Goal: Task Accomplishment & Management: Manage account settings

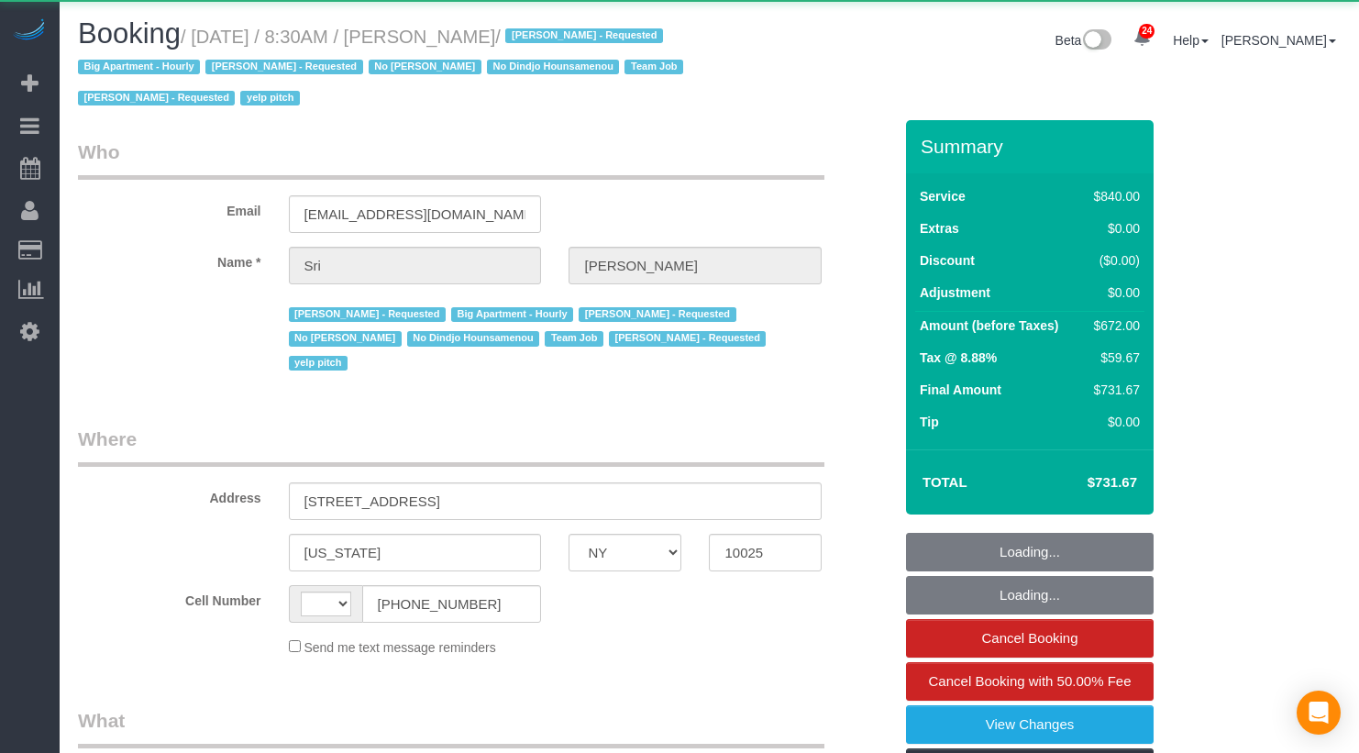
select select "NY"
select select "string:[GEOGRAPHIC_DATA]"
select select "object:533"
select select "3"
select select "210"
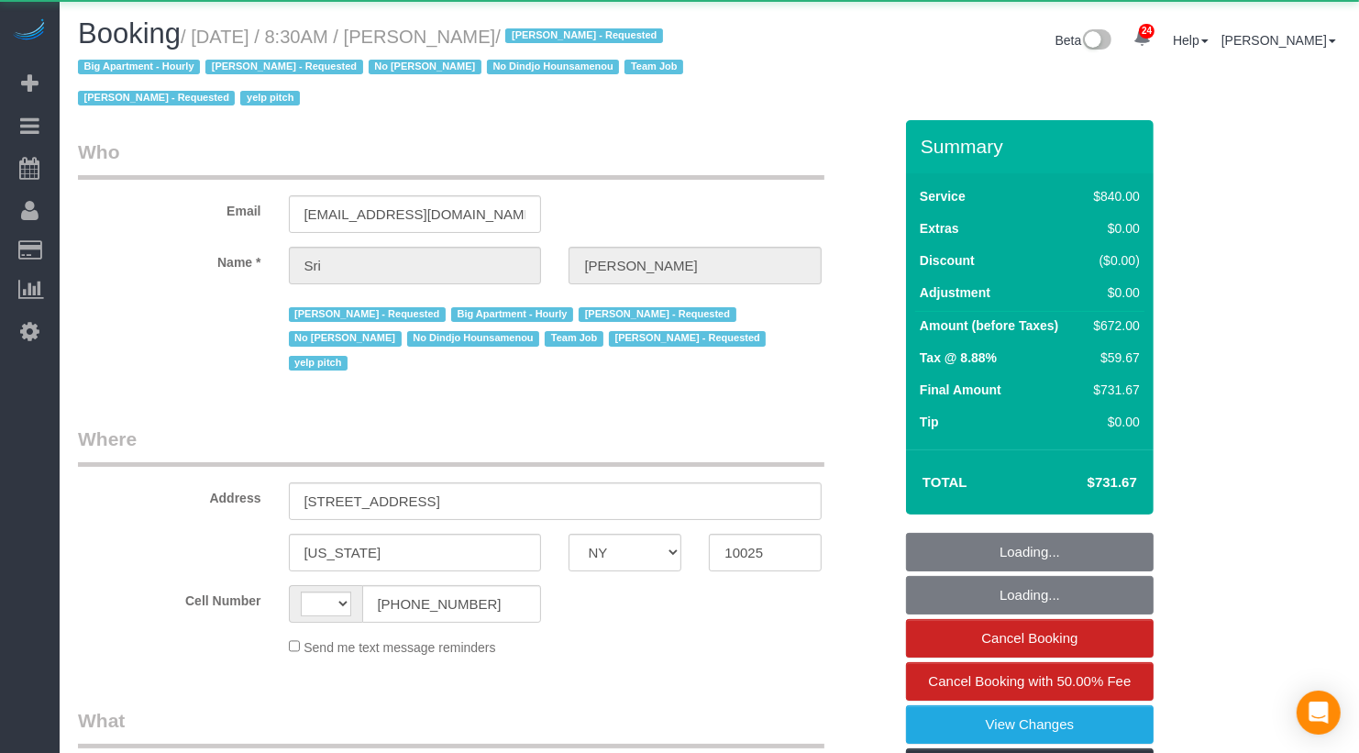
select select "number:89"
select select "number:90"
select select "number:15"
select select "number:5"
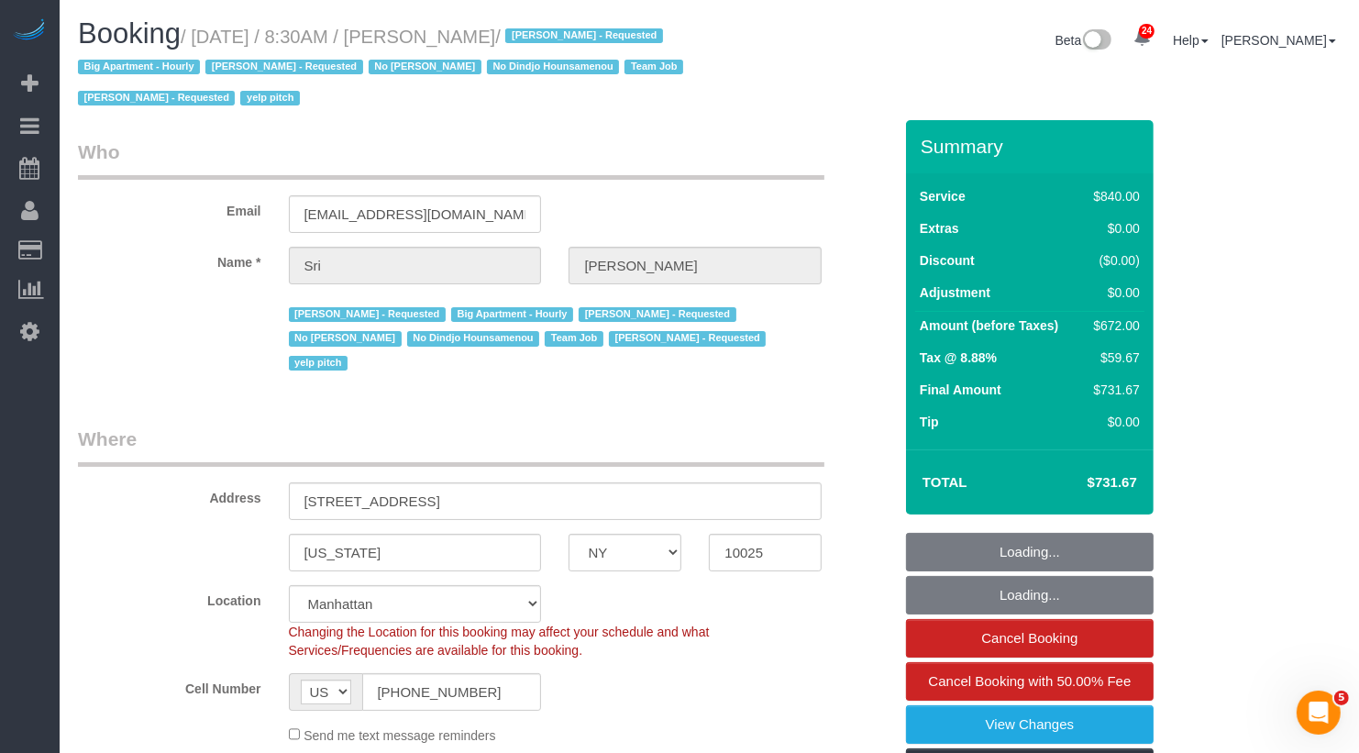
select select "object:1111"
select select "string:stripe-pm_1I87dt4VGloSiKo7CuPcnWZf"
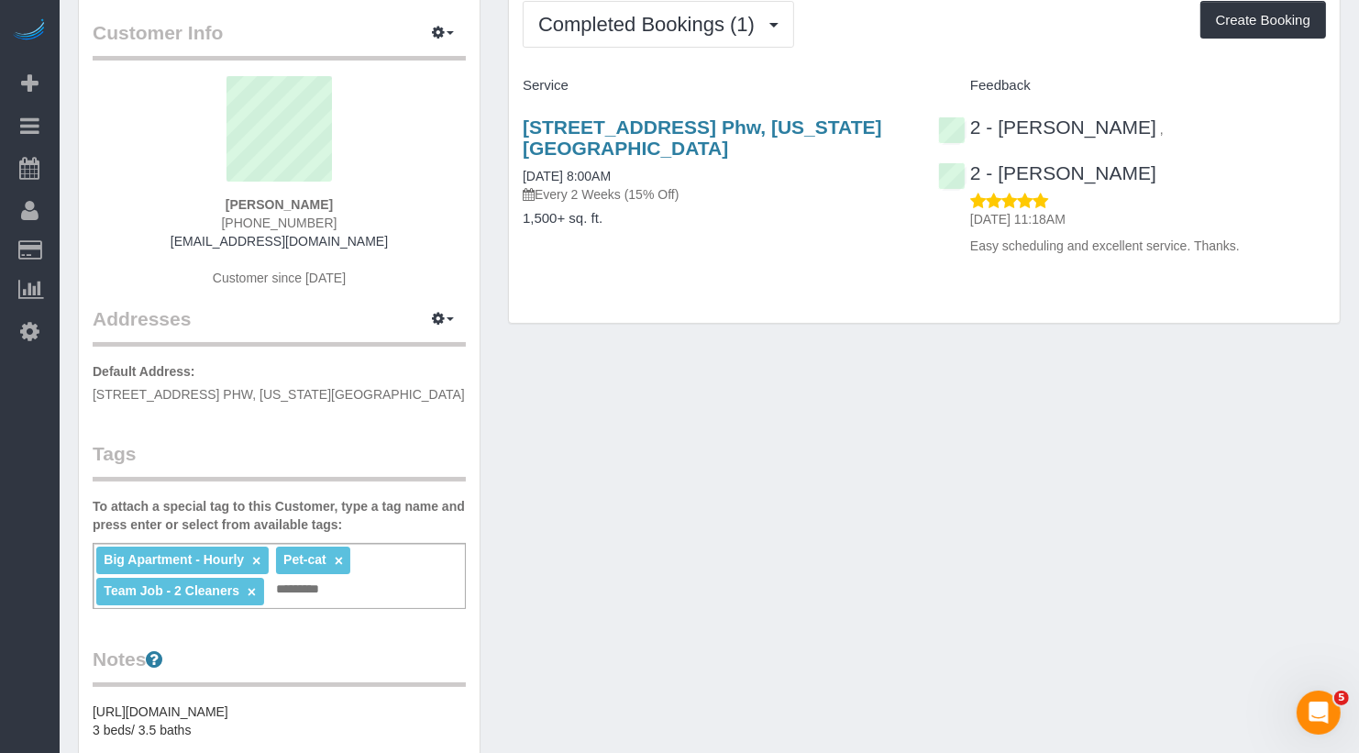
scroll to position [85, 0]
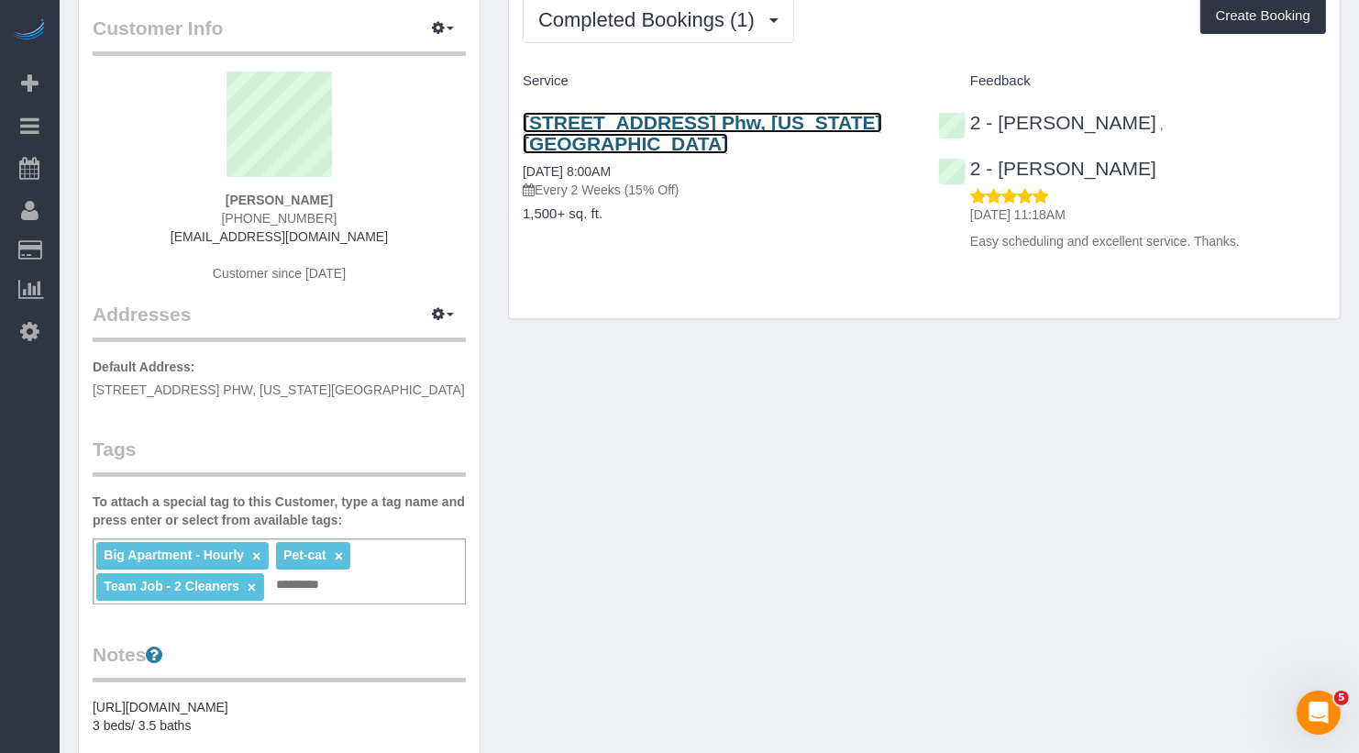
click at [789, 119] on link "8 Spruce Street, Apt. Phw, New York, NY 10038" at bounding box center [702, 133] width 359 height 42
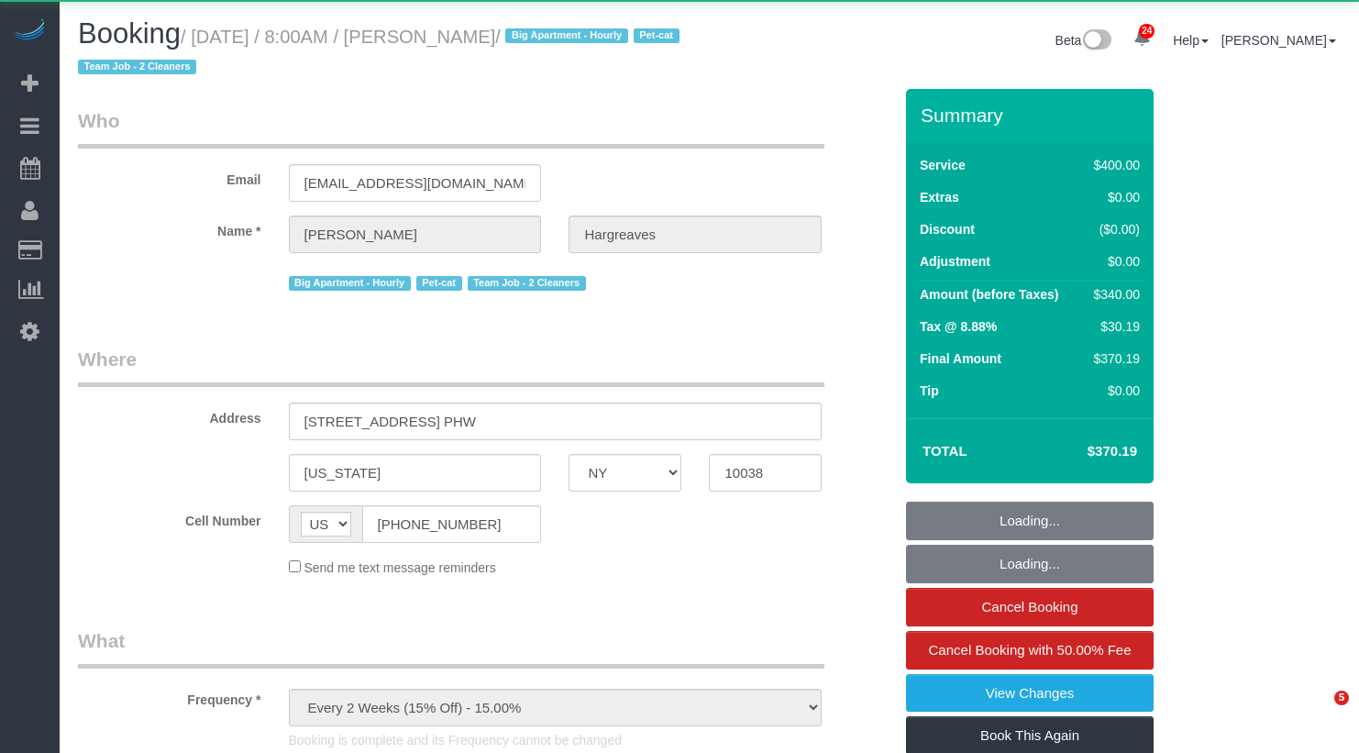
select select "NY"
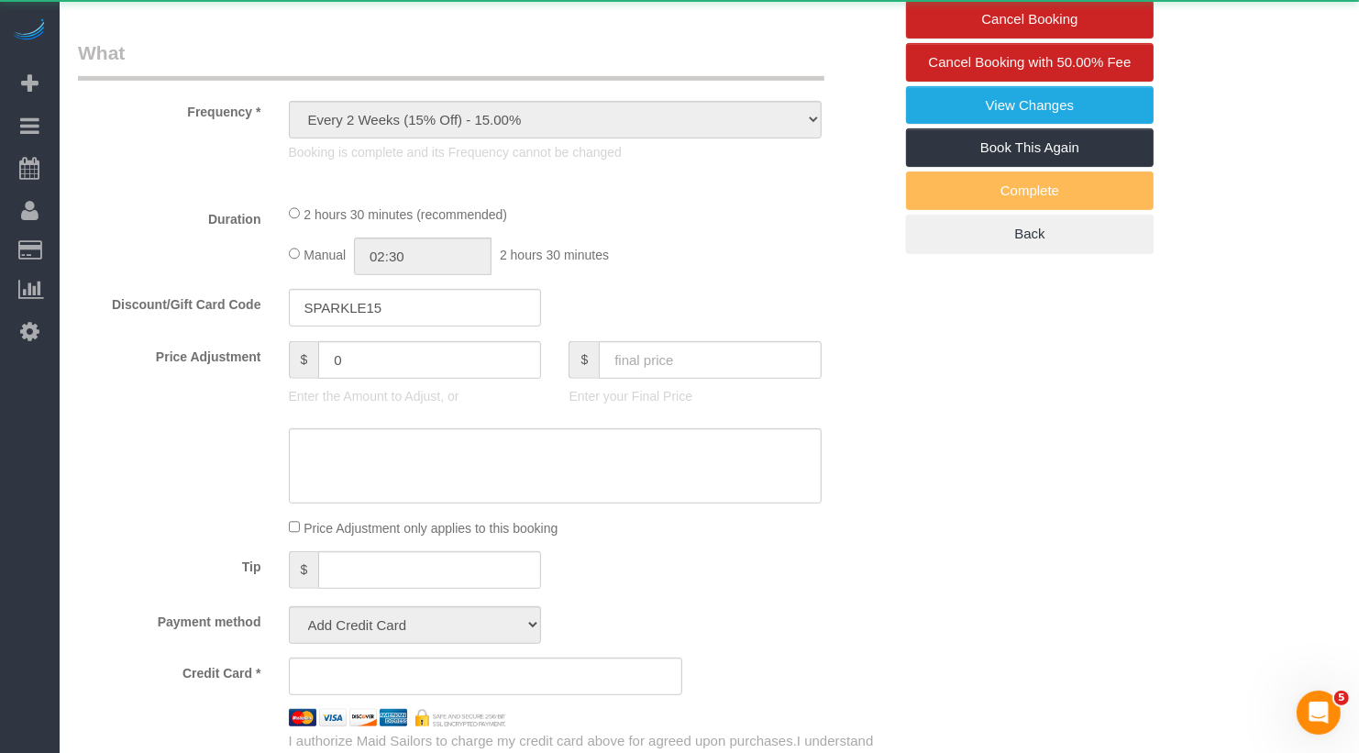
select select "string:stripe-pm_1S4ki04VGloSiKo7PWHv9wU8"
select select "150"
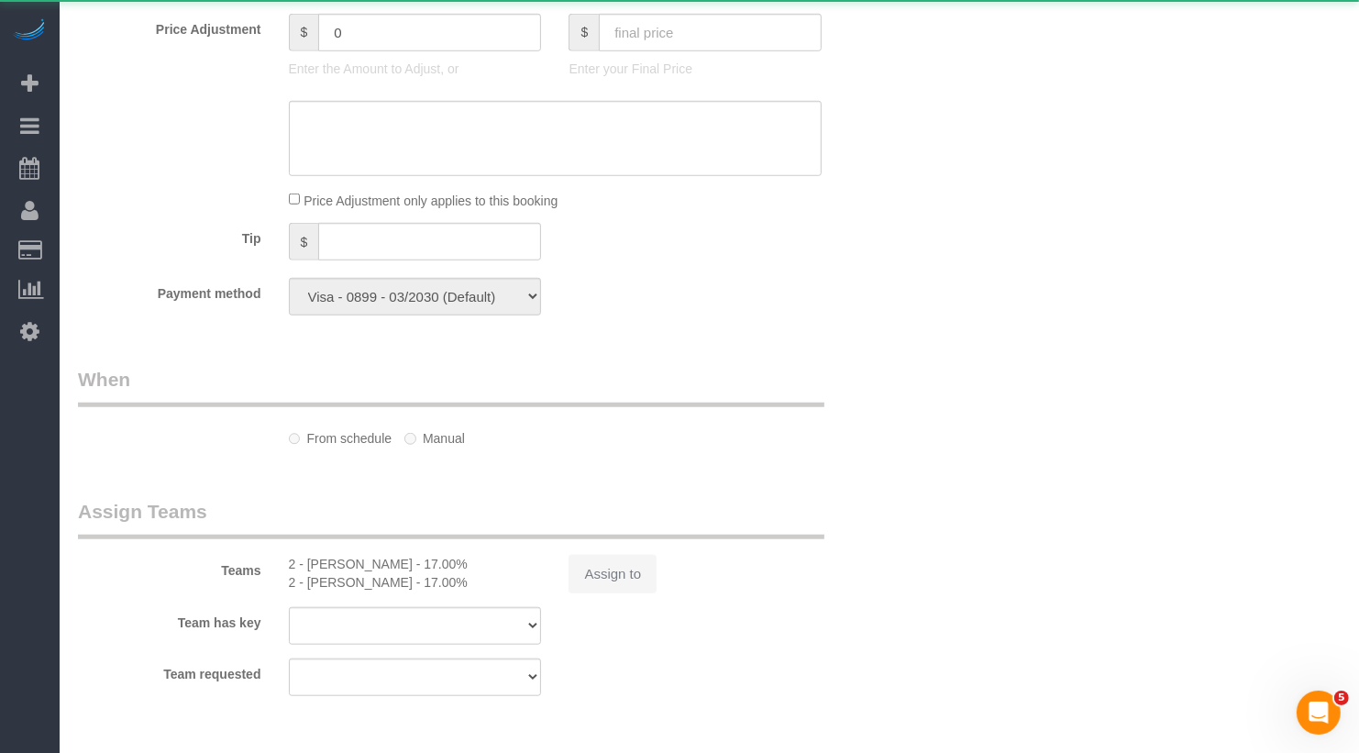
select select "object:1085"
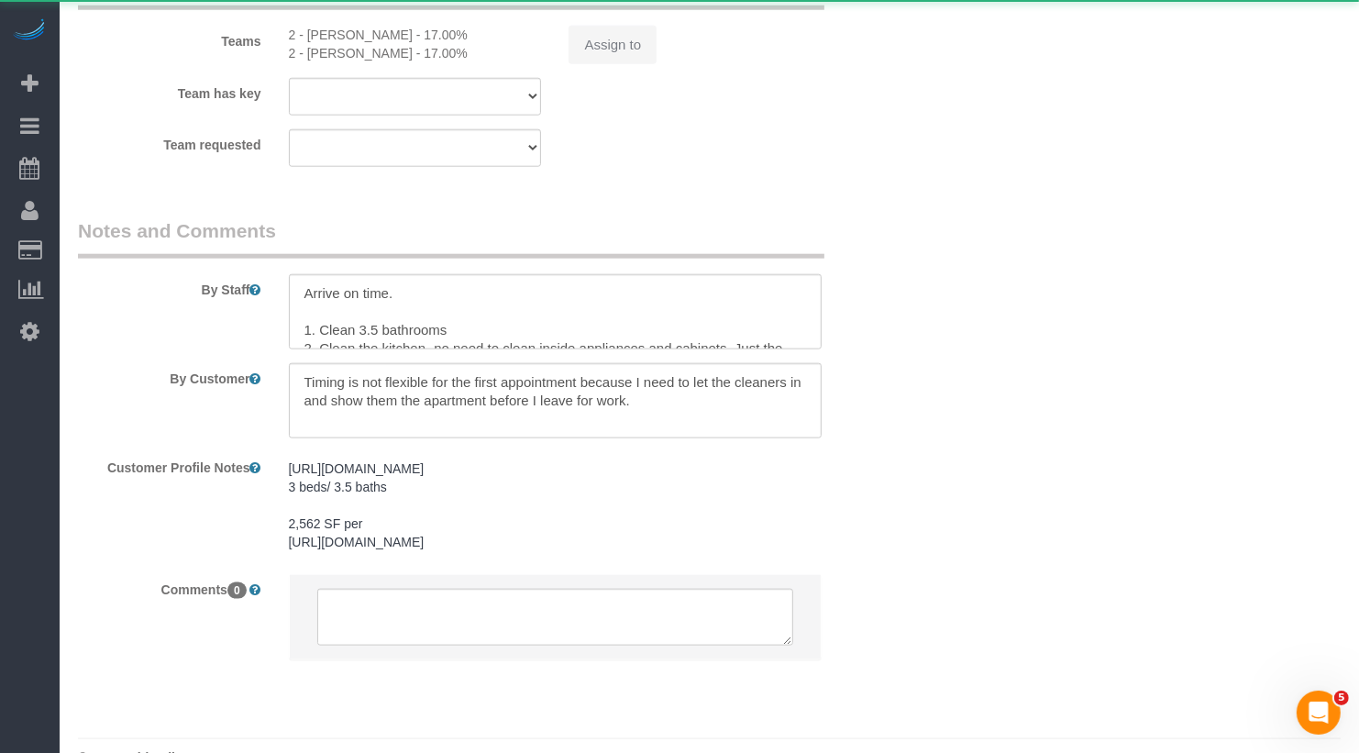
select select "spot1"
select select "number:89"
select select "number:90"
select select "number:14"
select select "number:5"
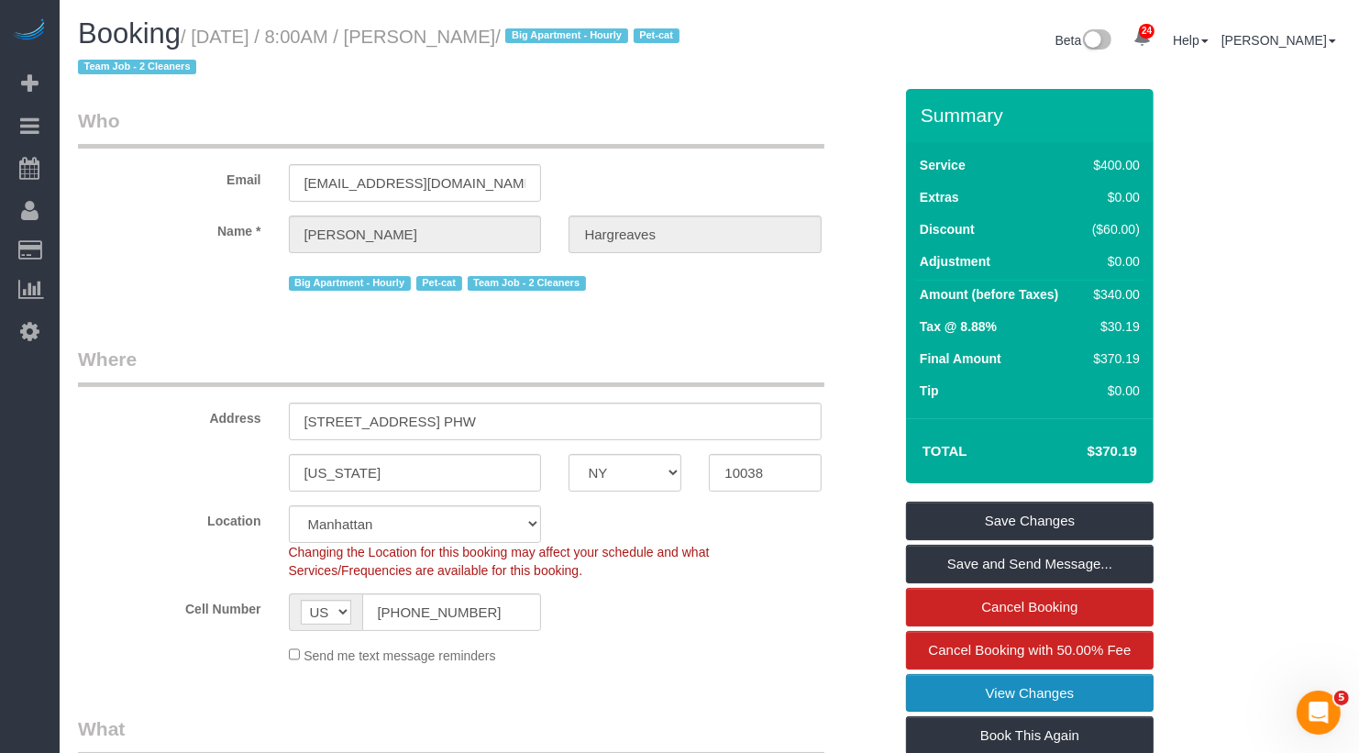
click at [1077, 699] on link "View Changes" at bounding box center [1030, 693] width 248 height 39
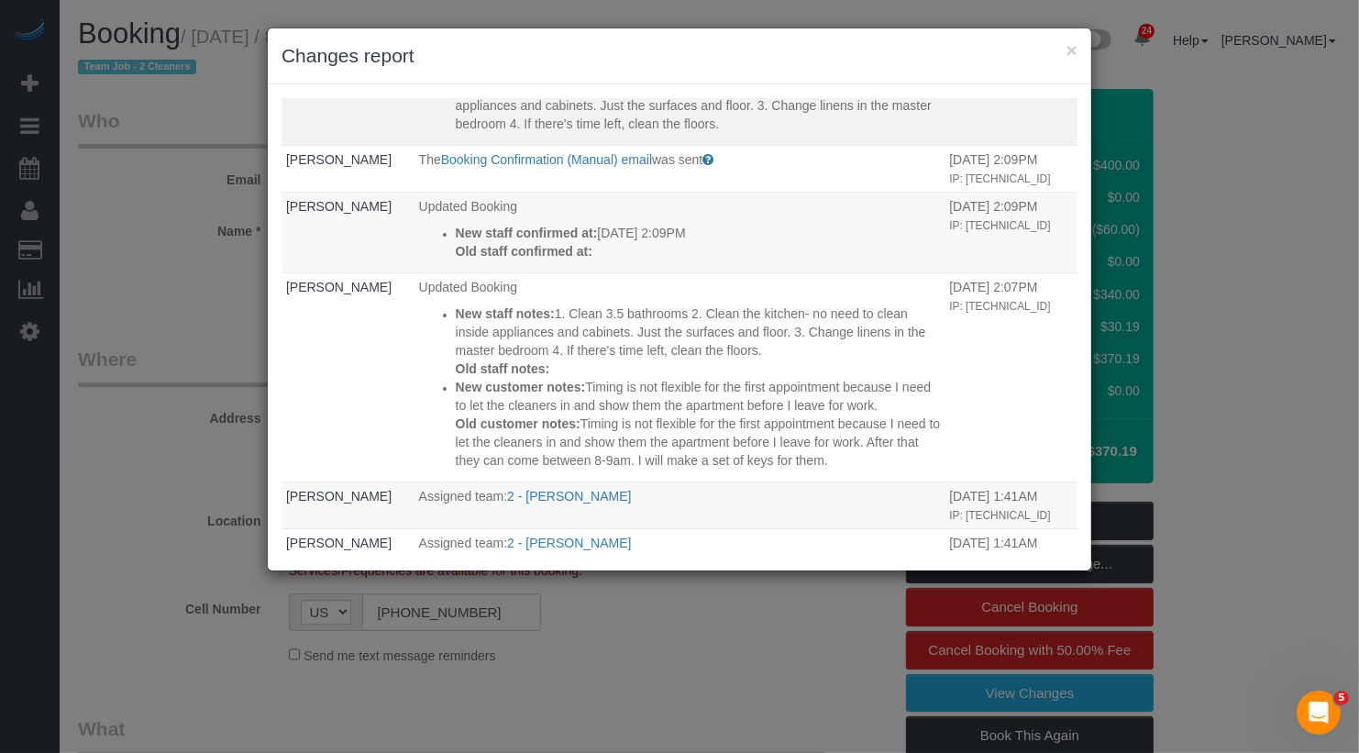
scroll to position [918, 0]
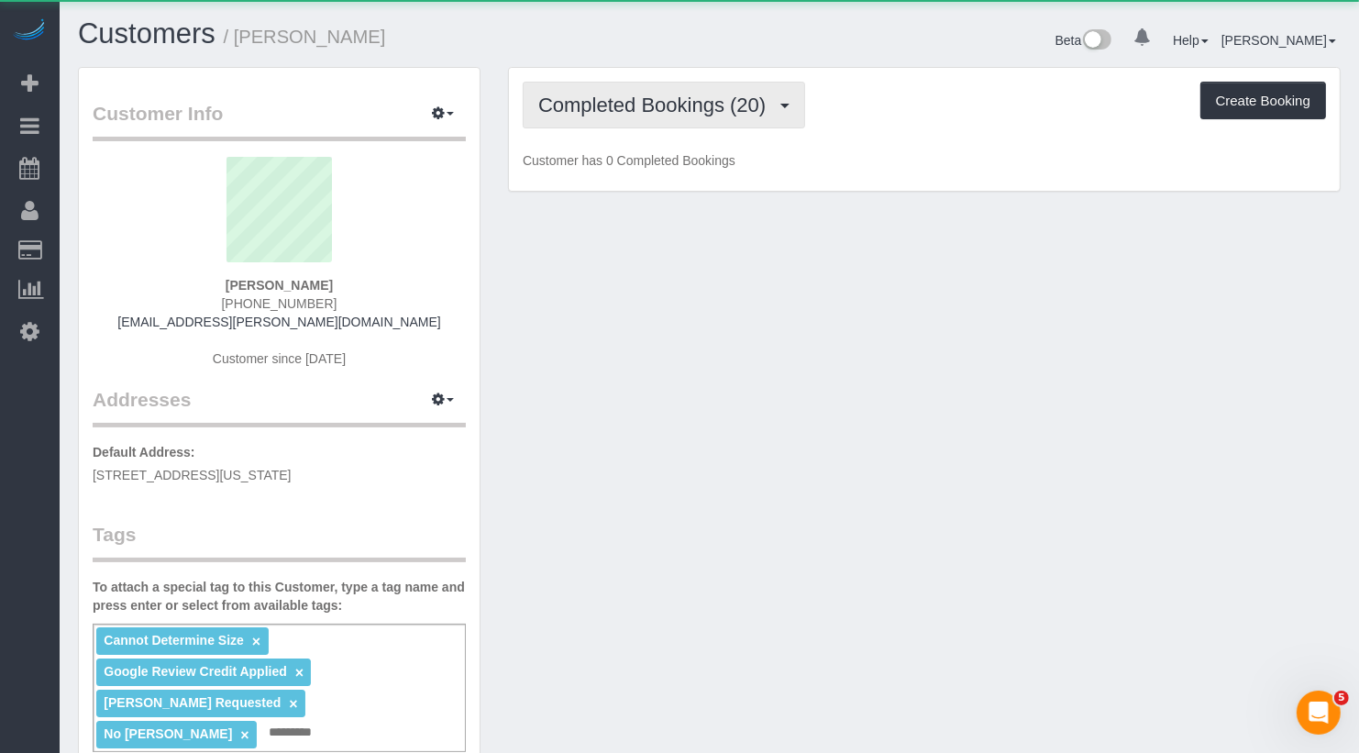
click at [620, 97] on span "Completed Bookings (20)" at bounding box center [656, 105] width 237 height 23
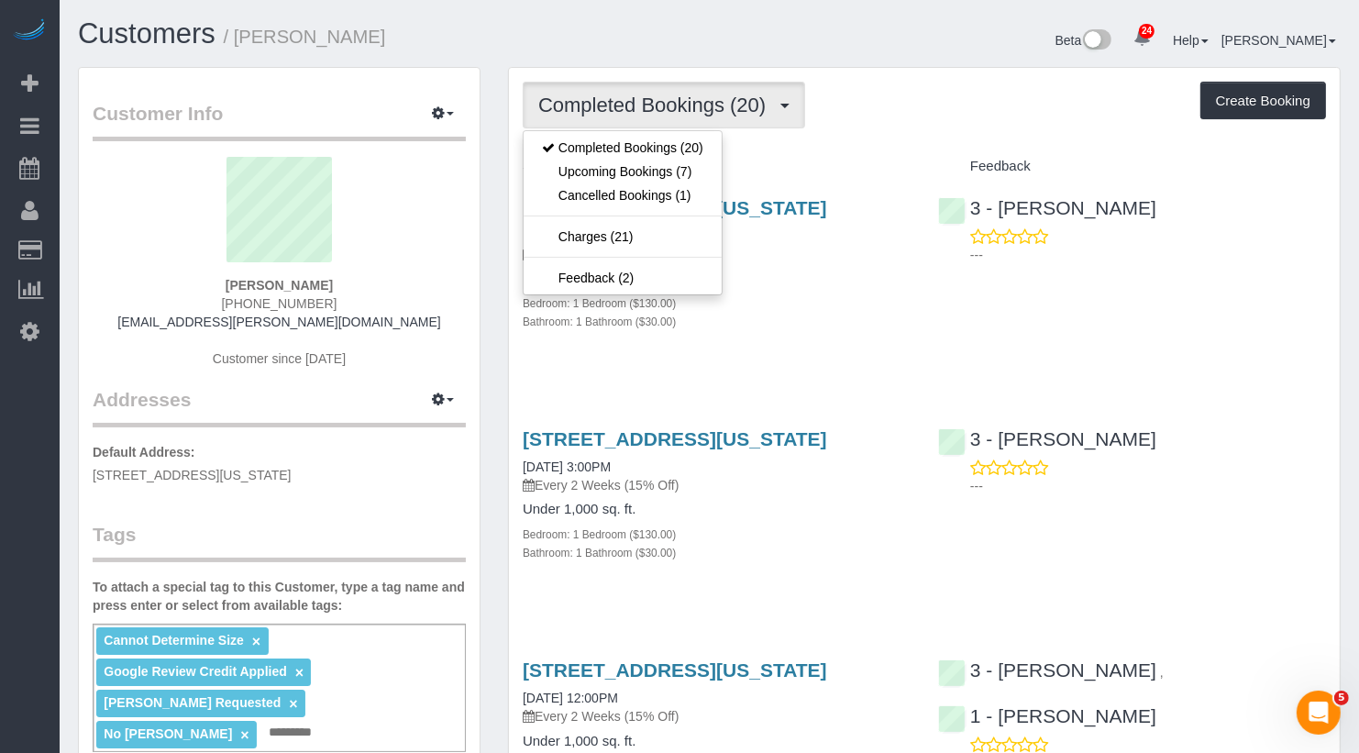
click at [892, 97] on div "Completed Bookings (20) Completed Bookings (20) Upcoming Bookings (7) Cancelled…" at bounding box center [924, 105] width 803 height 47
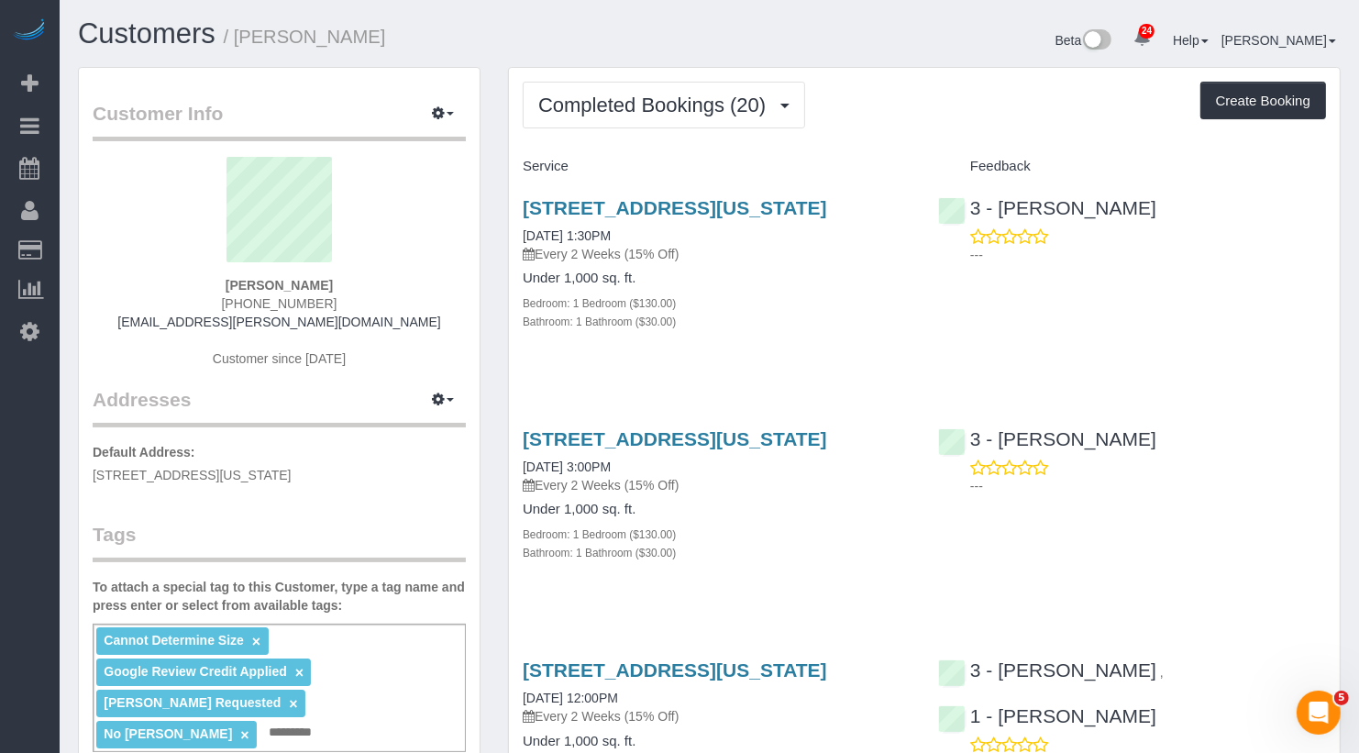
click at [116, 160] on sui-profile-pic at bounding box center [279, 216] width 346 height 119
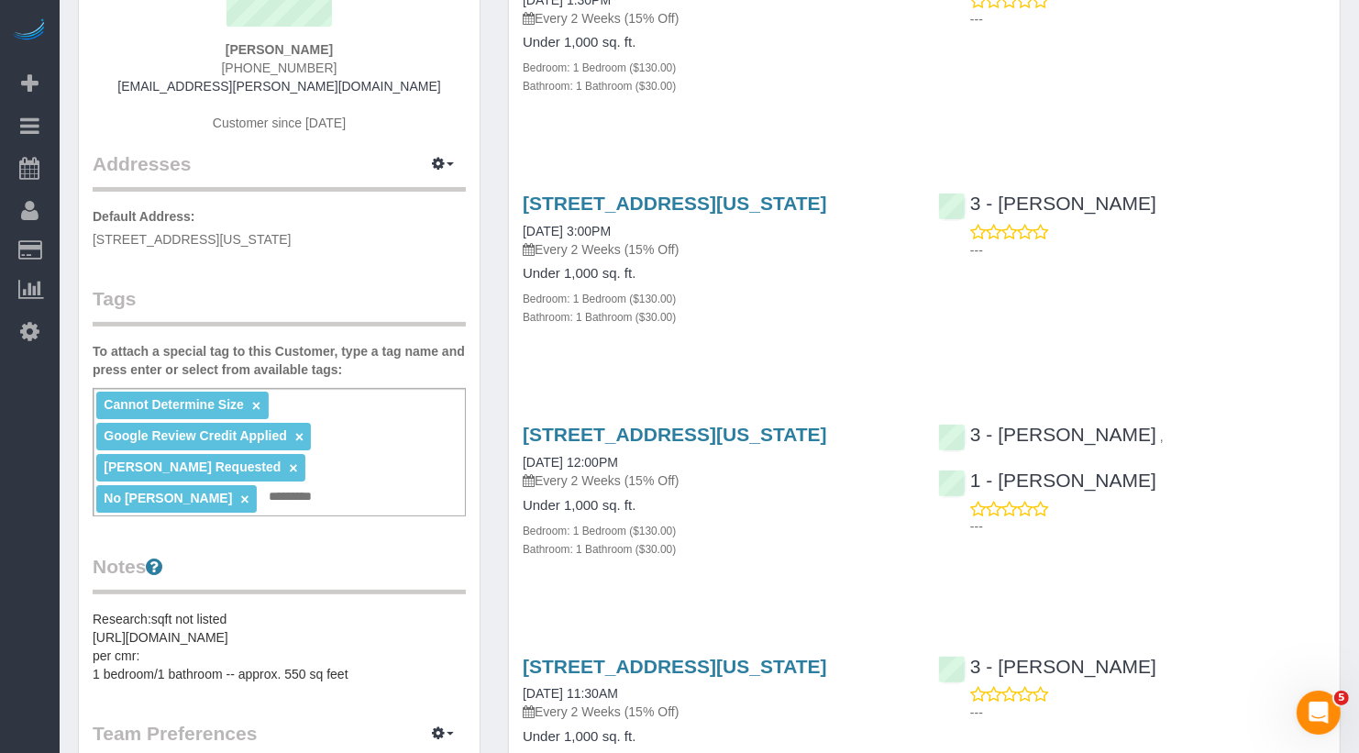
scroll to position [284, 0]
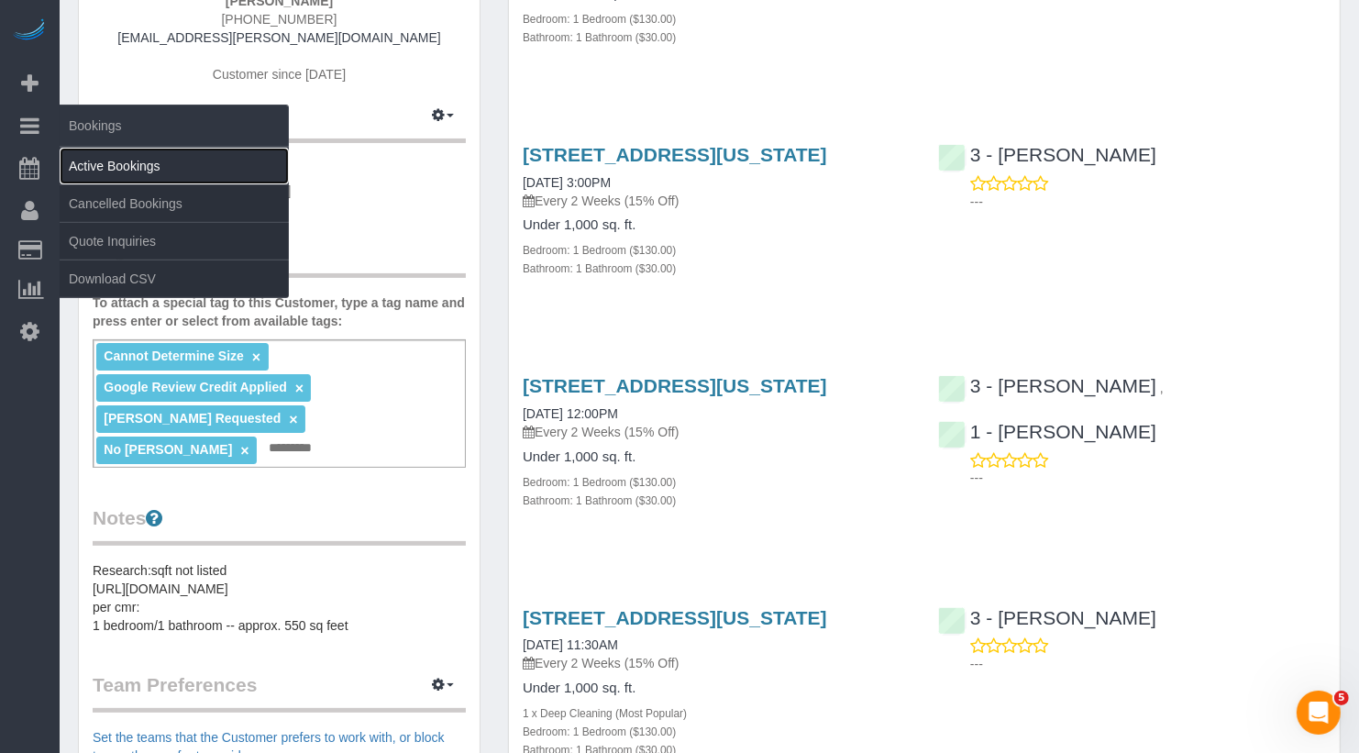
click at [108, 171] on link "Active Bookings" at bounding box center [174, 166] width 229 height 37
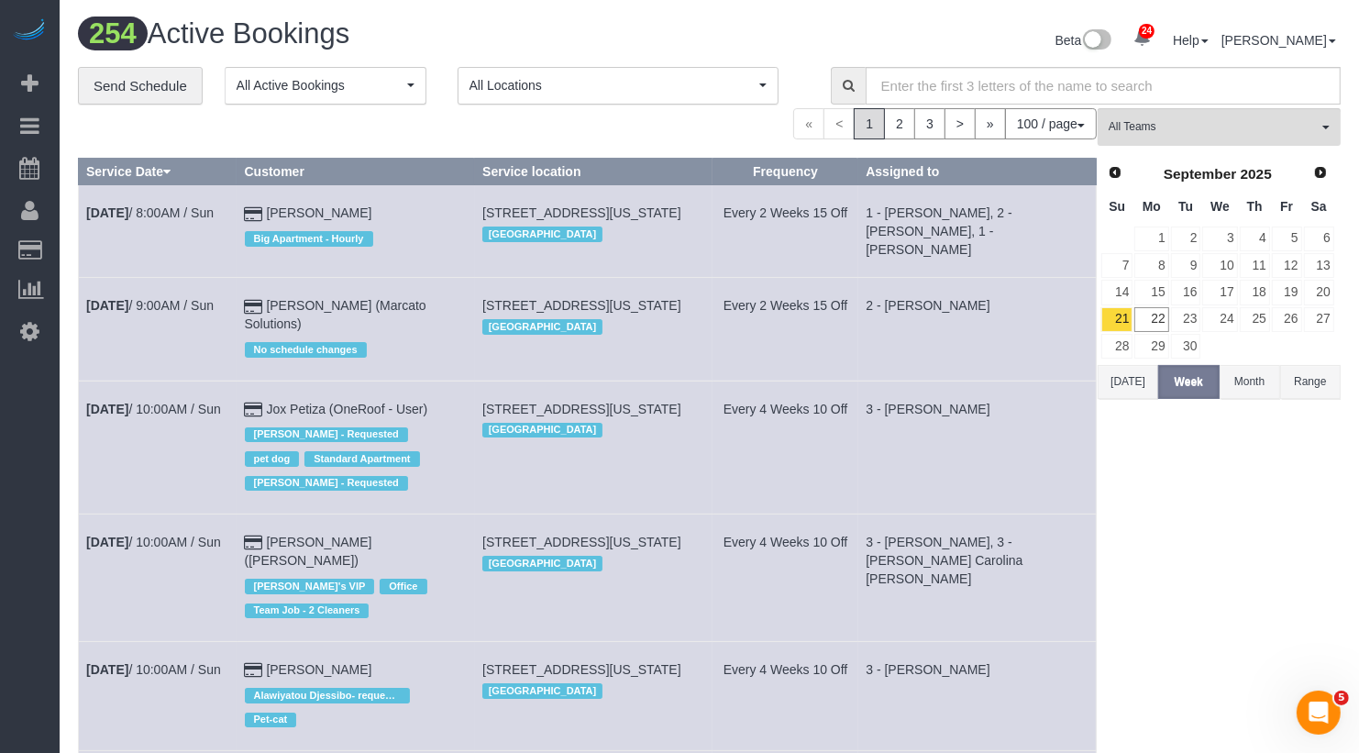
click at [1180, 161] on div "September 2025" at bounding box center [1217, 174] width 170 height 26
click at [1180, 137] on button "All Teams" at bounding box center [1219, 127] width 243 height 38
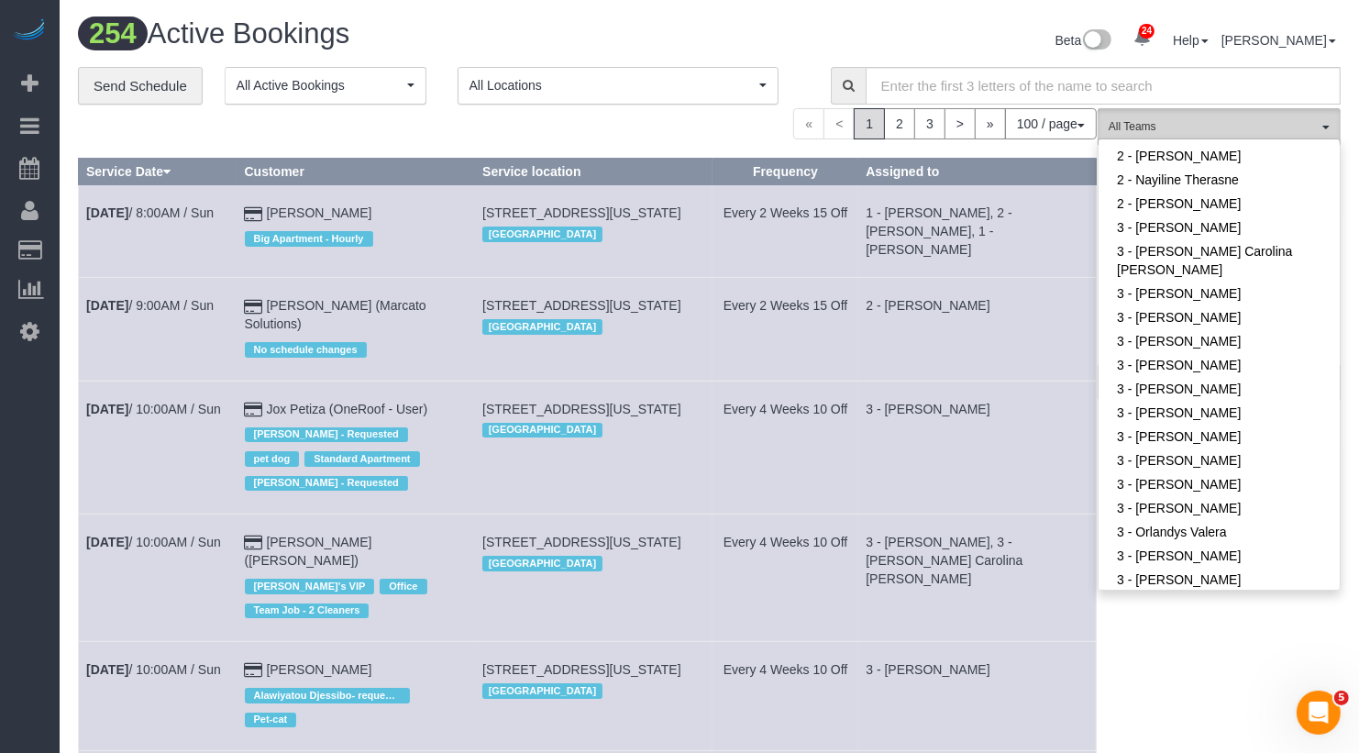
scroll to position [1570, 0]
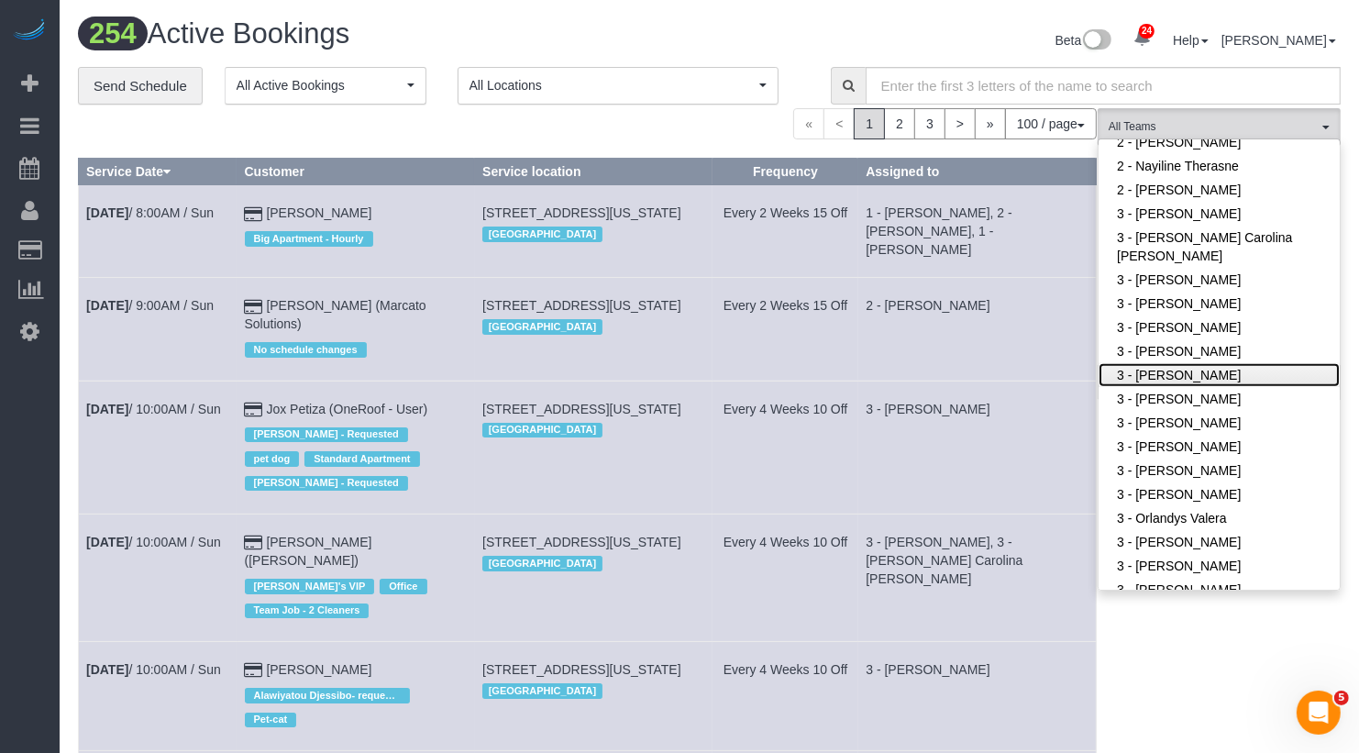
click at [1169, 363] on link "3 - [PERSON_NAME]" at bounding box center [1219, 375] width 241 height 24
click at [1011, 352] on td "2 - [PERSON_NAME]" at bounding box center [977, 329] width 238 height 103
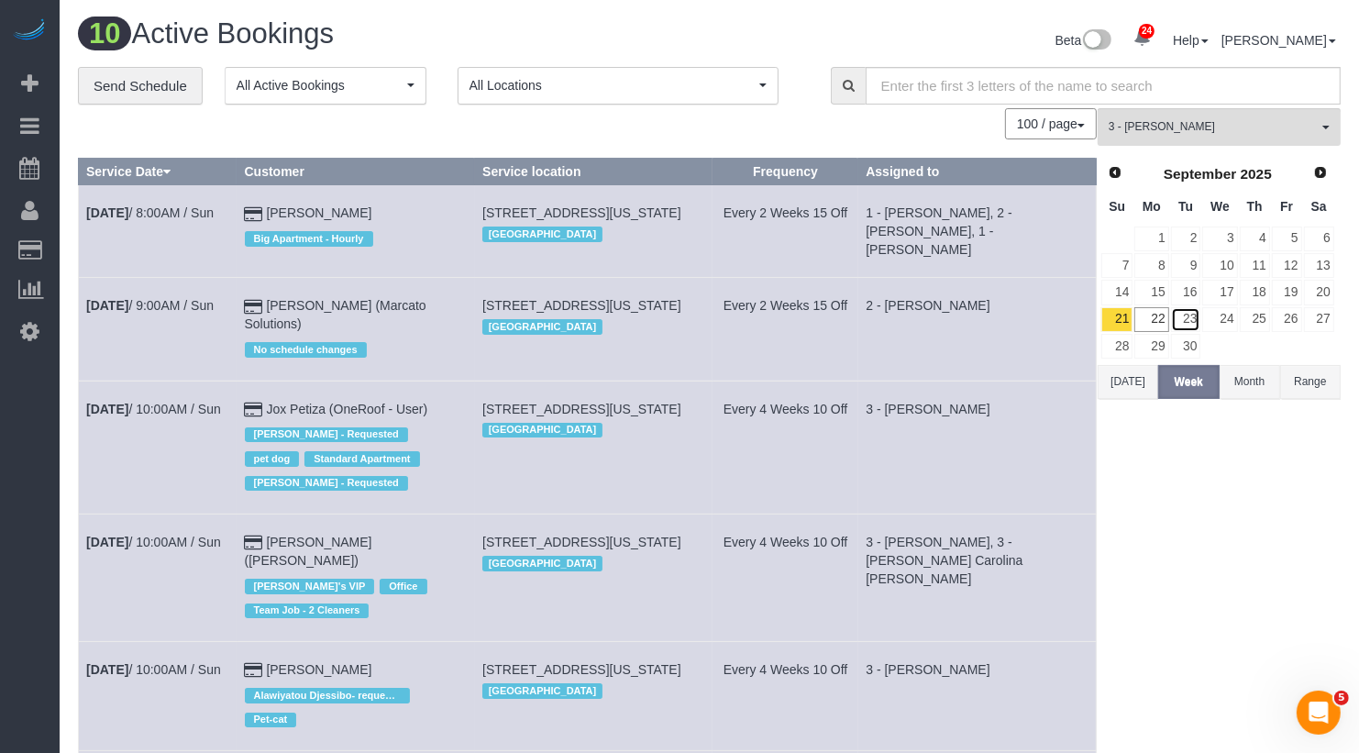
click at [1186, 318] on link "23" at bounding box center [1186, 319] width 30 height 25
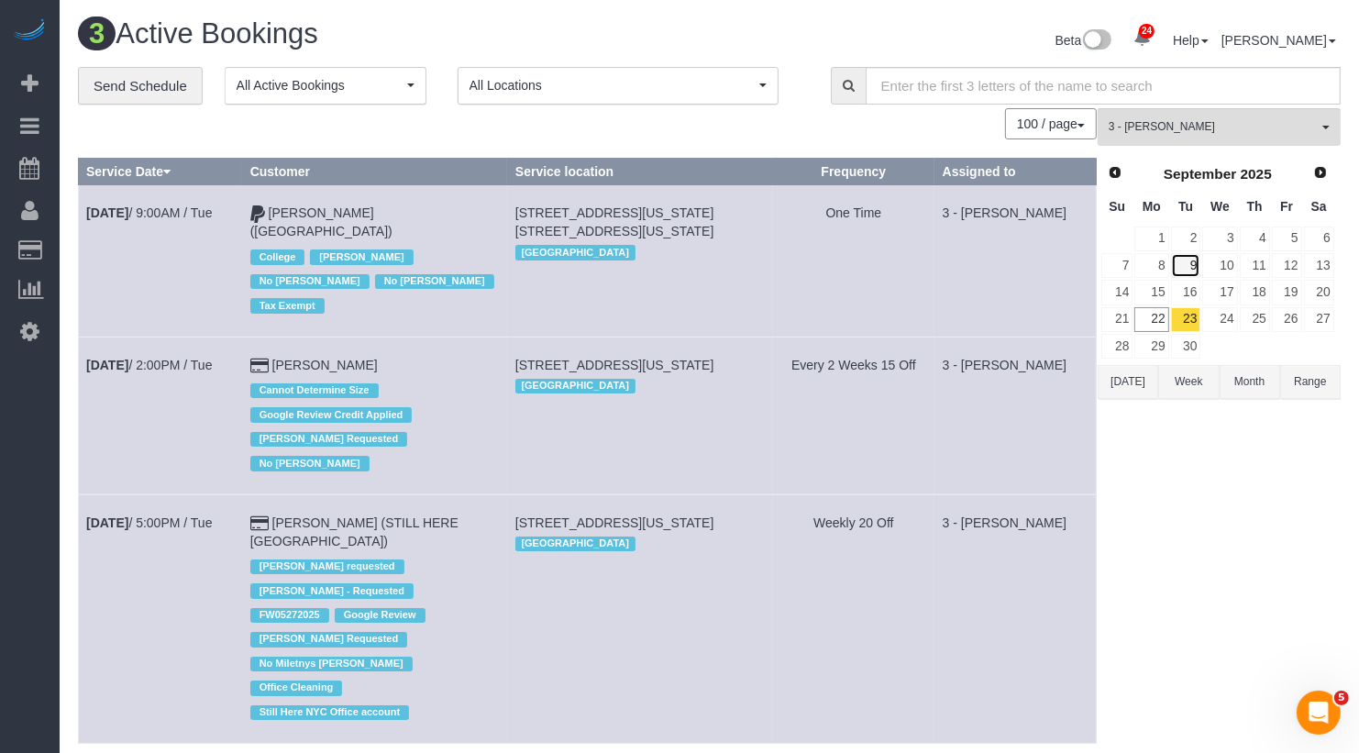
click at [1193, 269] on link "9" at bounding box center [1186, 265] width 30 height 25
click at [1196, 311] on link "23" at bounding box center [1186, 319] width 30 height 25
click at [1196, 262] on link "9" at bounding box center [1186, 265] width 30 height 25
click at [1113, 173] on span "Prev" at bounding box center [1114, 171] width 15 height 15
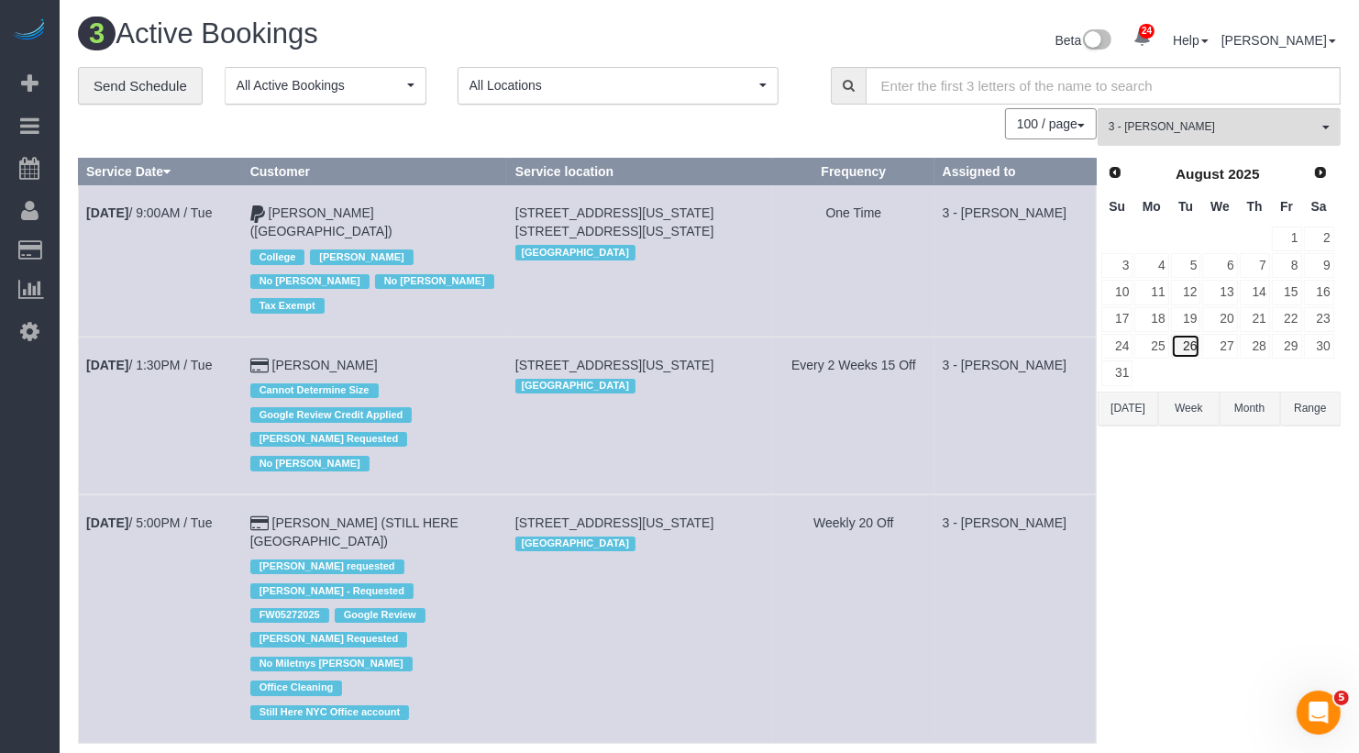
click at [1187, 346] on link "26" at bounding box center [1186, 346] width 30 height 25
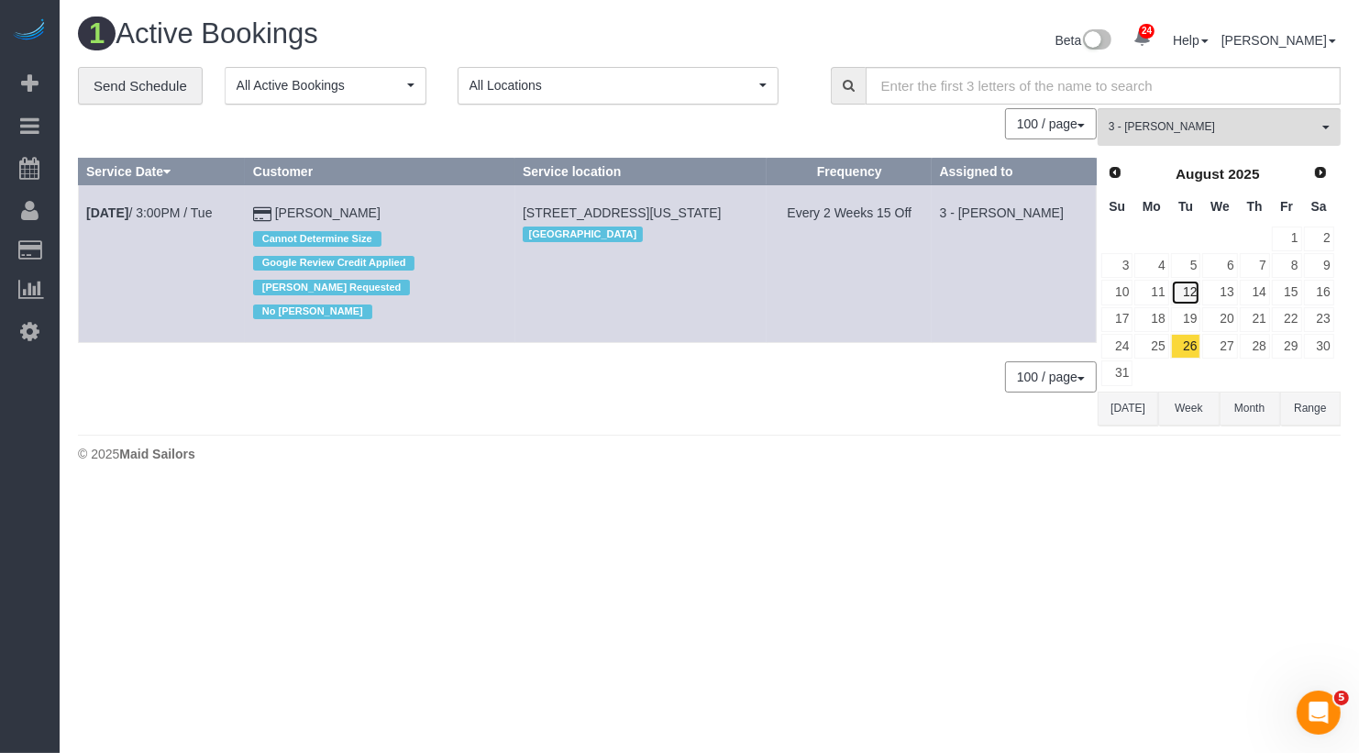
click at [1191, 286] on link "12" at bounding box center [1186, 292] width 30 height 25
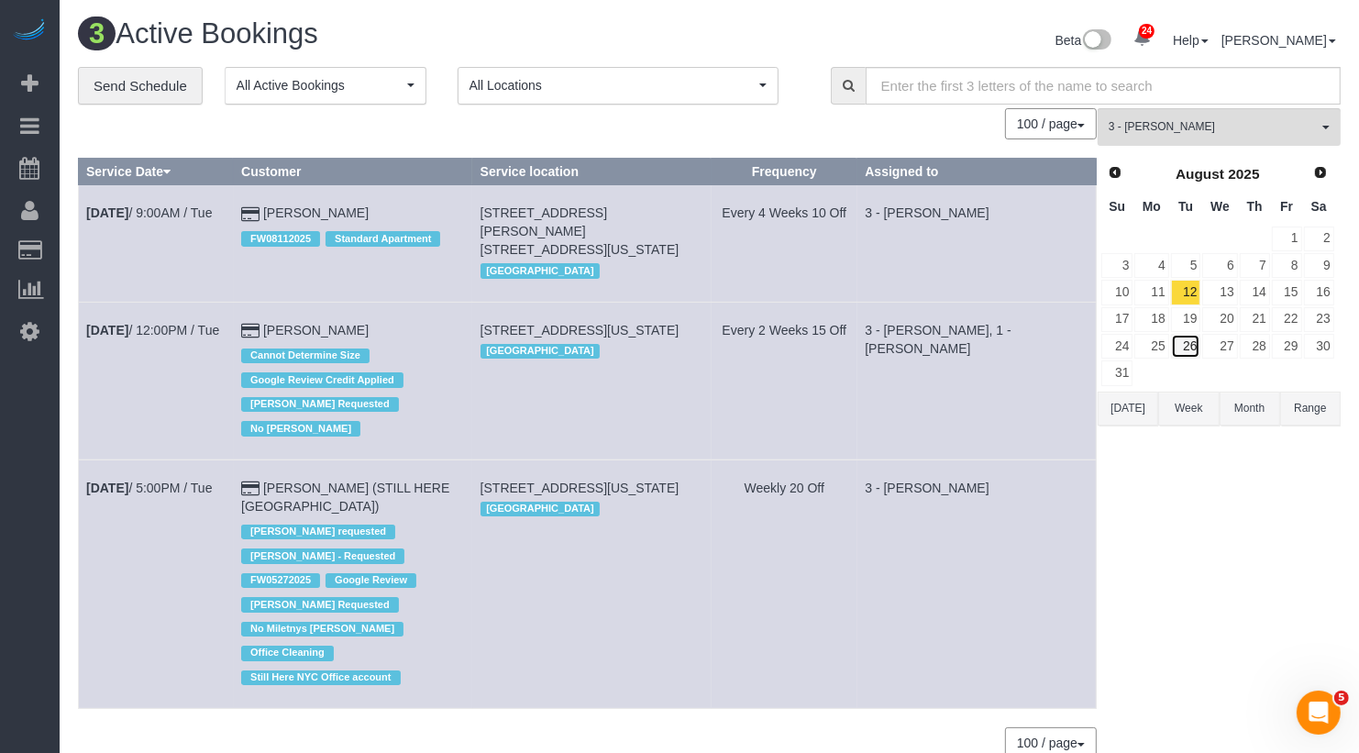
click at [1189, 340] on link "26" at bounding box center [1186, 346] width 30 height 25
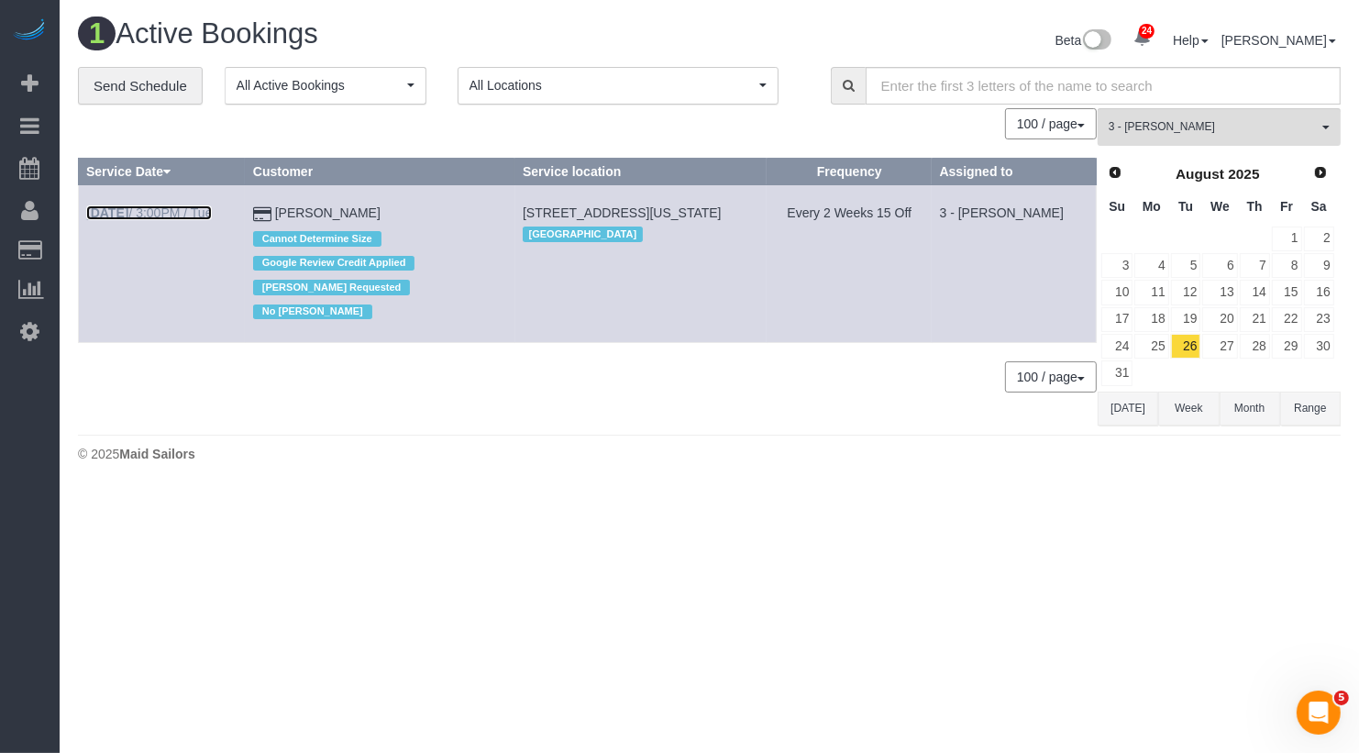
click at [192, 211] on link "Aug 26th / 3:00PM / Tue" at bounding box center [149, 212] width 126 height 15
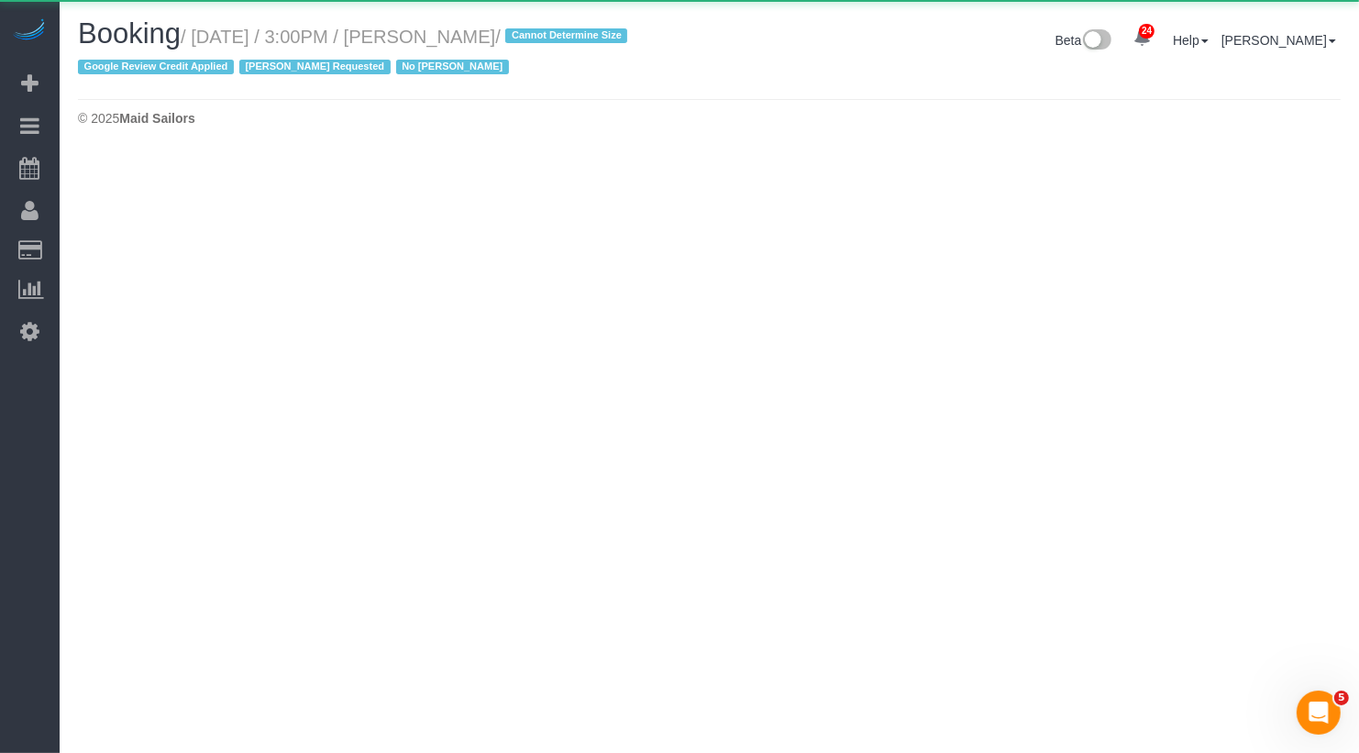
select select "NY"
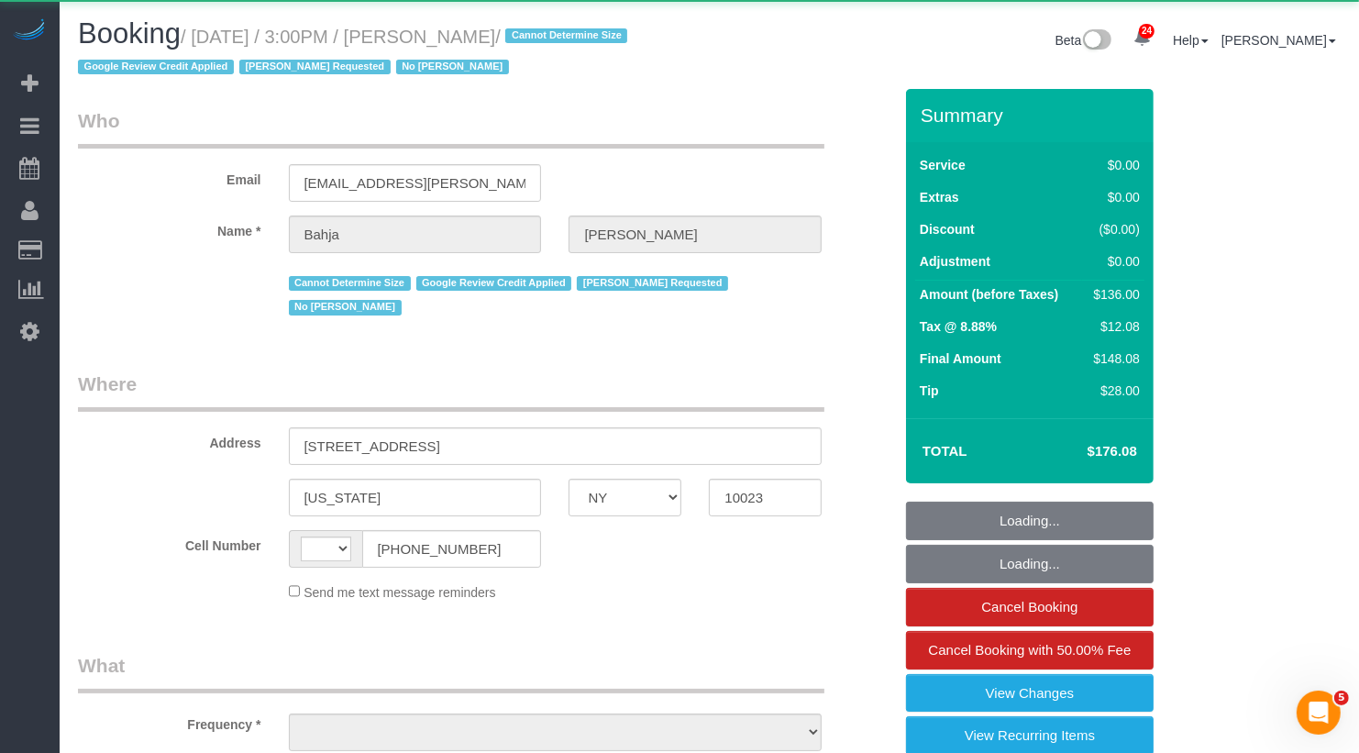
select select "string:[GEOGRAPHIC_DATA]"
select select "object:5248"
select select "1"
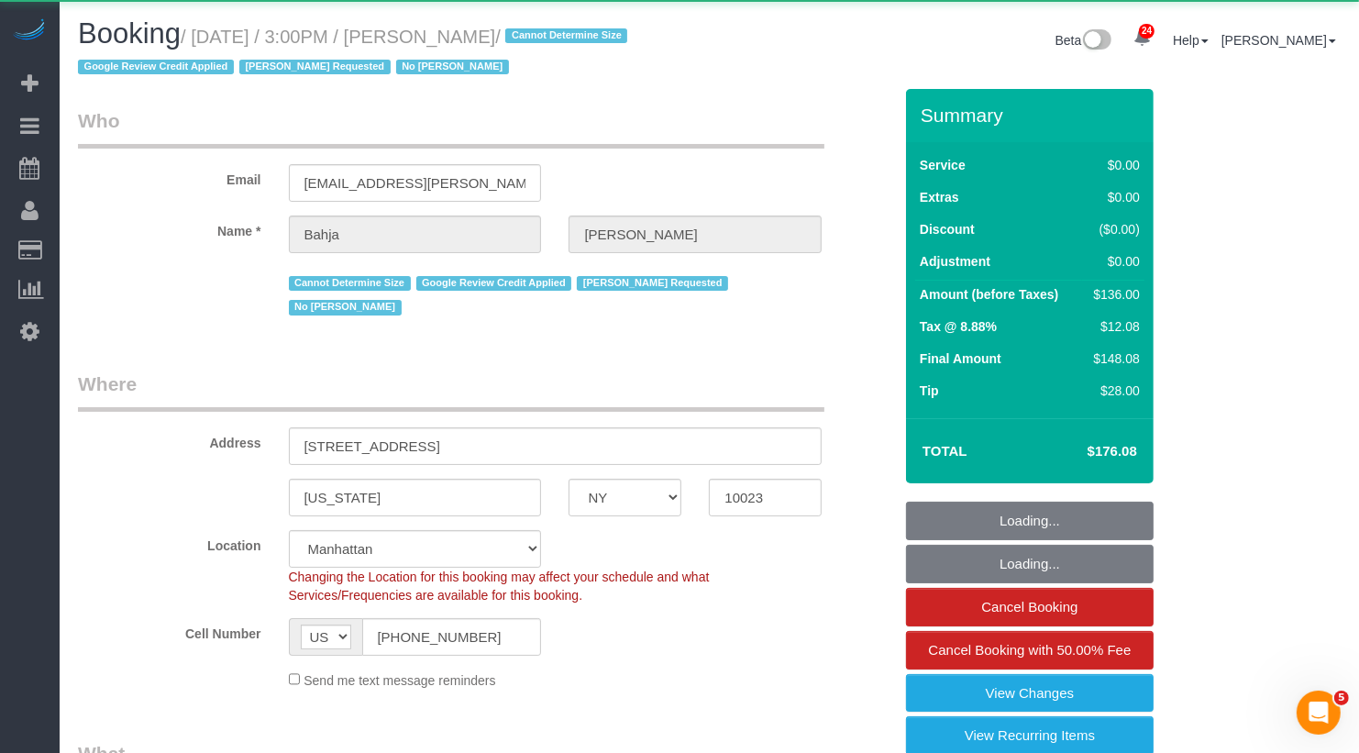
select select "object:5252"
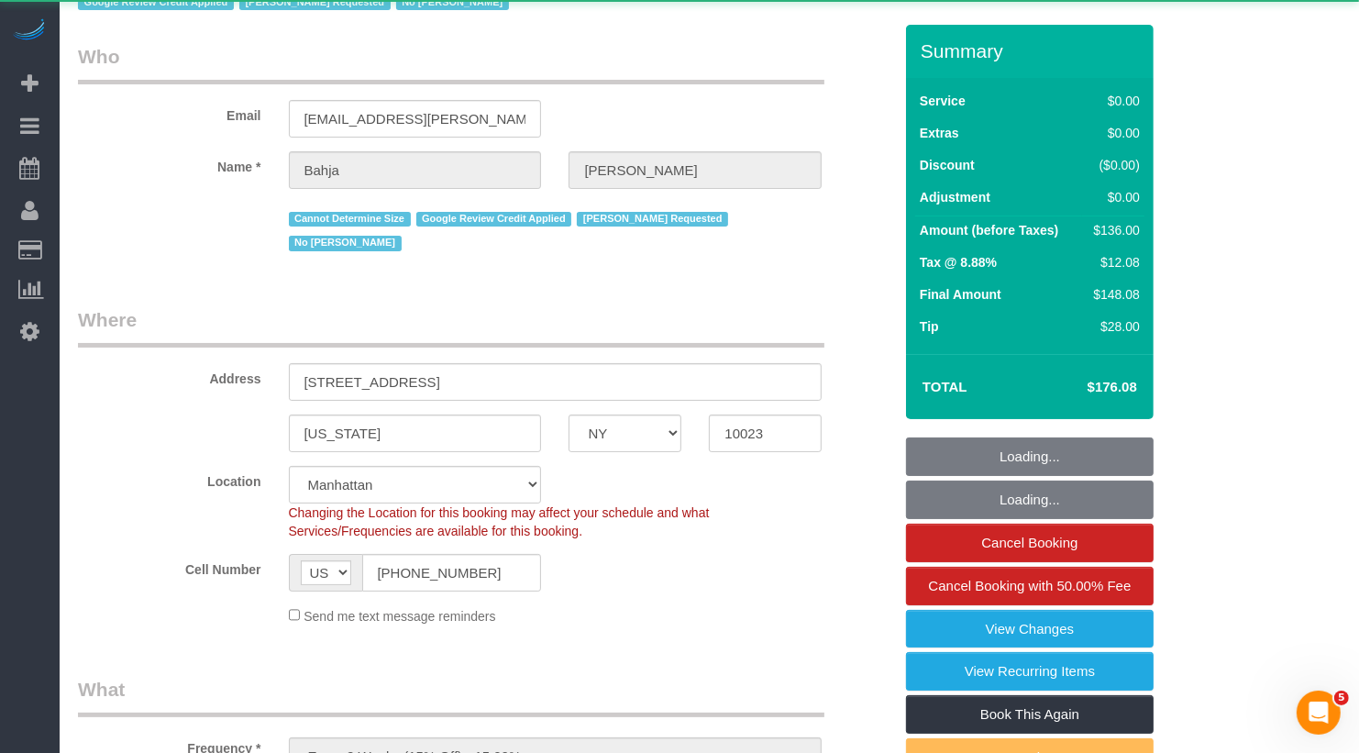
select select "string:stripe-pm_1QCQ6R4VGloSiKo7hCjl4DkS"
select select "spot1"
select select "number:59"
select select "number:73"
select select "number:15"
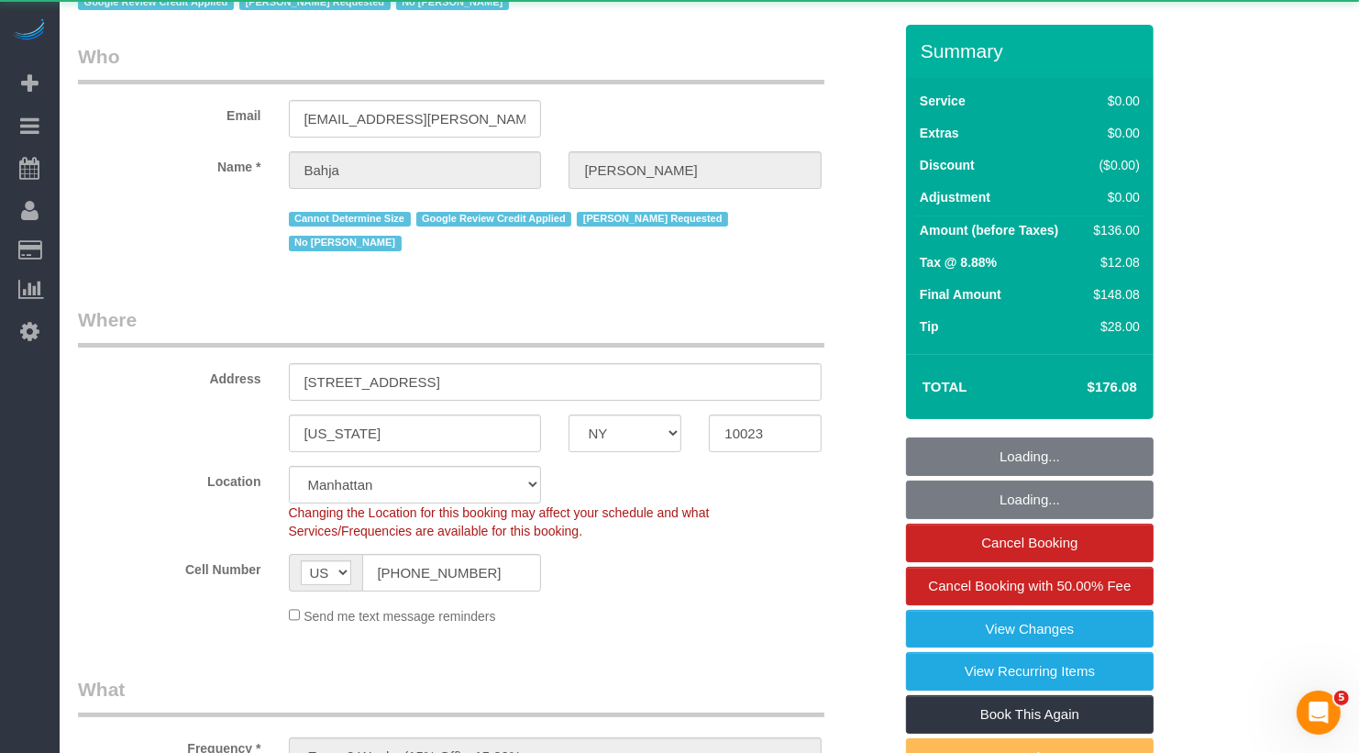
select select "number:6"
select select "1"
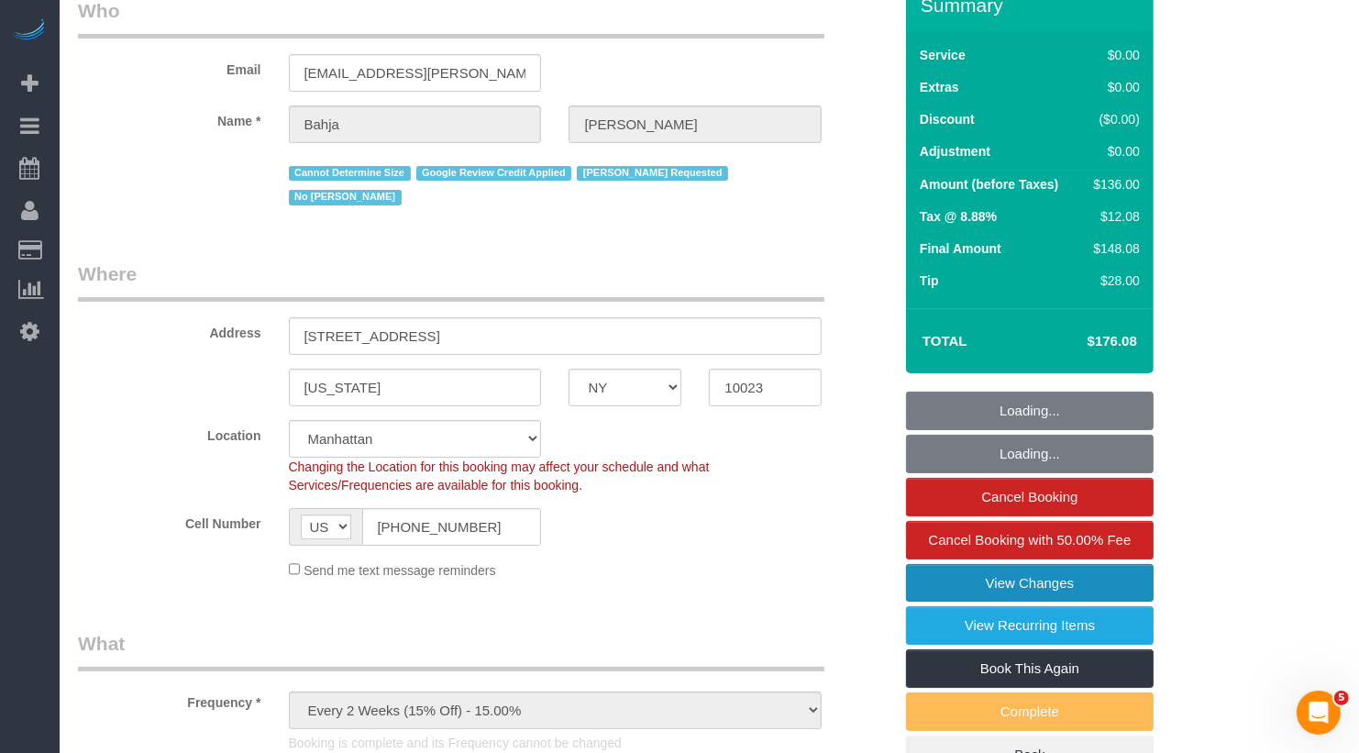
click at [1043, 578] on link "View Changes" at bounding box center [1030, 583] width 248 height 39
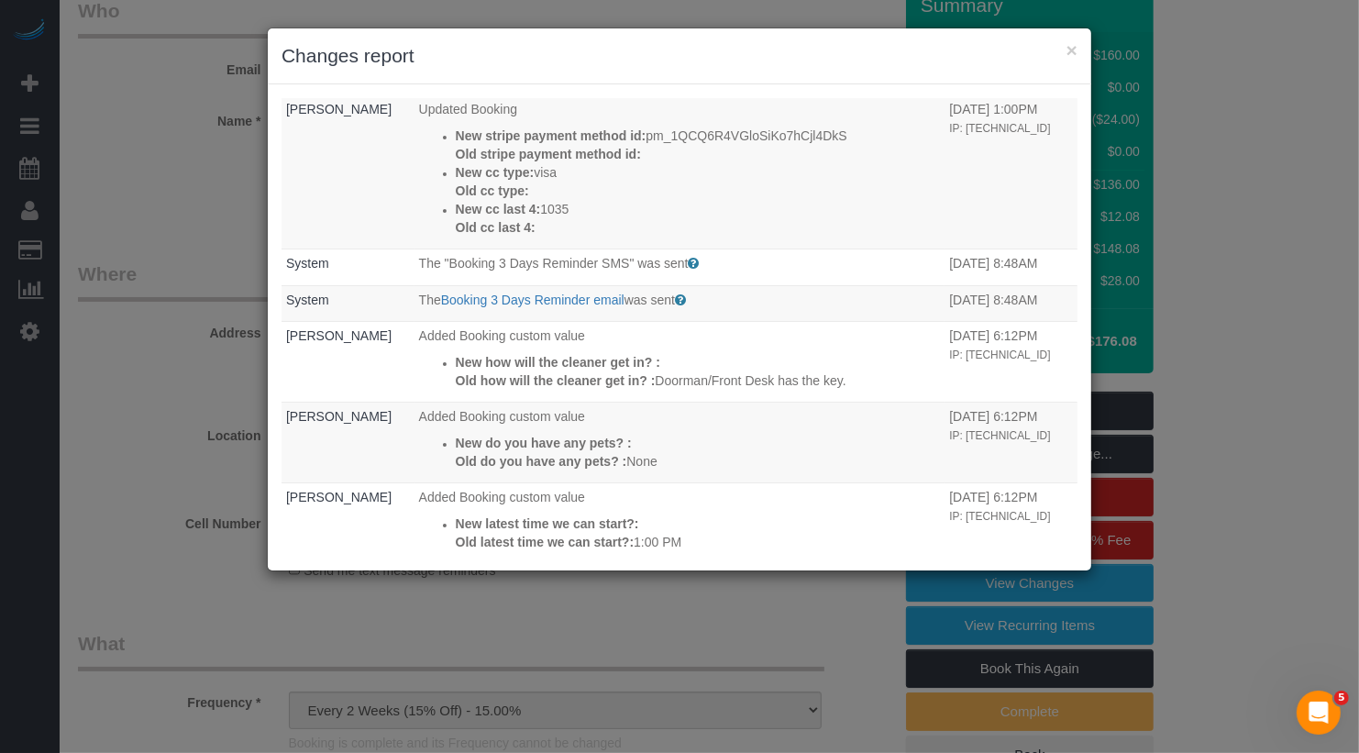
scroll to position [1185, 0]
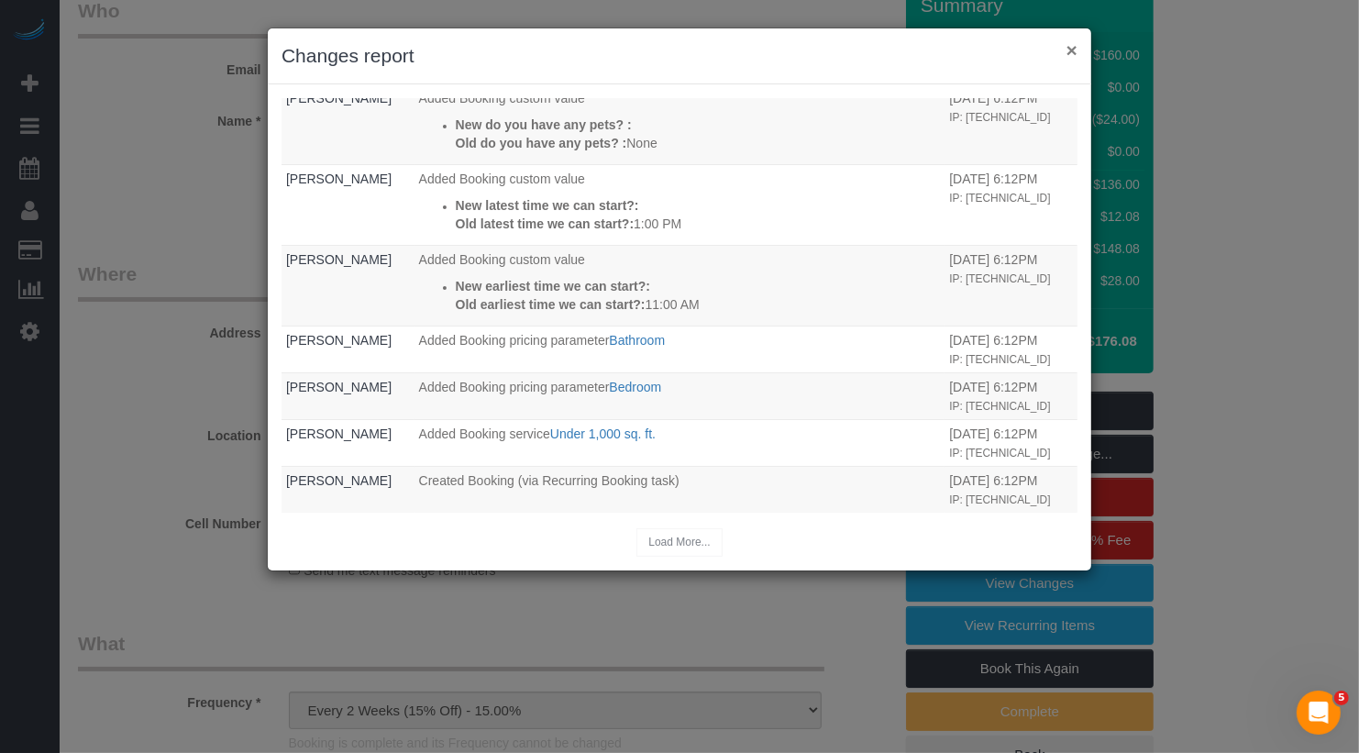
click at [1067, 47] on button "×" at bounding box center [1071, 49] width 11 height 19
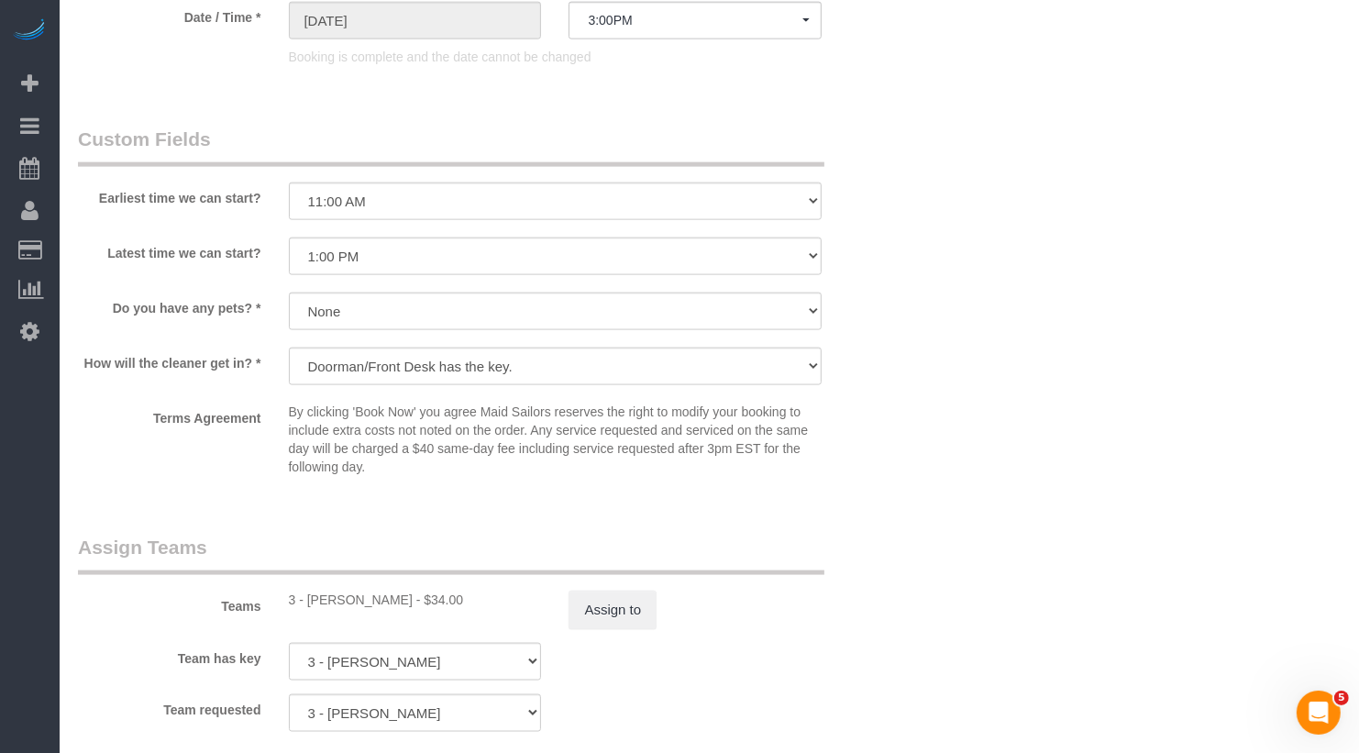
scroll to position [2353, 0]
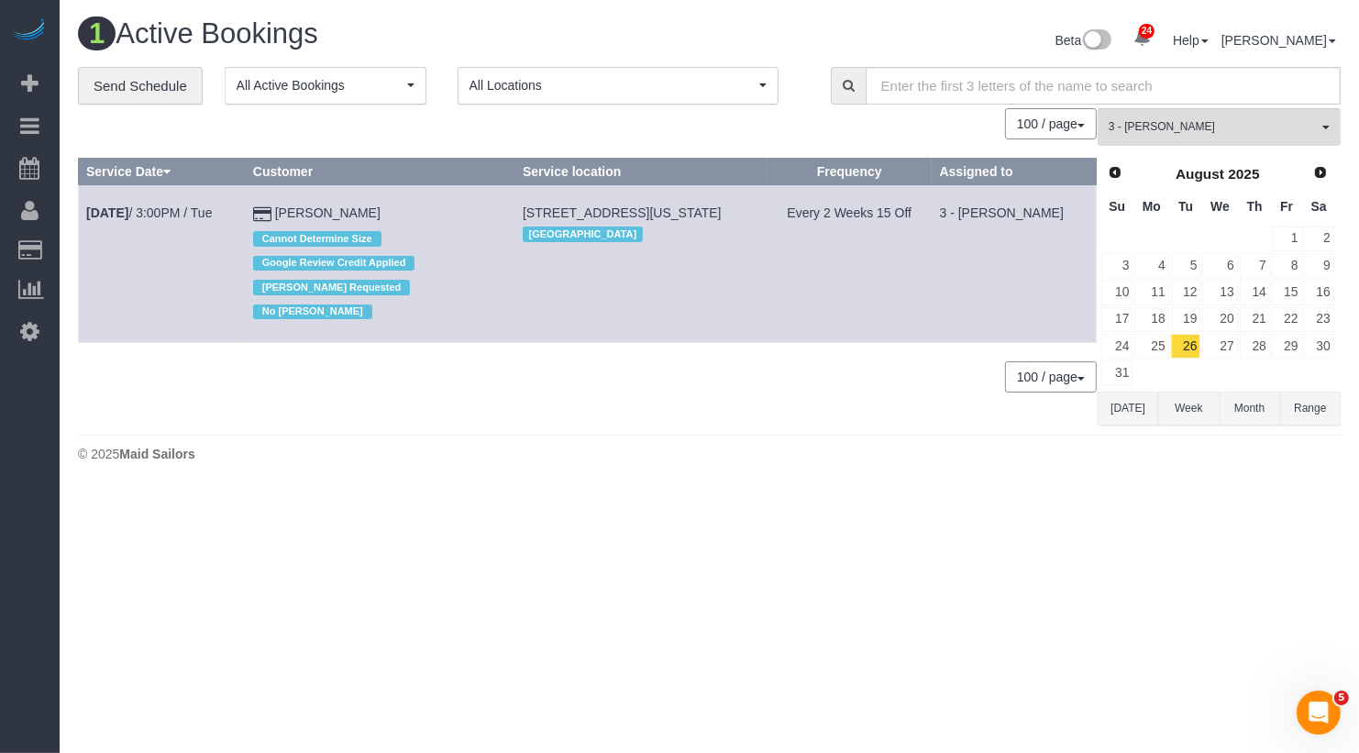
click at [1155, 398] on button "Today" at bounding box center [1128, 409] width 61 height 34
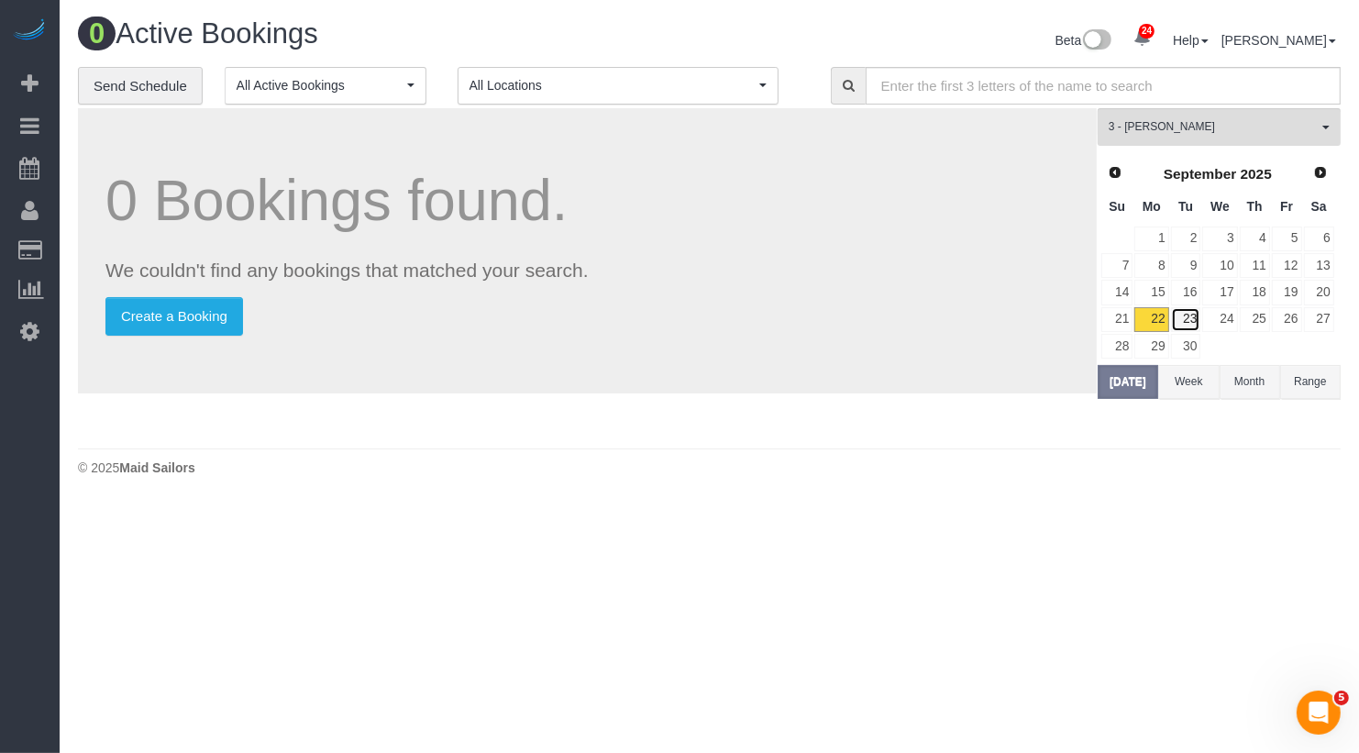
click at [1185, 314] on link "23" at bounding box center [1186, 319] width 30 height 25
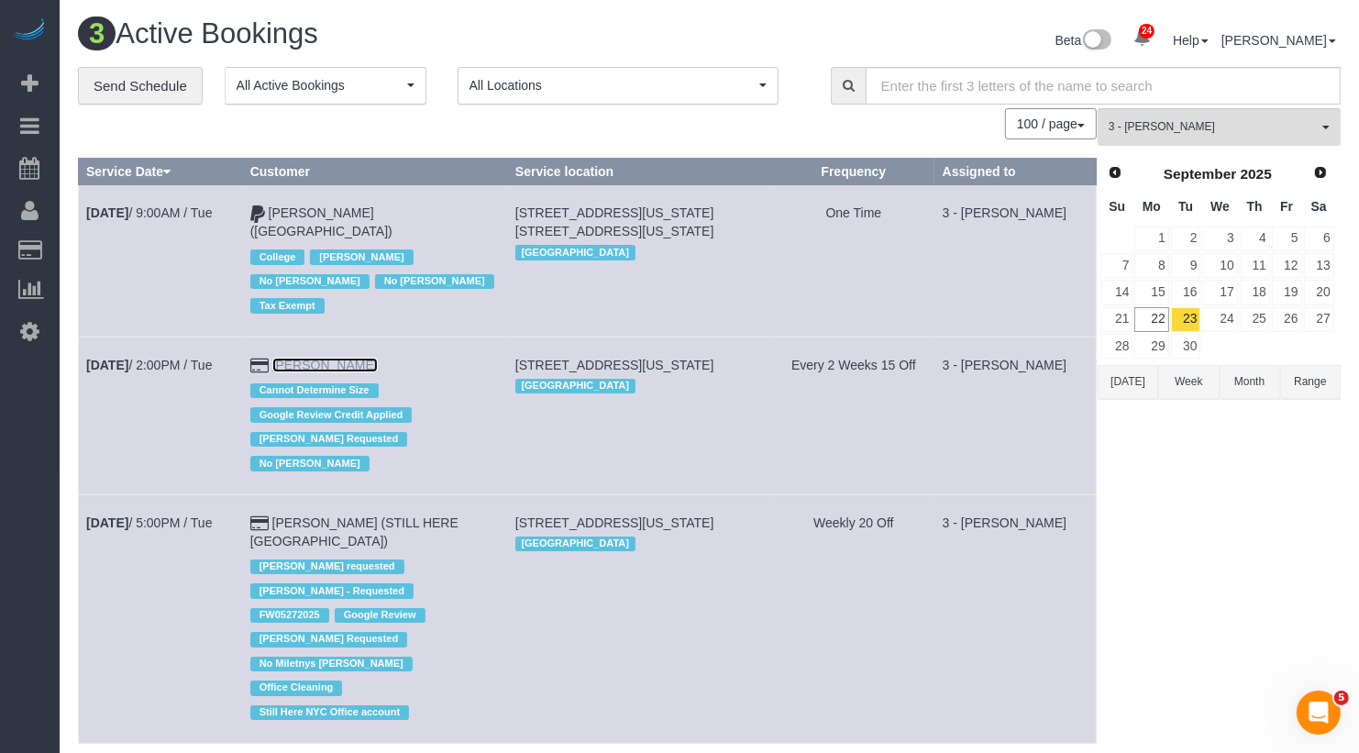
click at [336, 358] on link "Bahja Johnson" at bounding box center [324, 365] width 105 height 15
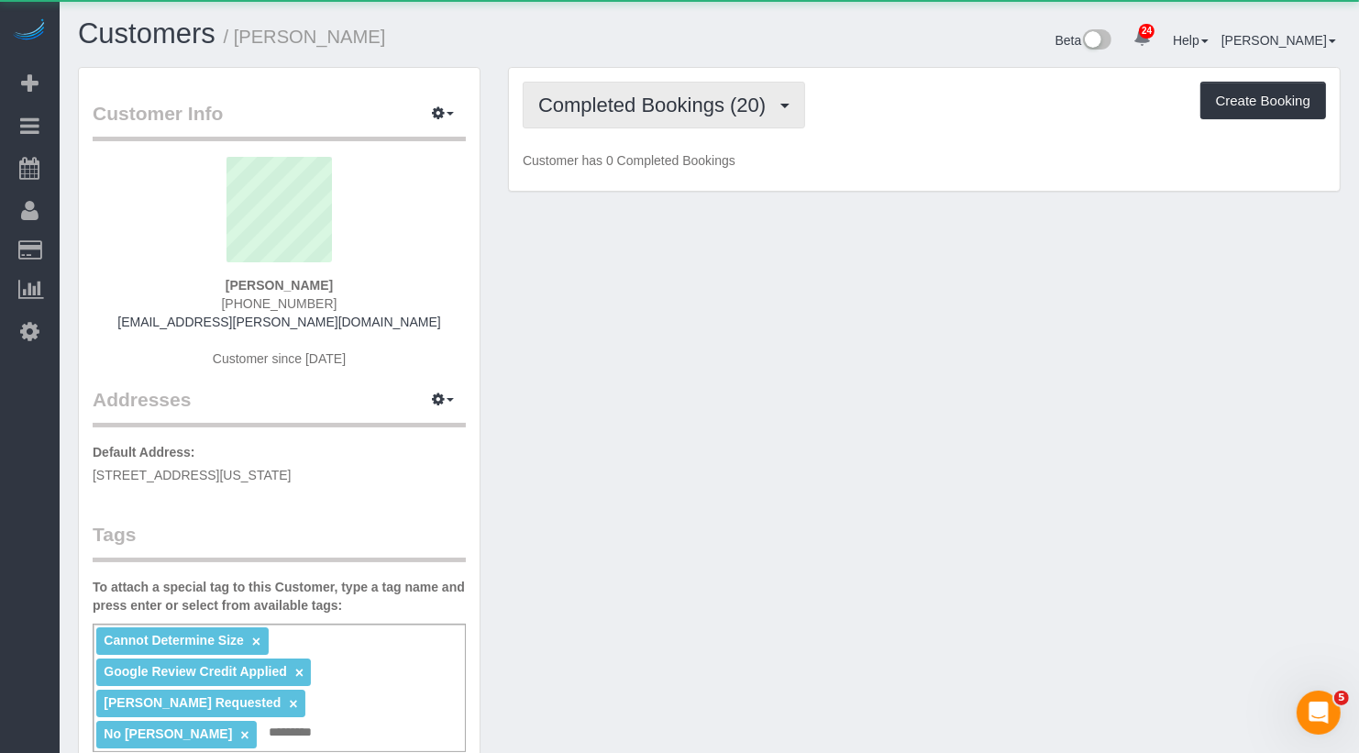
click at [788, 109] on button "Completed Bookings (20)" at bounding box center [664, 105] width 282 height 47
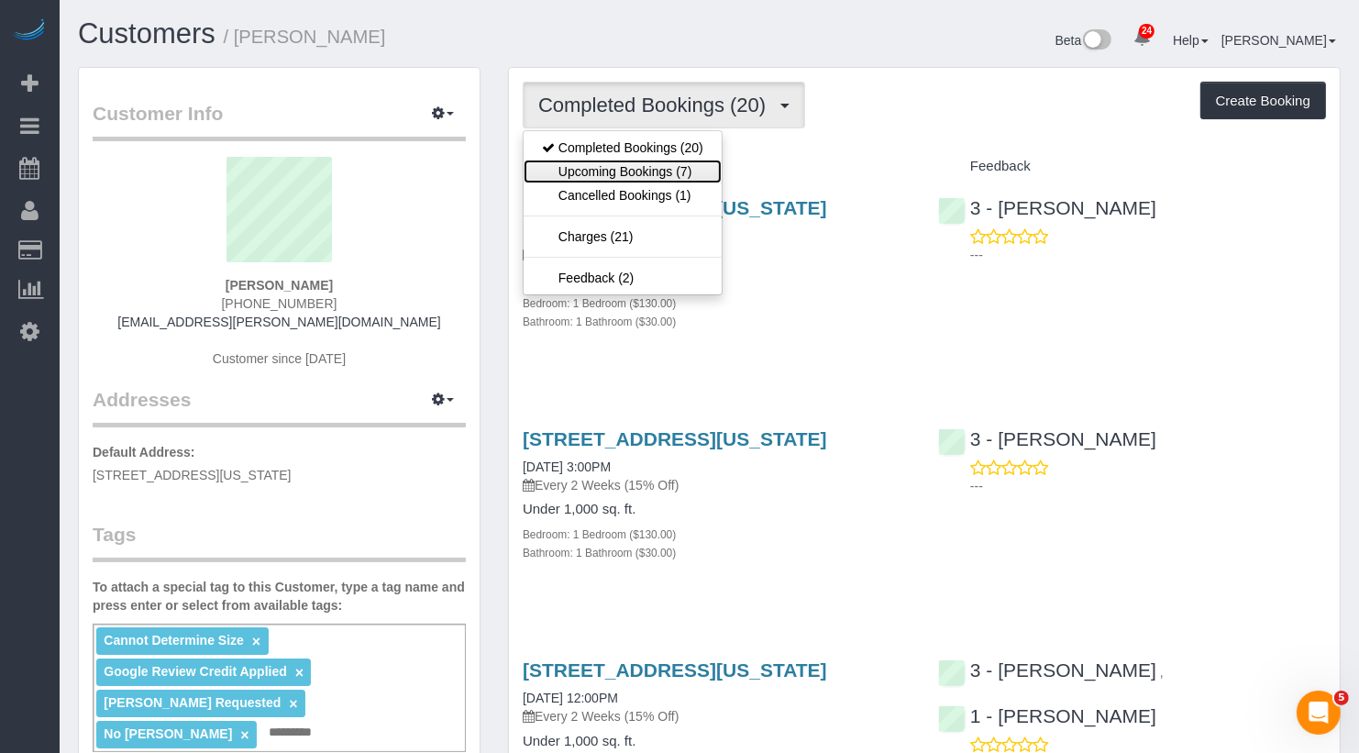
click at [701, 173] on link "Upcoming Bookings (7)" at bounding box center [623, 172] width 198 height 24
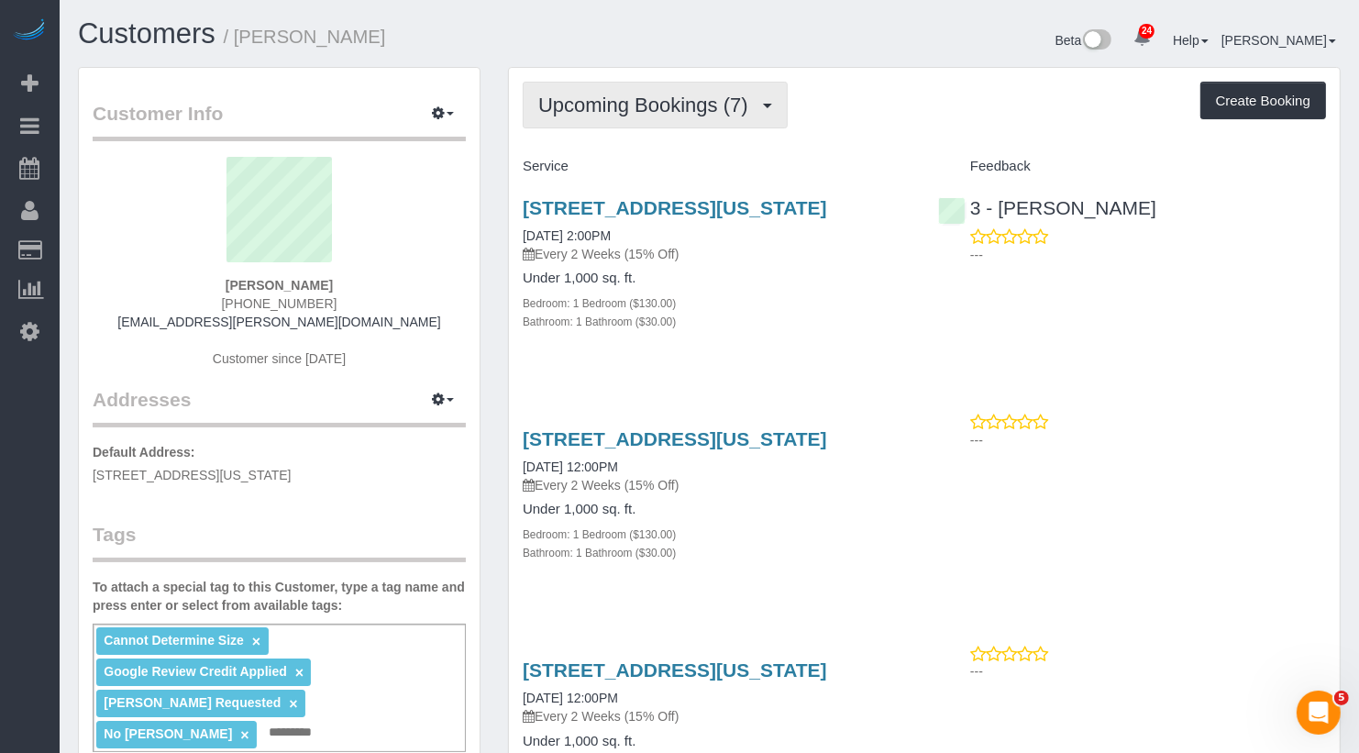
click at [701, 103] on span "Upcoming Bookings (7)" at bounding box center [647, 105] width 219 height 23
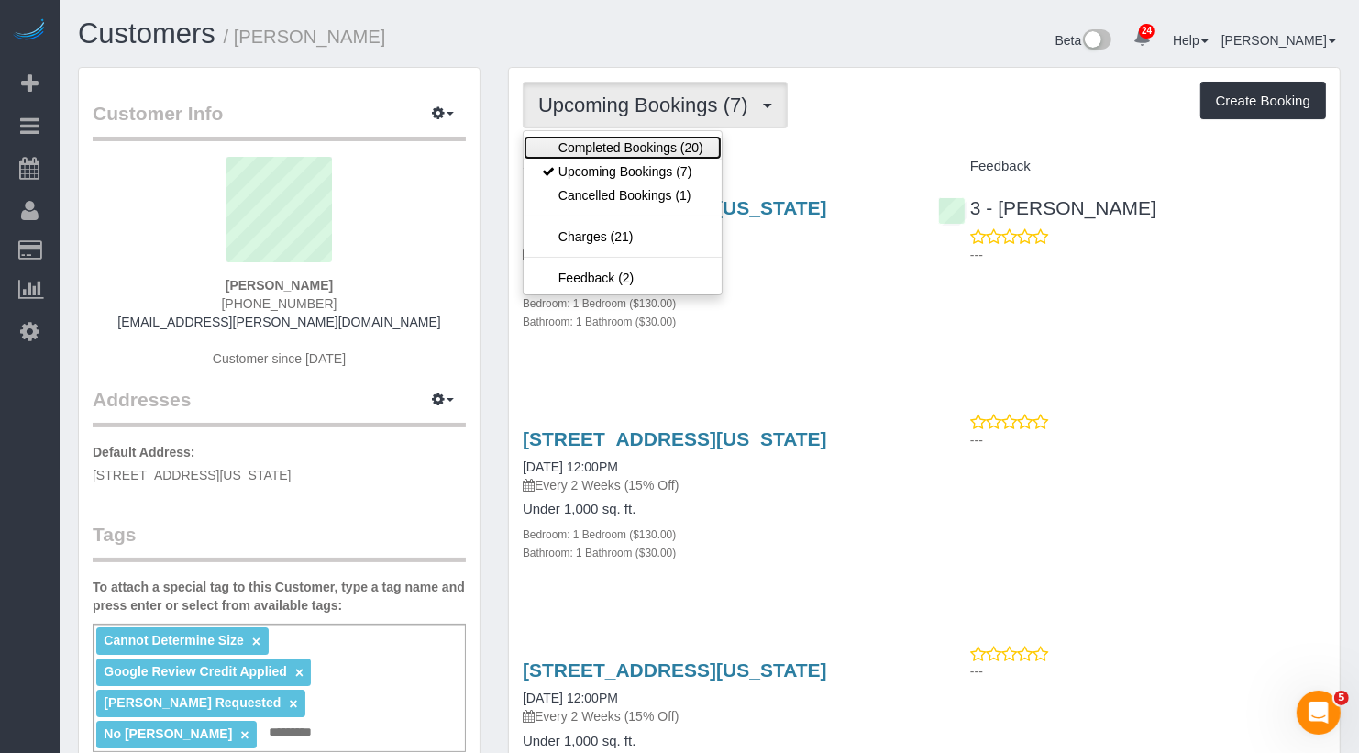
click at [658, 137] on link "Completed Bookings (20)" at bounding box center [623, 148] width 198 height 24
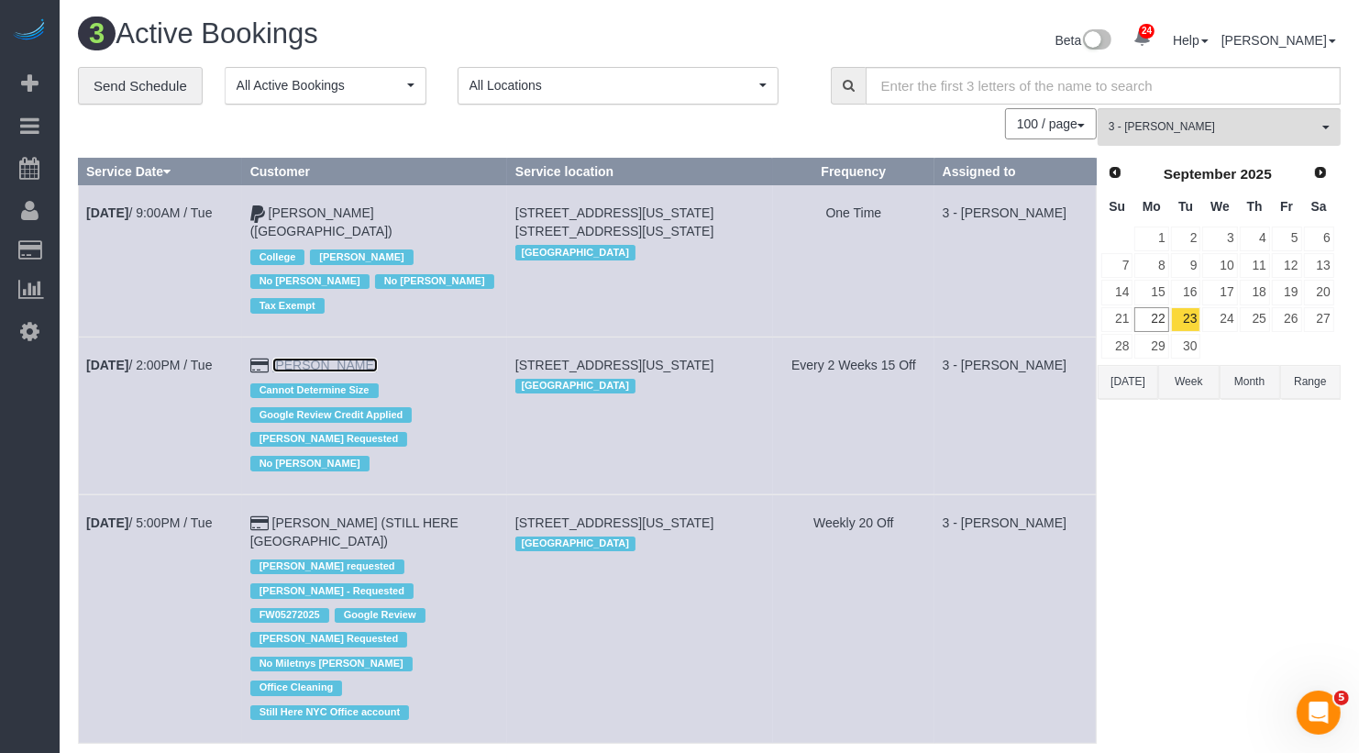
click at [326, 358] on link "Bahja Johnson" at bounding box center [324, 365] width 105 height 15
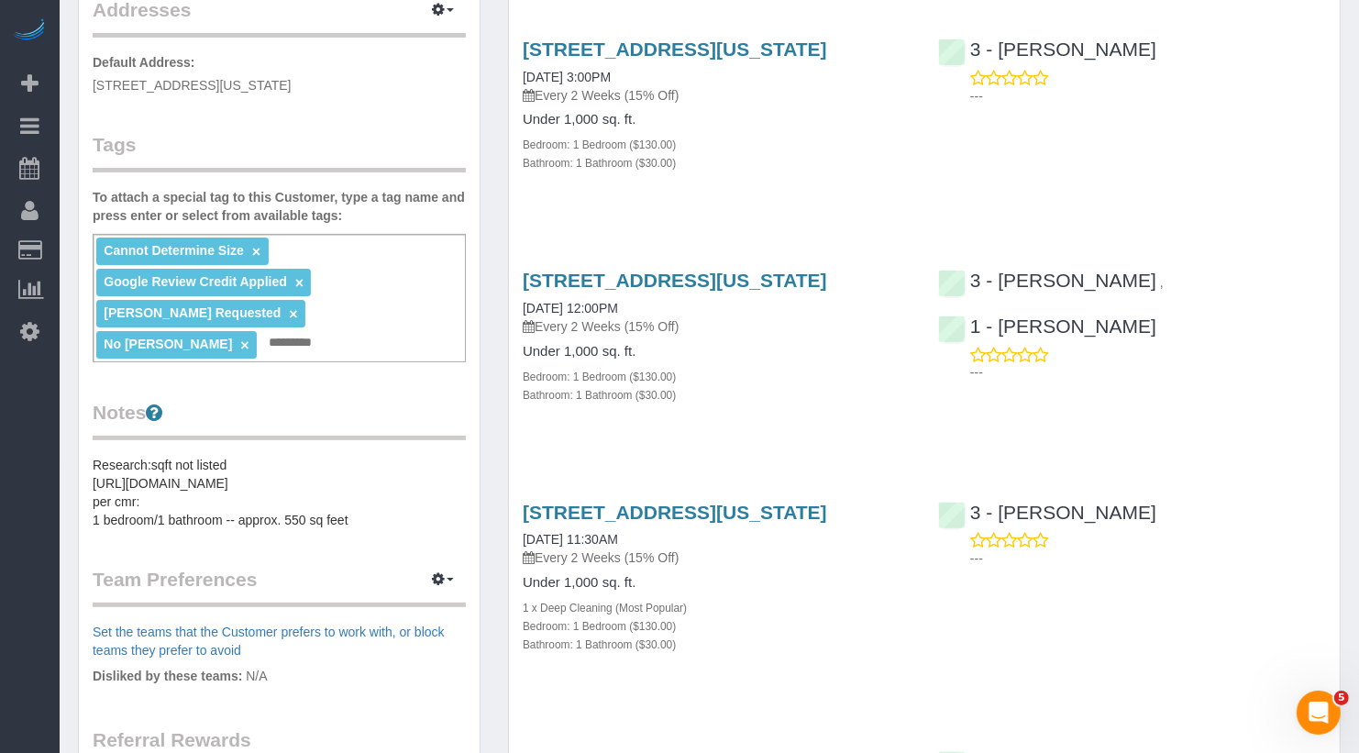
scroll to position [398, 0]
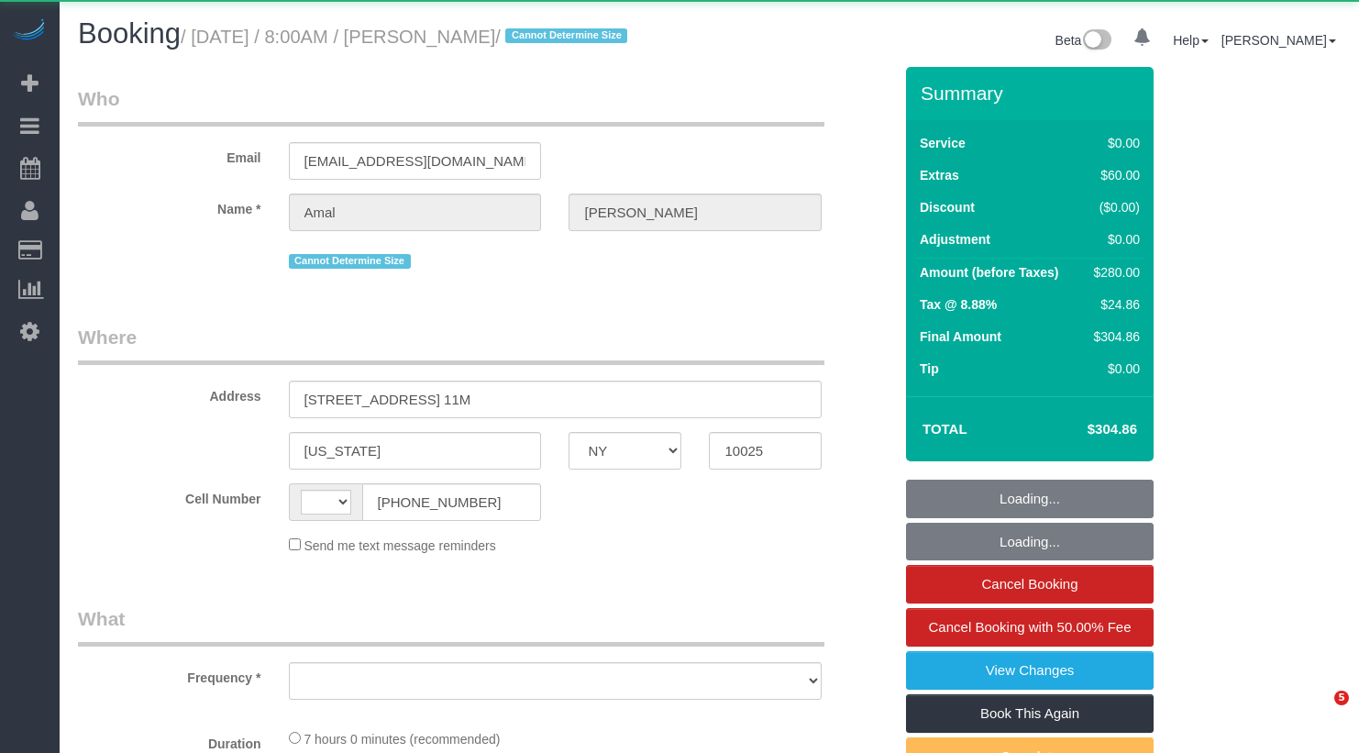
select select "NY"
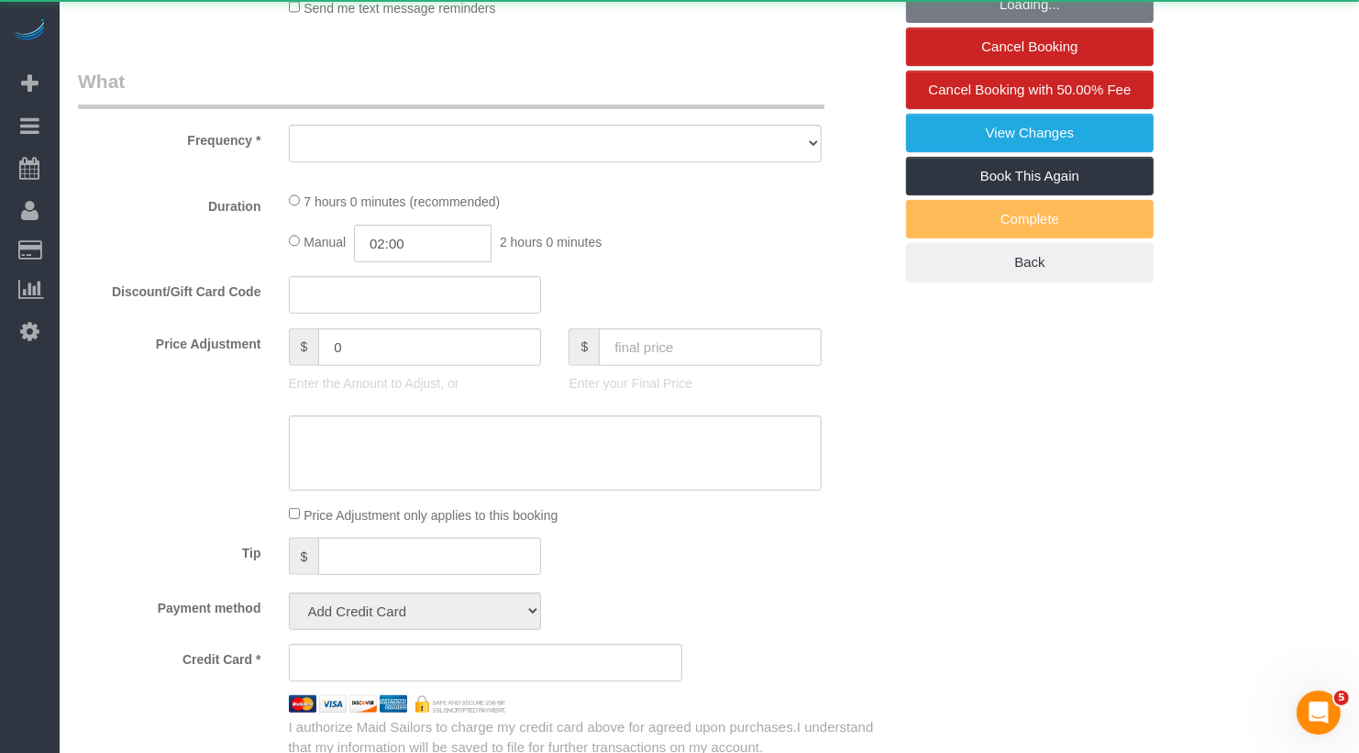
select select "string:[GEOGRAPHIC_DATA]"
select select "2"
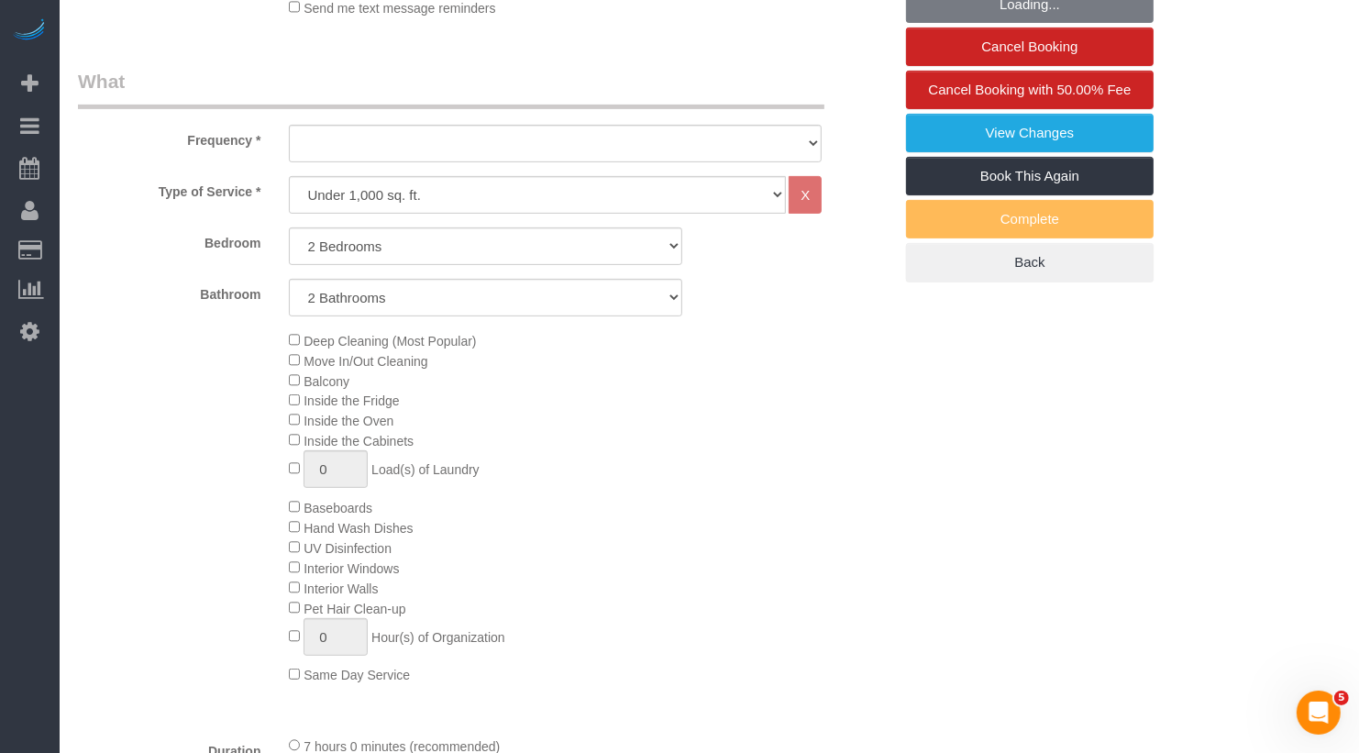
select select "object:923"
select select "number:56"
select select "number:72"
select select "number:15"
select select "number:5"
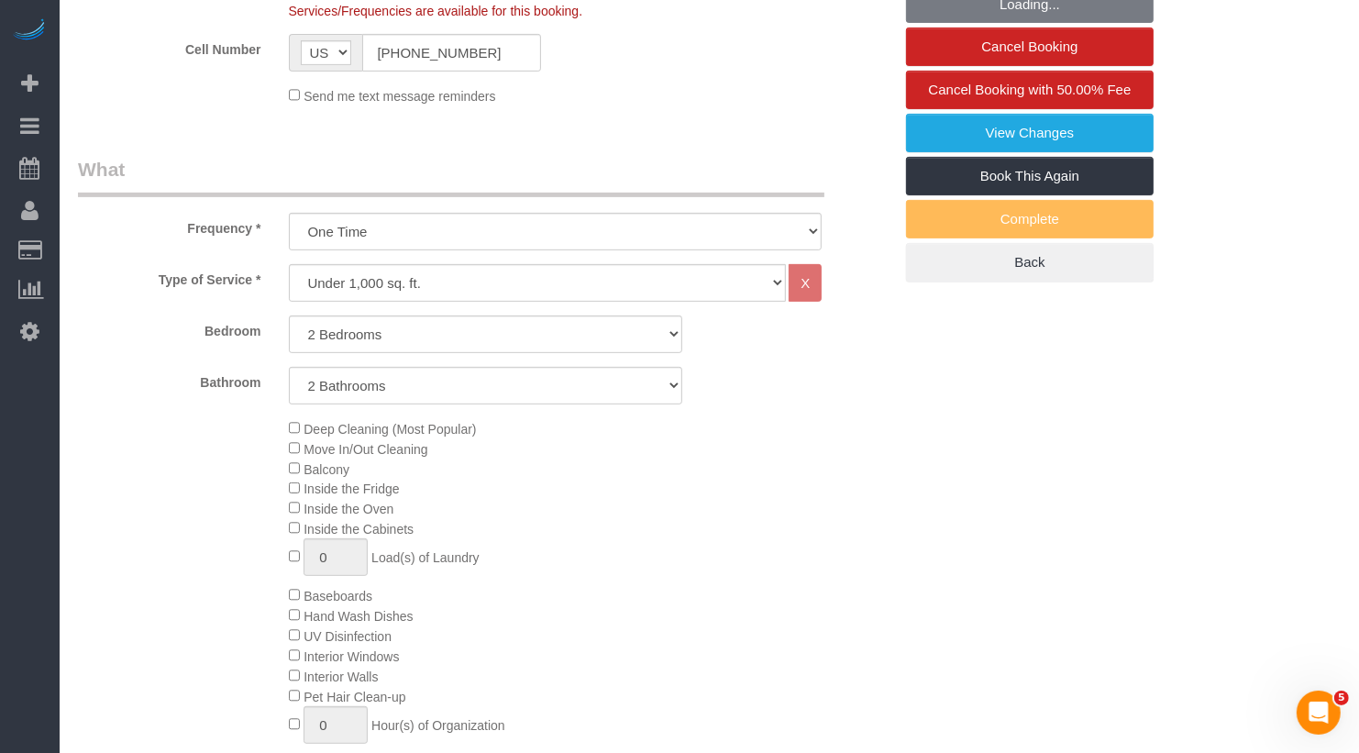
select select "object:1079"
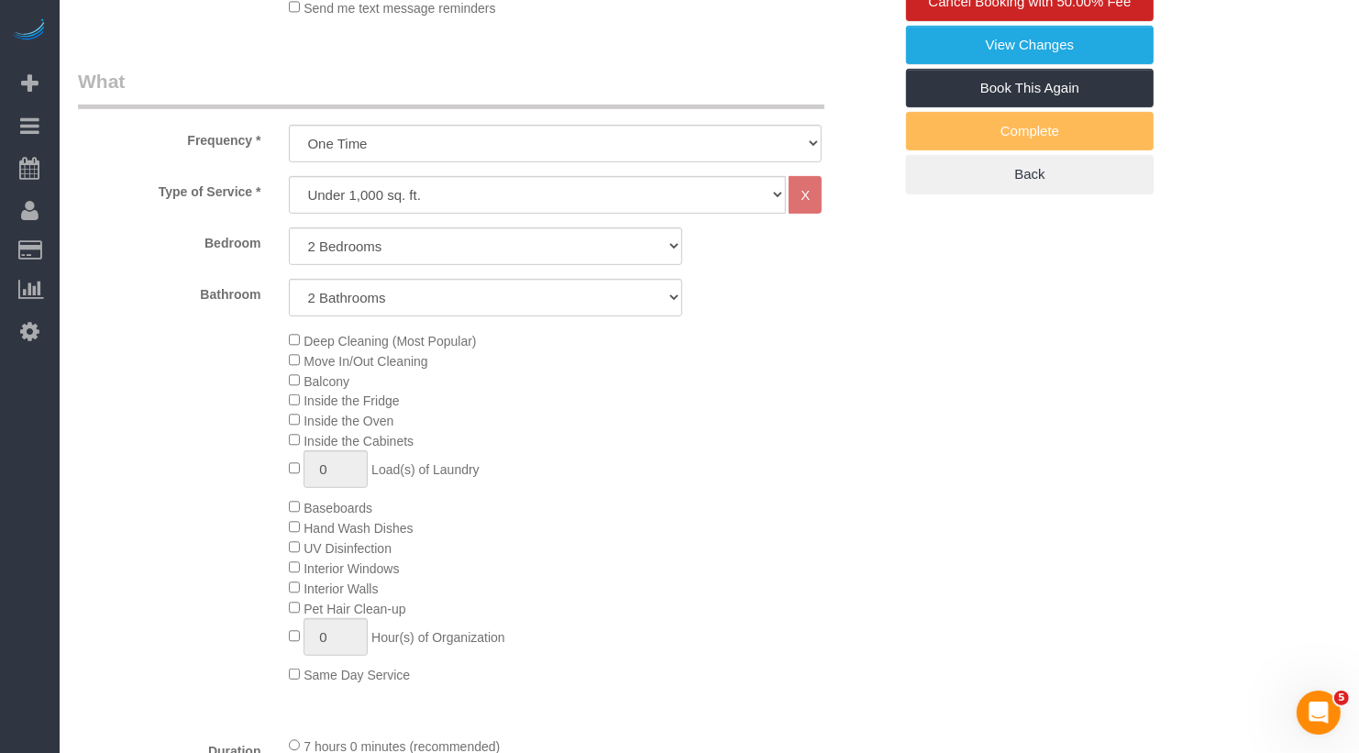
select select "string:stripe-pm_1RKLlq4VGloSiKo79x92TdPf"
select select "spot1"
select select "2"
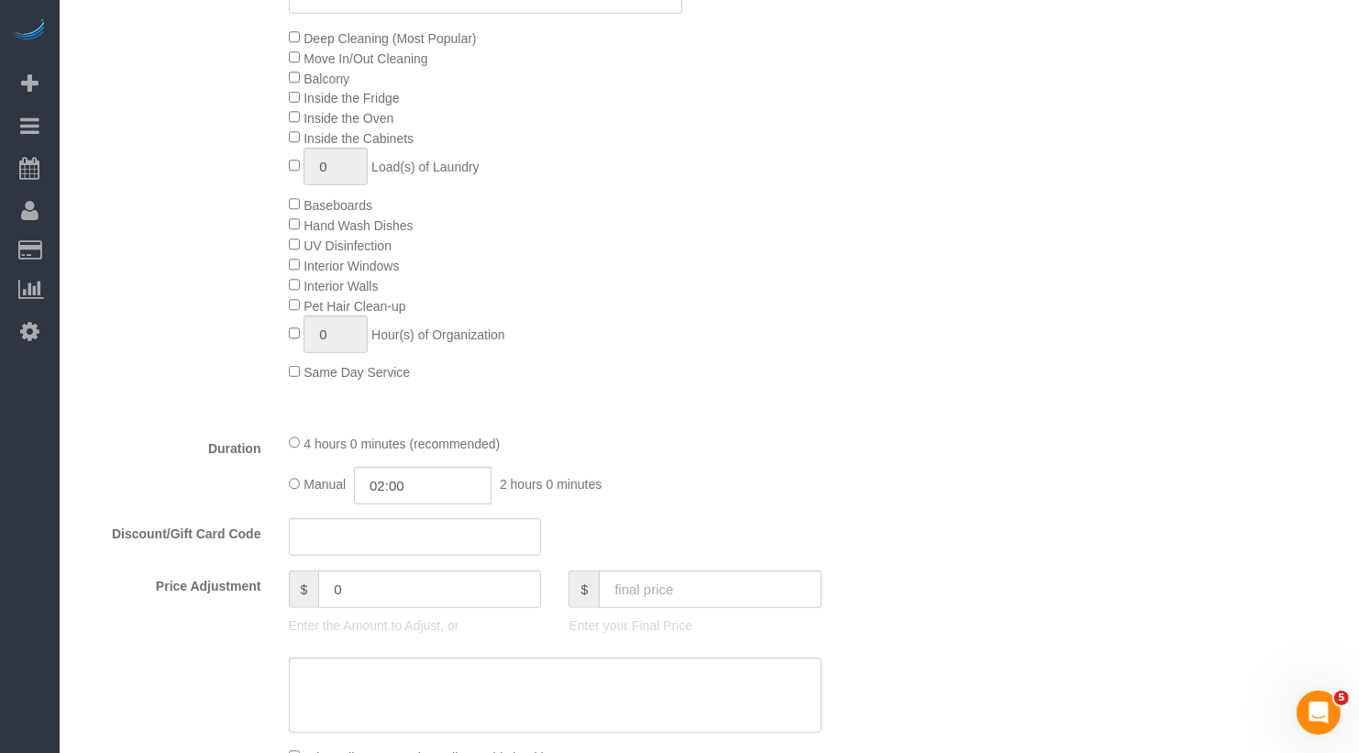
scroll to position [110, 0]
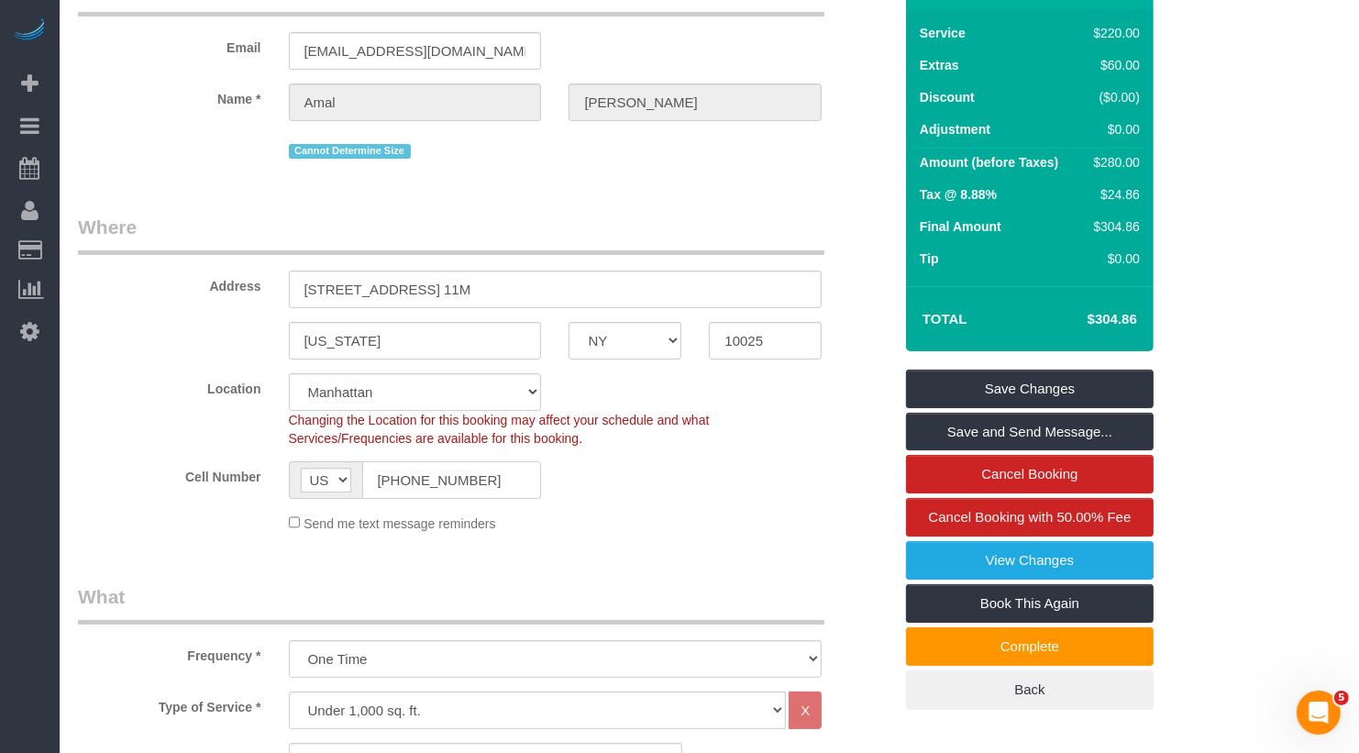
drag, startPoint x: 489, startPoint y: 513, endPoint x: 332, endPoint y: 505, distance: 157.0
click at [332, 499] on div "AF AL DZ AD AO AI AQ AG AR AM AW AU AT AZ BS BH BD BB BY BE BZ BJ BM BT BO BA B…" at bounding box center [415, 480] width 253 height 38
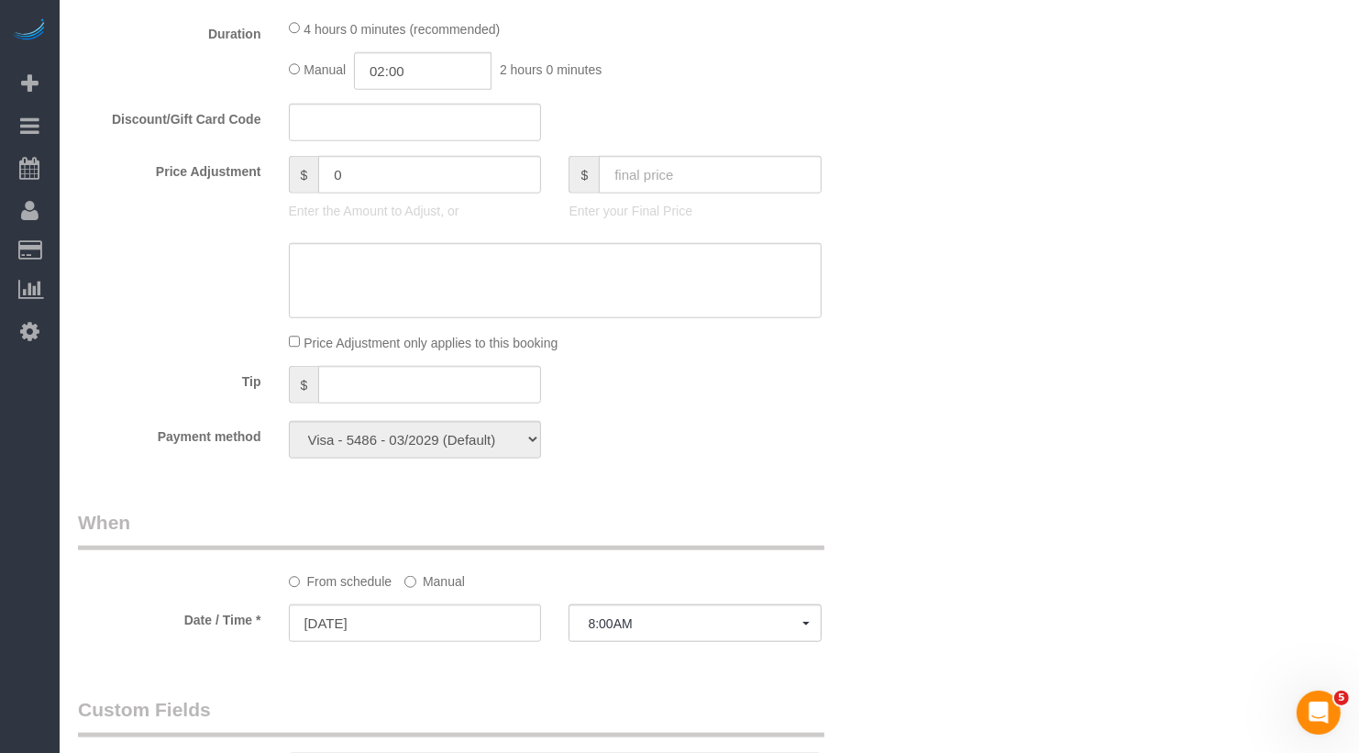
scroll to position [1563, 0]
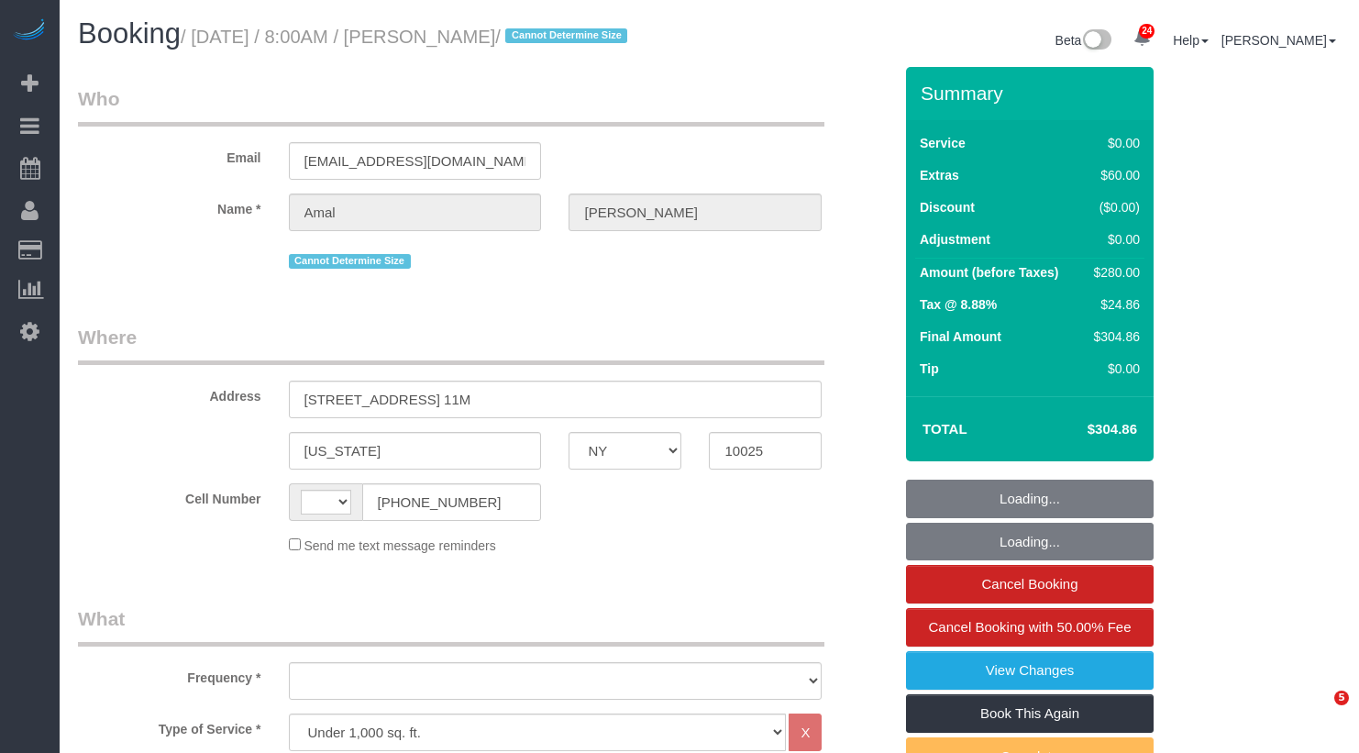
select select "NY"
select select "2"
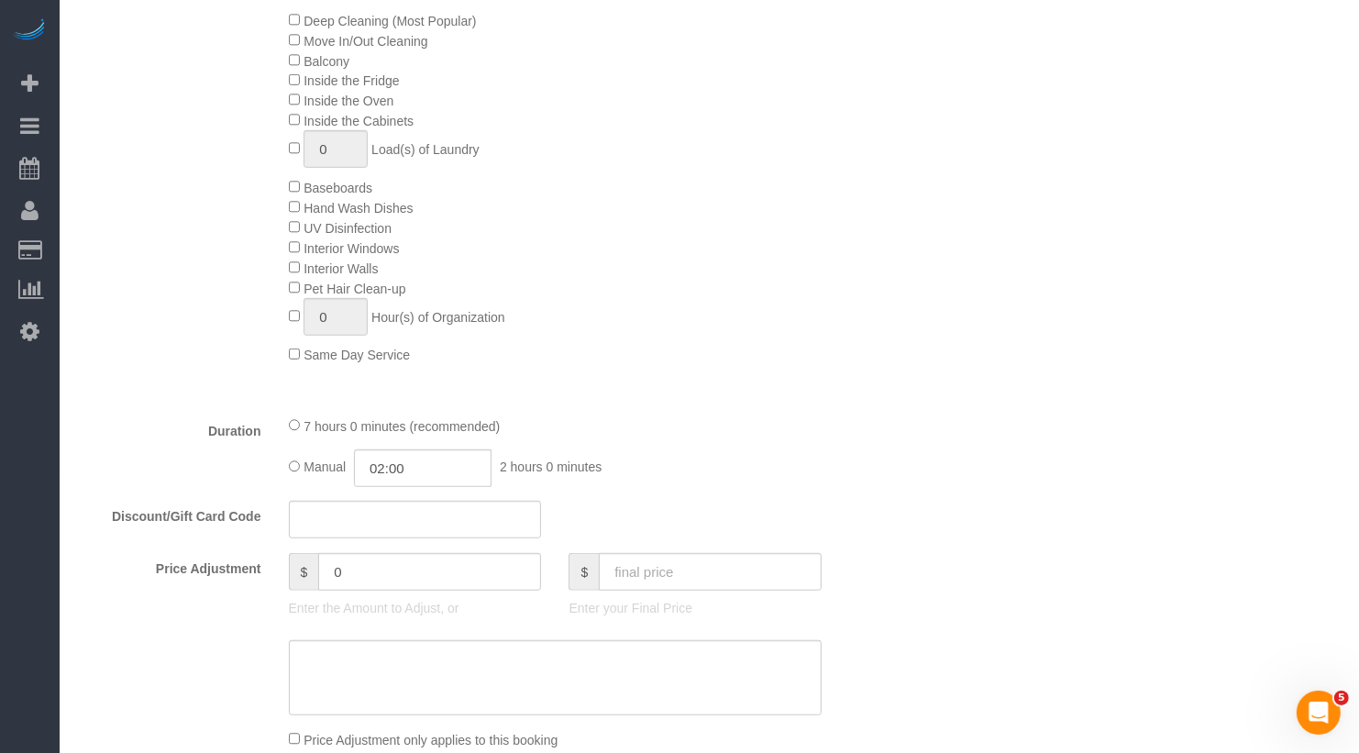
select select "string:stripe-pm_1RKLlq4VGloSiKo79x92TdPf"
select select "string:[GEOGRAPHIC_DATA]"
select select "object:923"
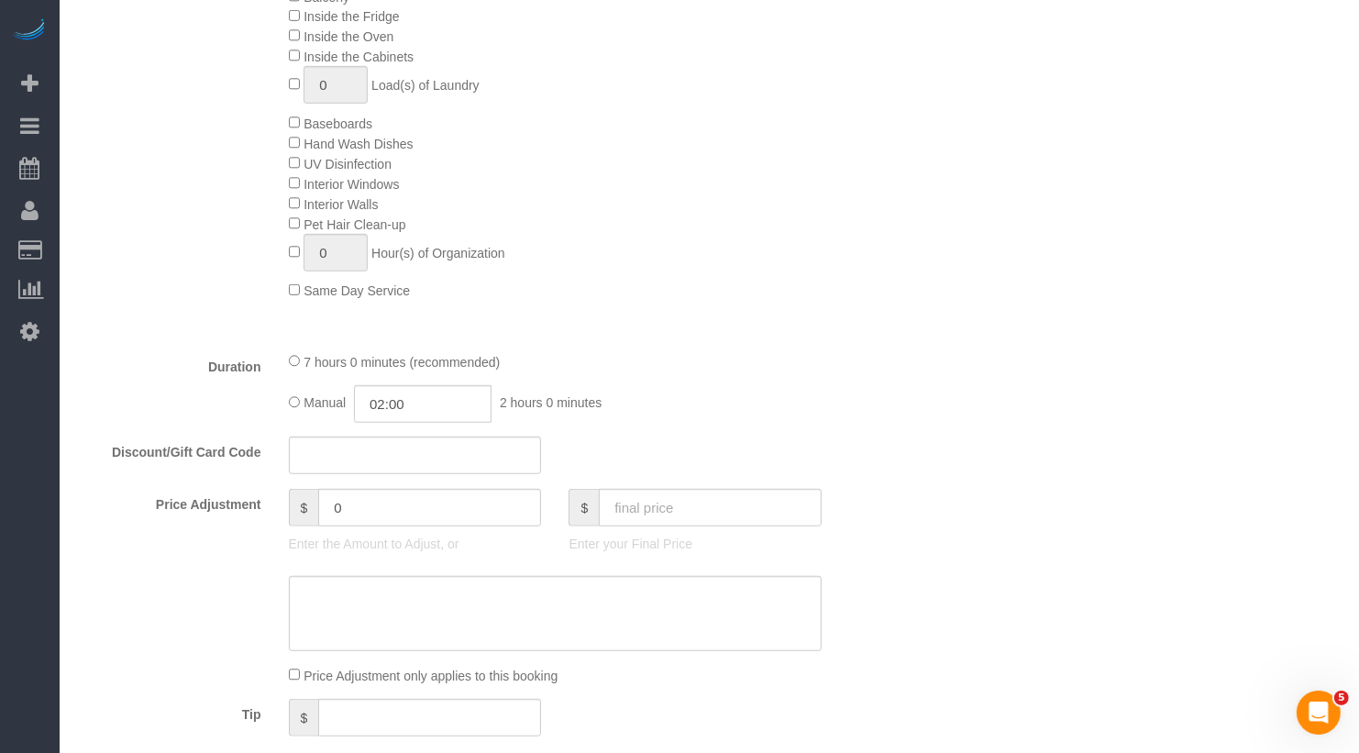
select select "number:56"
select select "number:72"
select select "number:15"
select select "number:5"
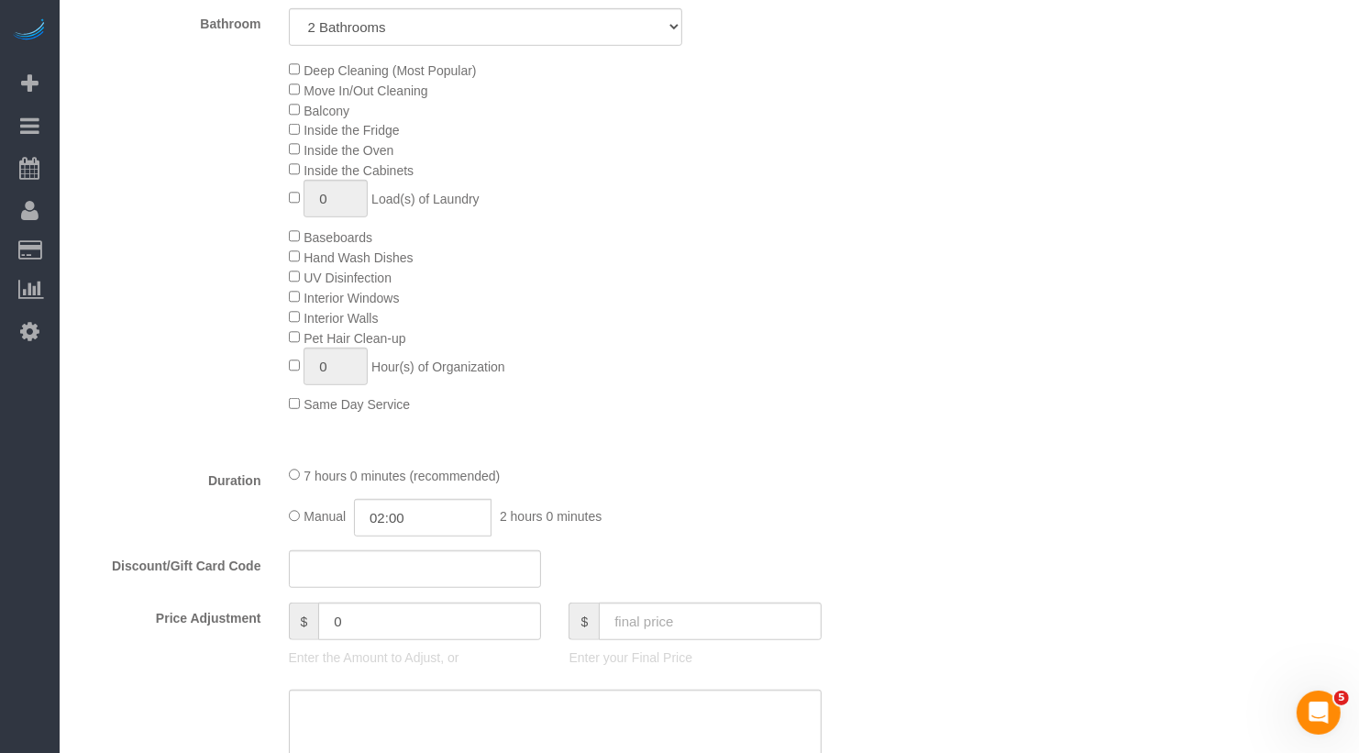
select select "object:1110"
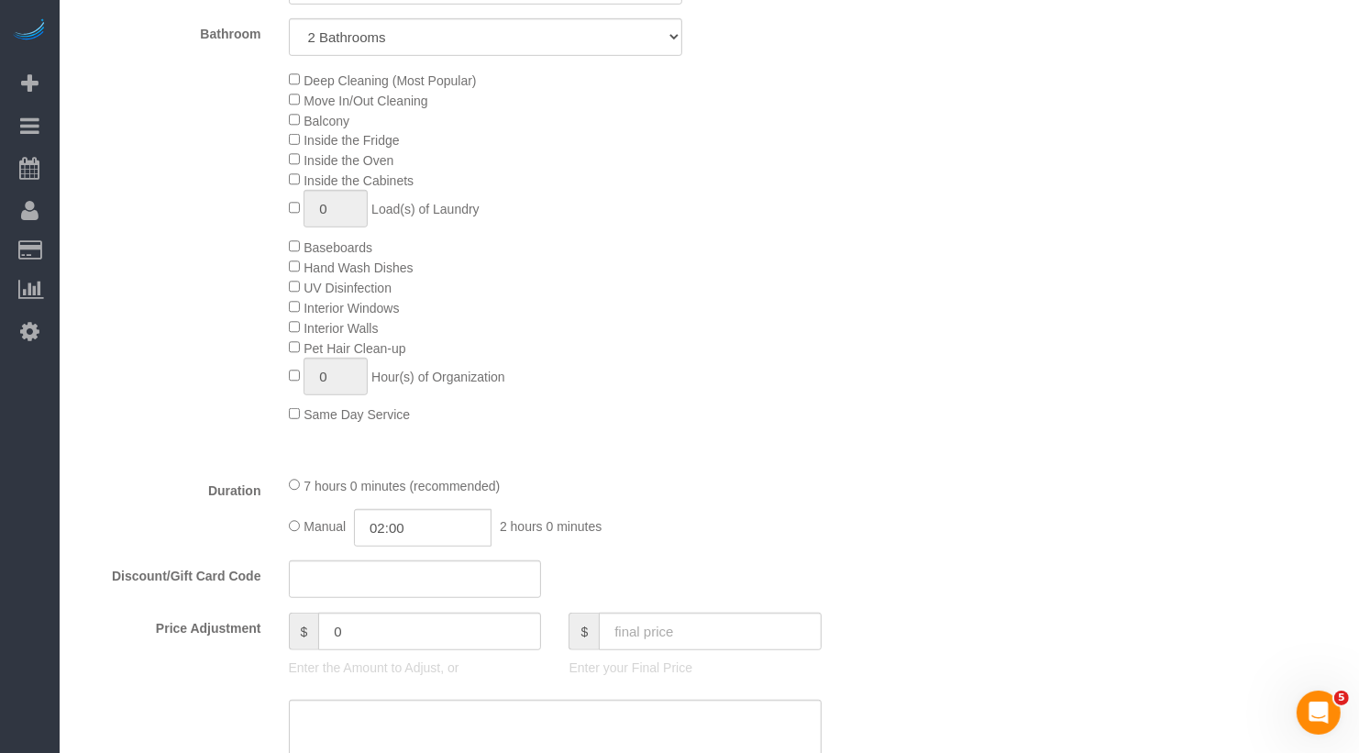
select select "2"
select select "spot1"
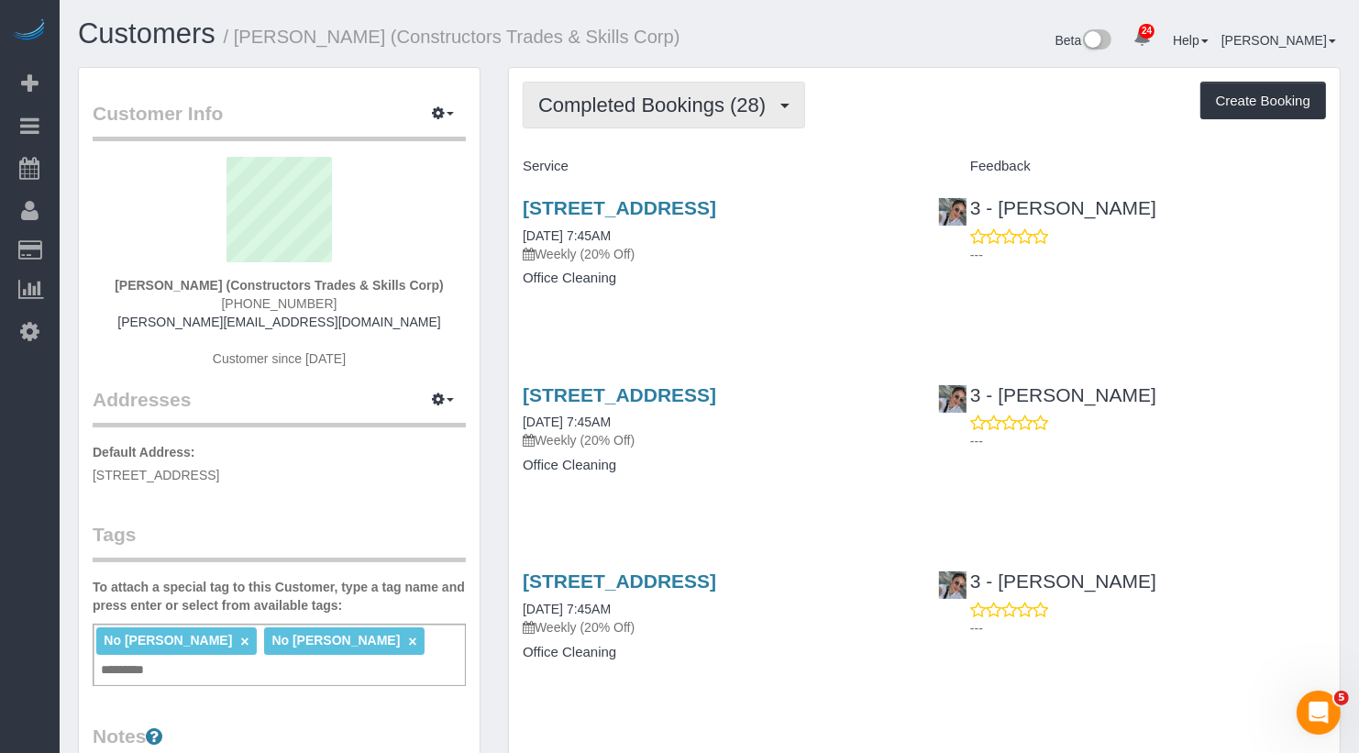
click at [650, 116] on button "Completed Bookings (28)" at bounding box center [664, 105] width 282 height 47
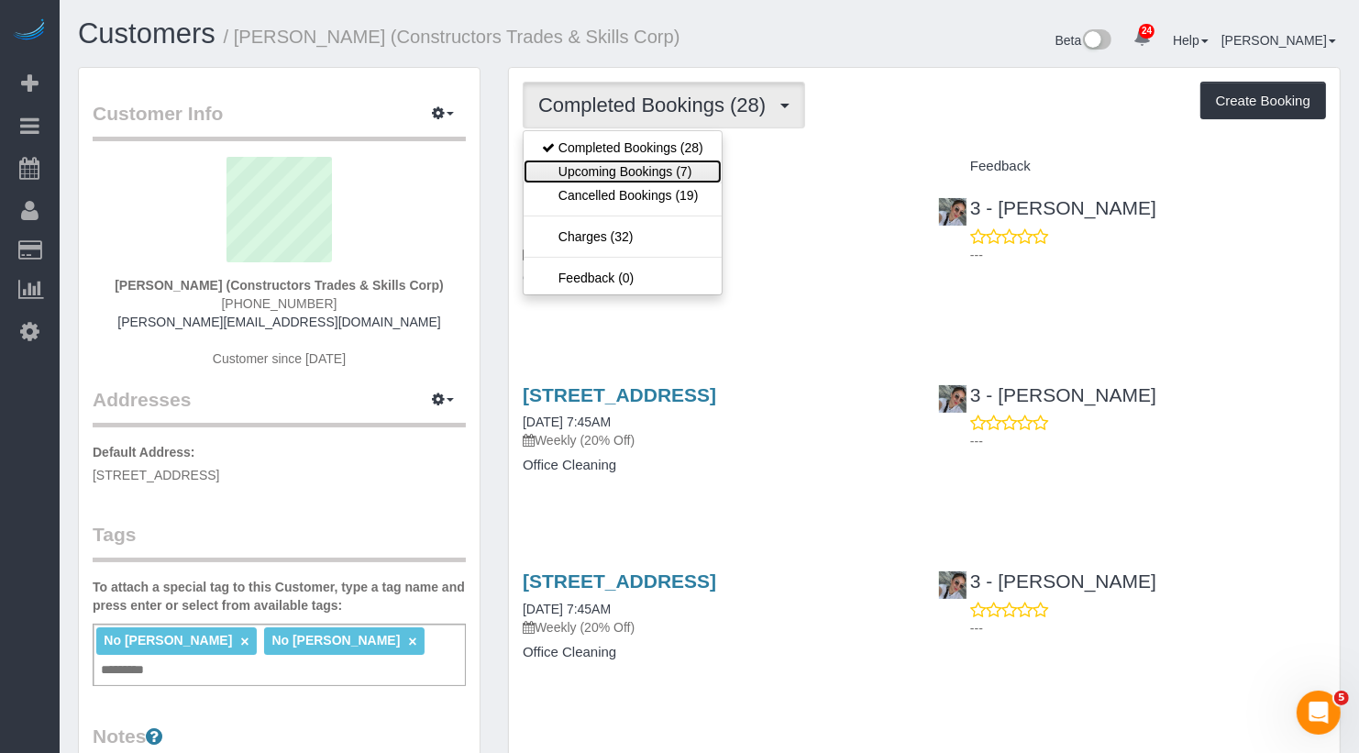
click at [647, 177] on link "Upcoming Bookings (7)" at bounding box center [623, 172] width 198 height 24
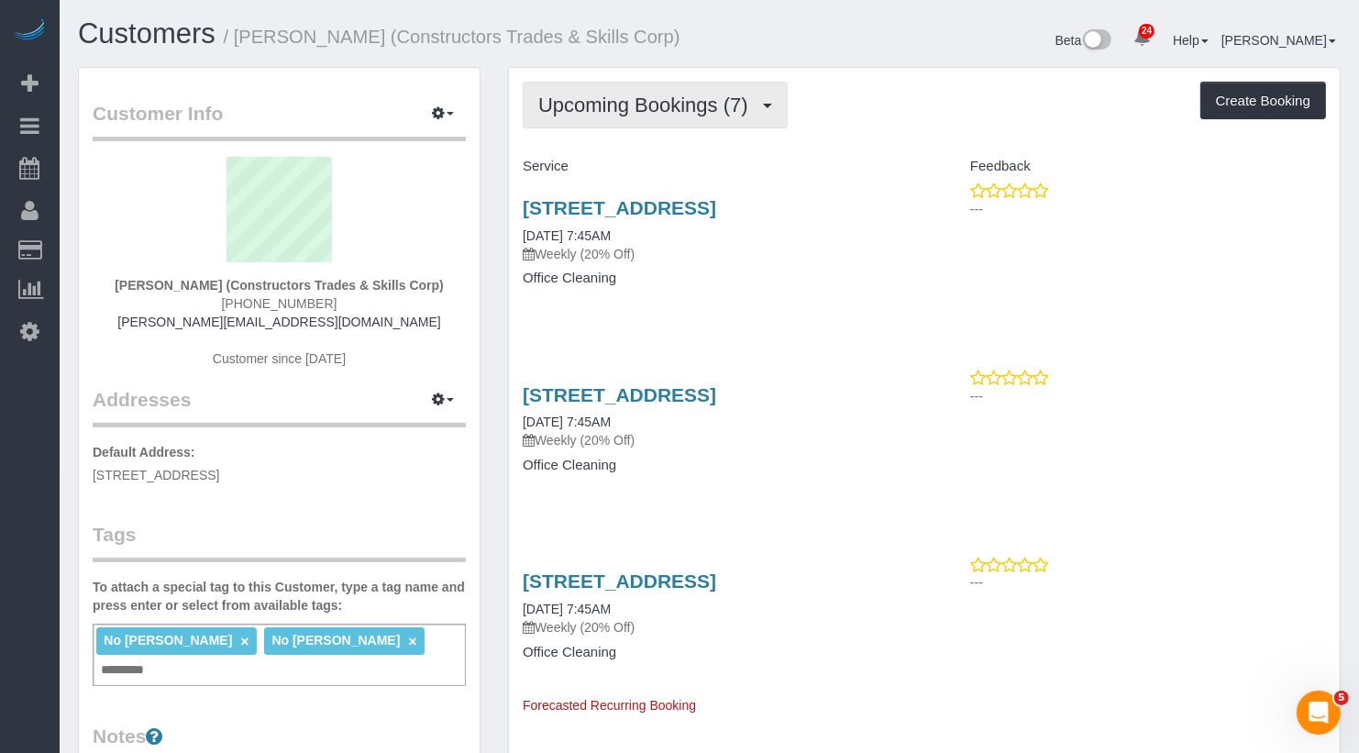
click at [645, 104] on span "Upcoming Bookings (7)" at bounding box center [647, 105] width 219 height 23
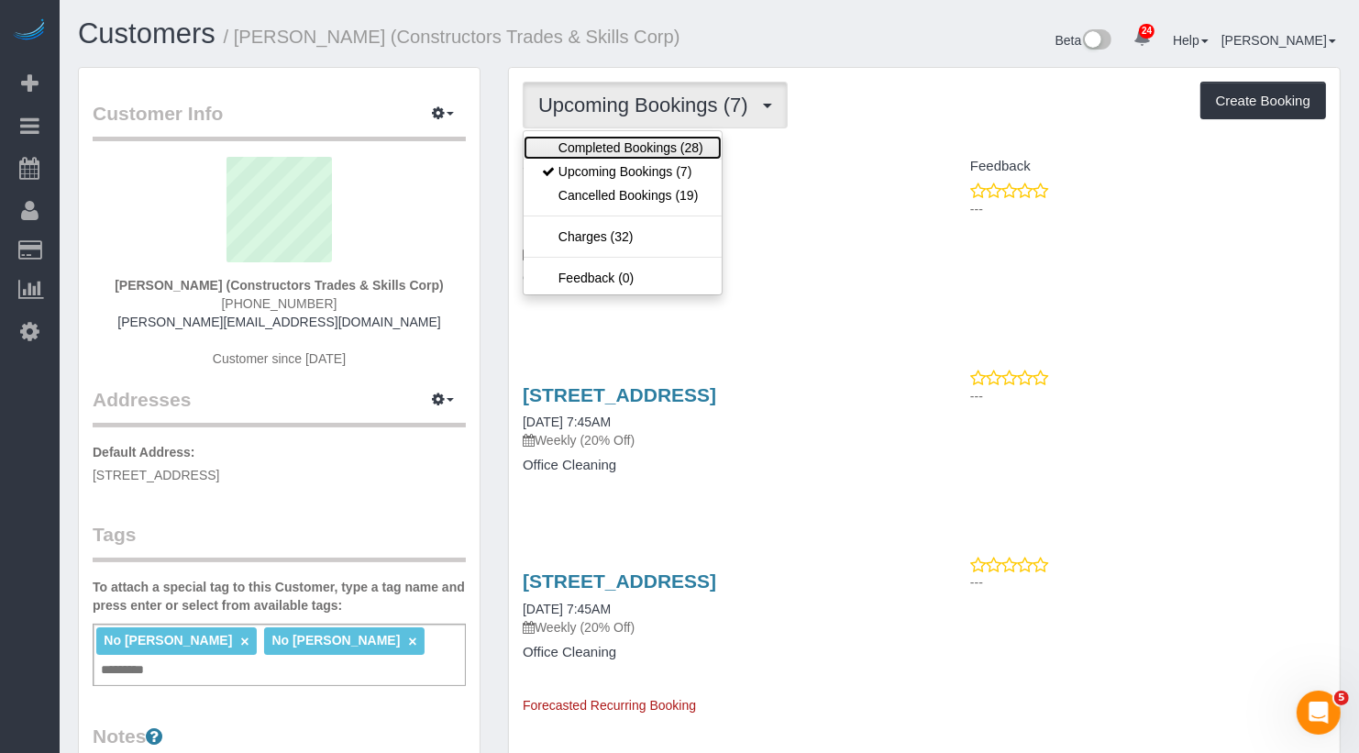
click at [632, 149] on link "Completed Bookings (28)" at bounding box center [623, 148] width 198 height 24
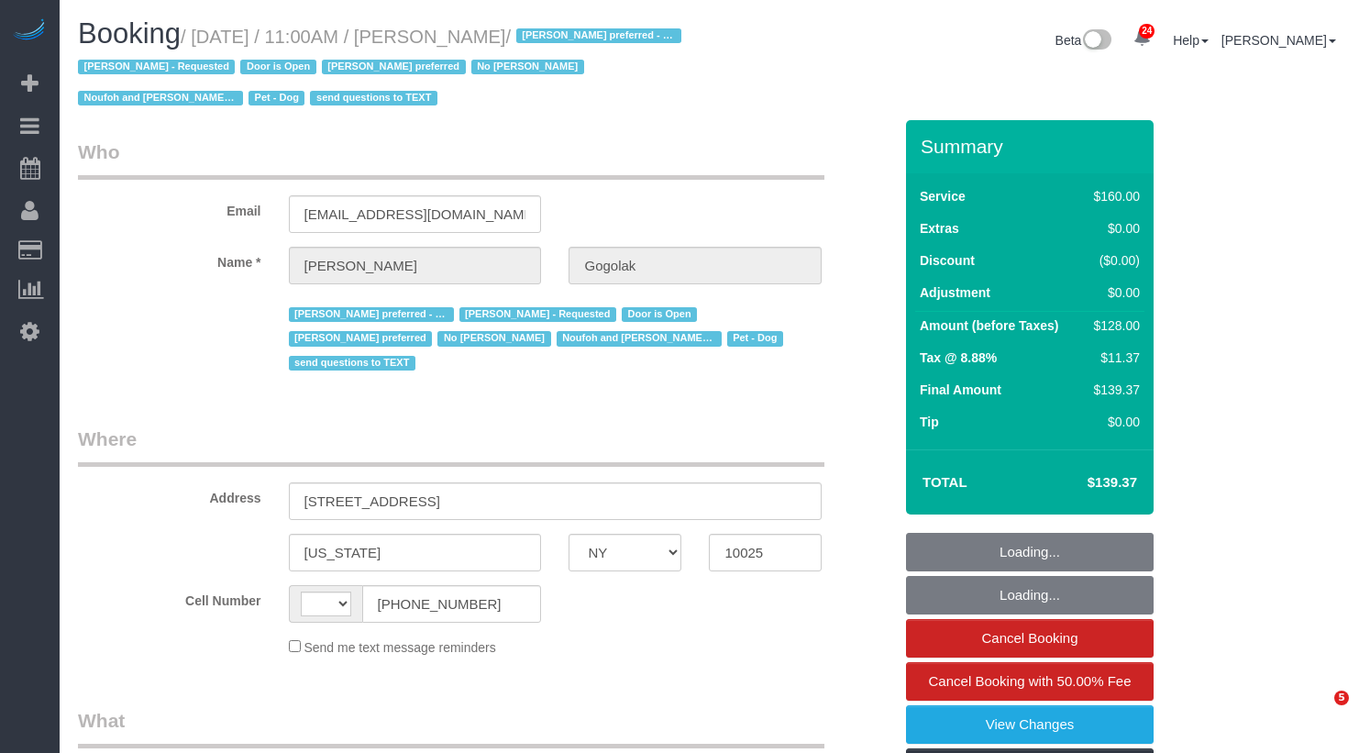
select select "NY"
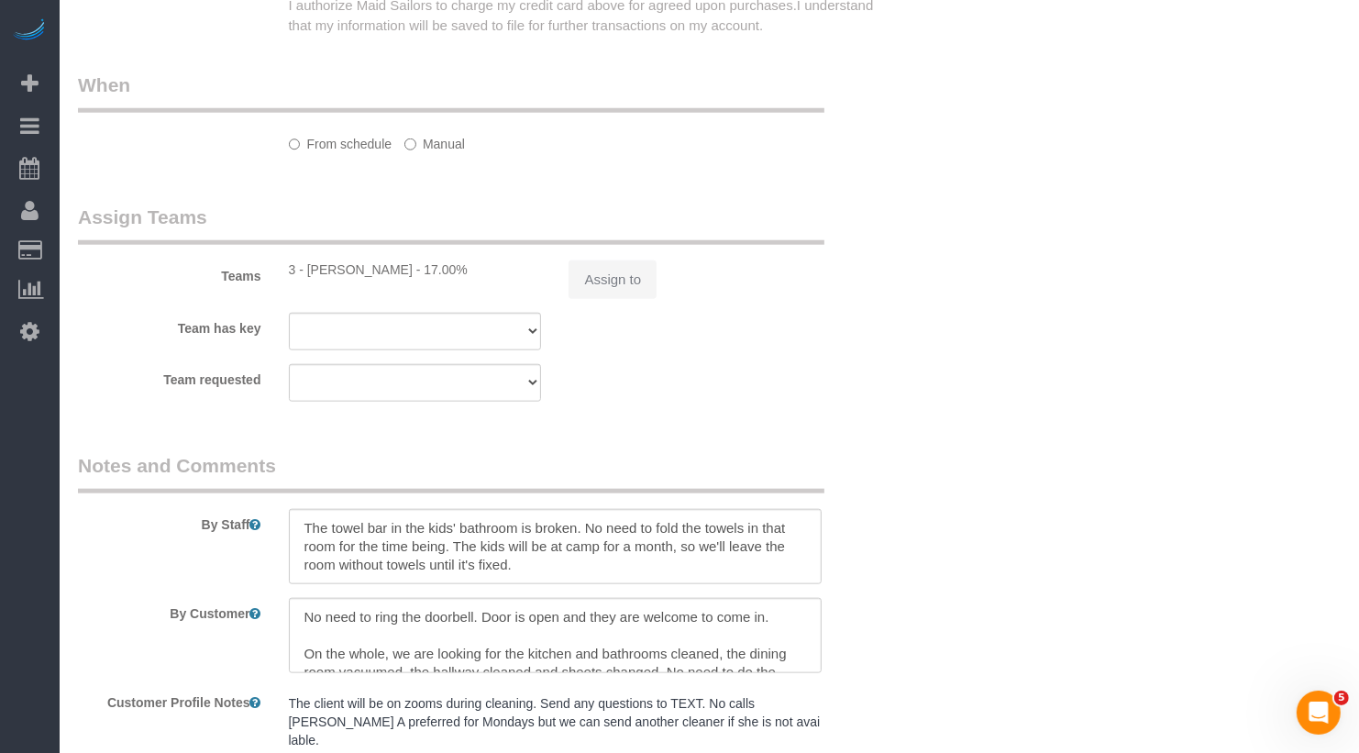
select select "string:[GEOGRAPHIC_DATA]"
select select "object:726"
select select "number:58"
select select "number:76"
select select "number:13"
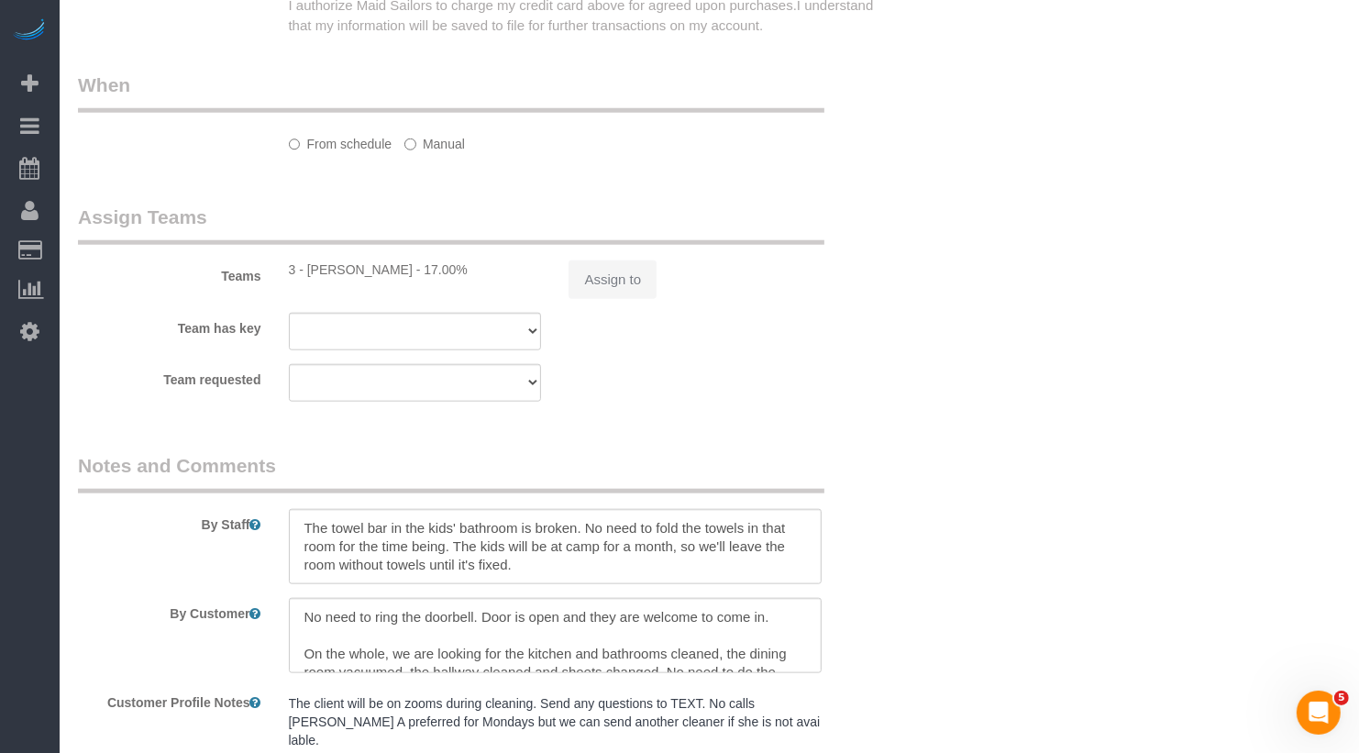
select select "number:5"
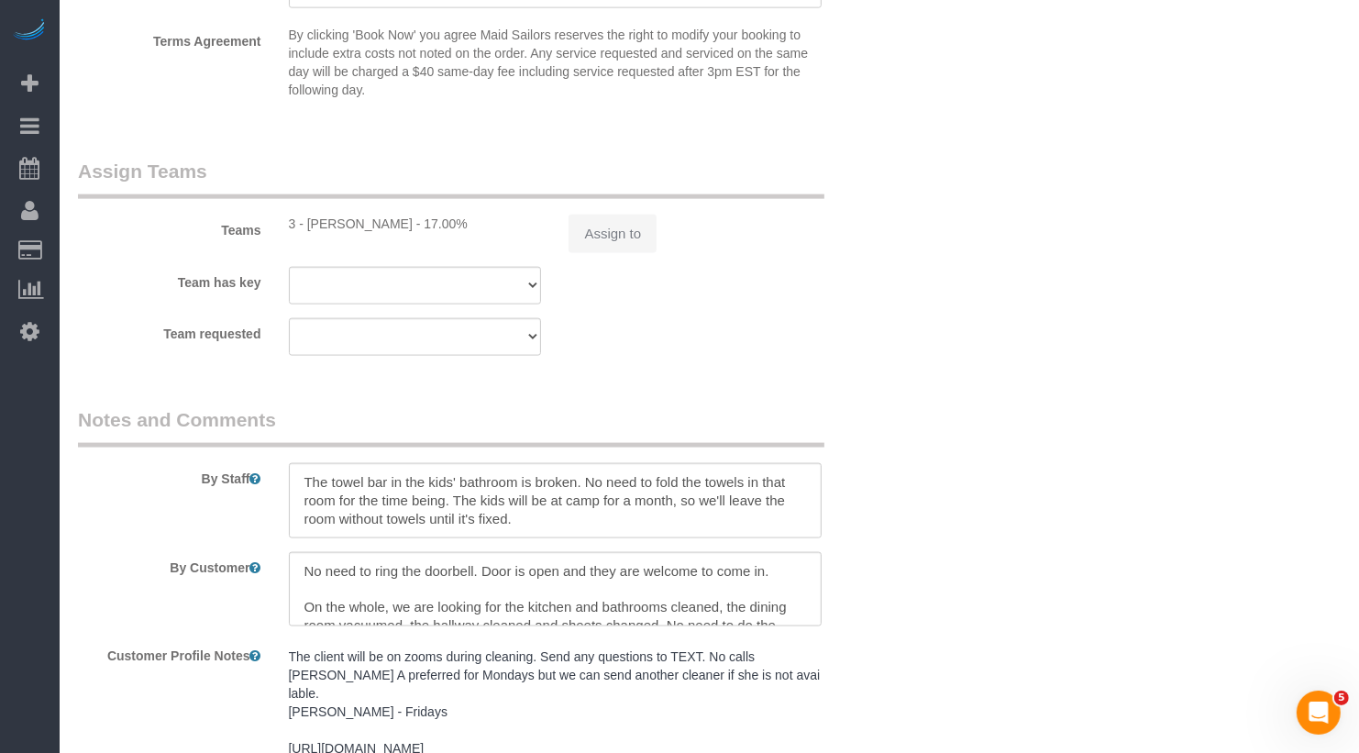
select select "string:stripe-pm_1RfNyY4VGloSiKo7jWnzrFGY"
select select "spot1"
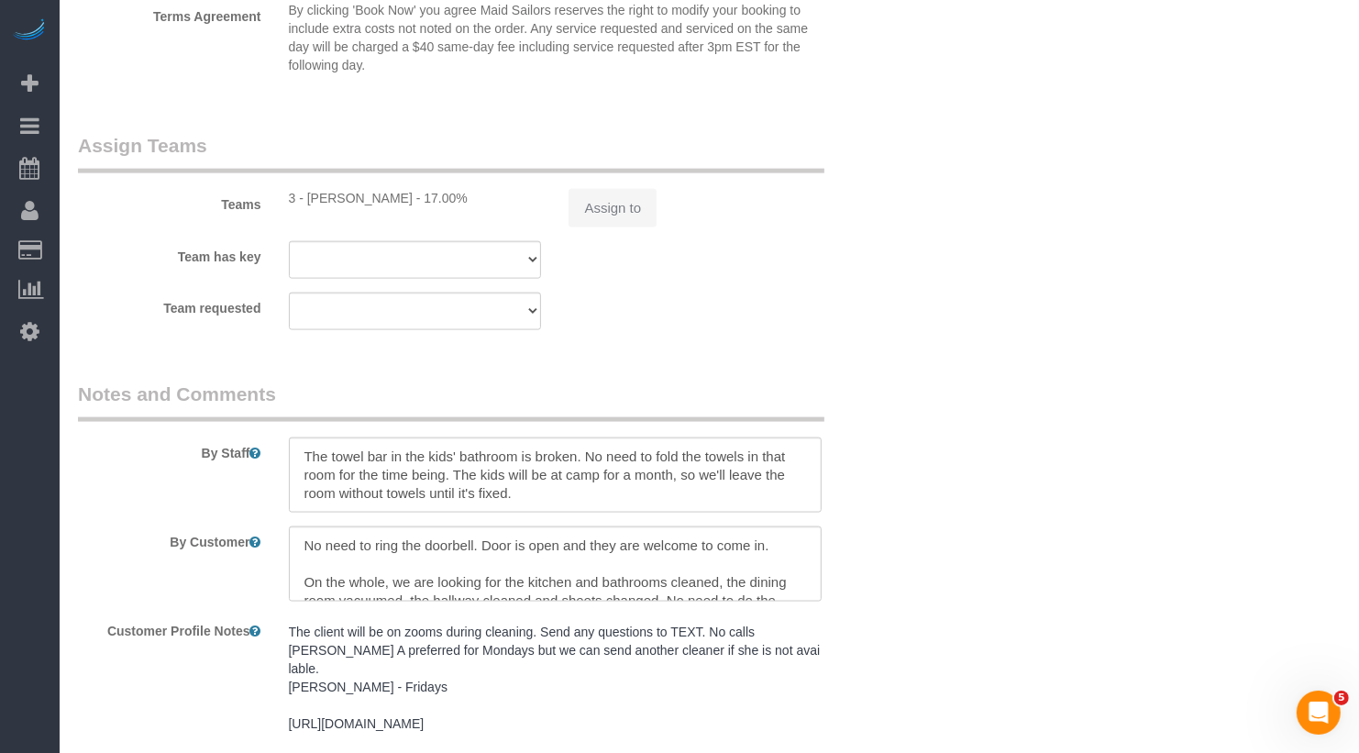
scroll to position [2170, 0]
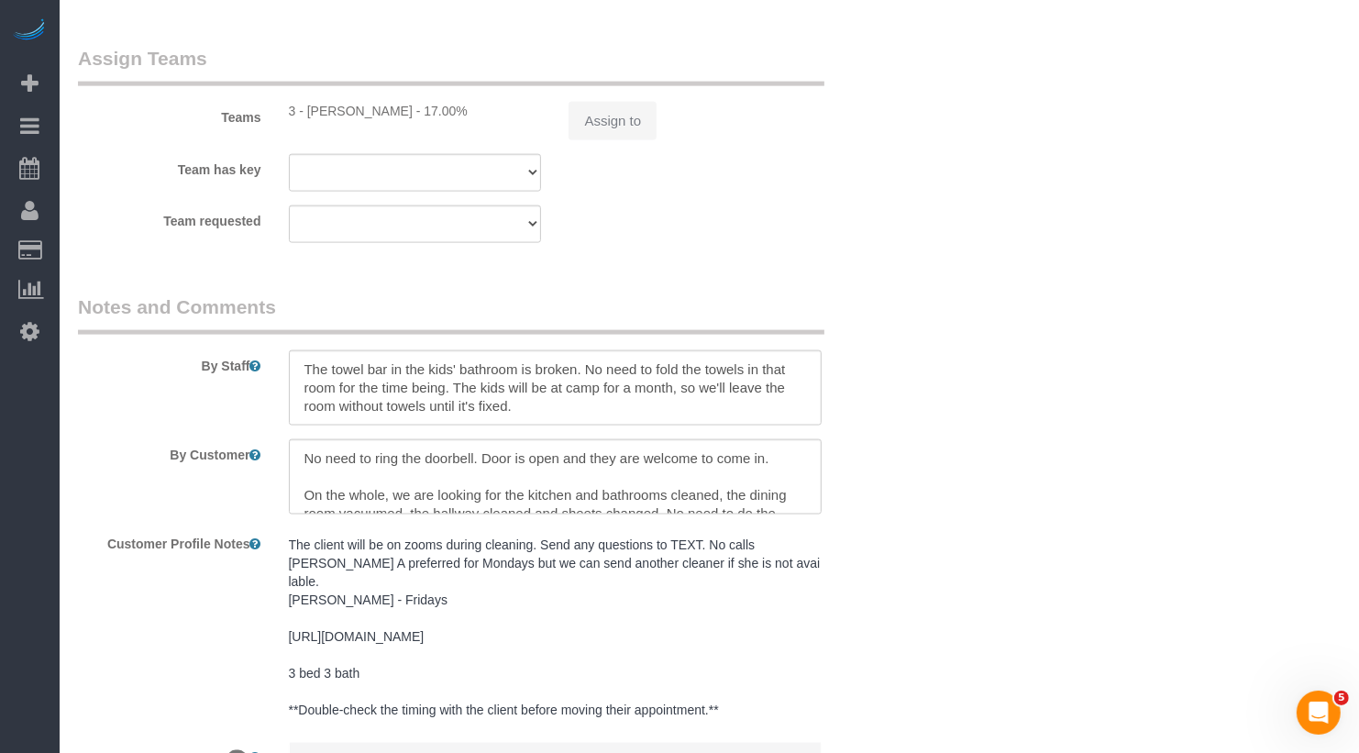
select select "object:1132"
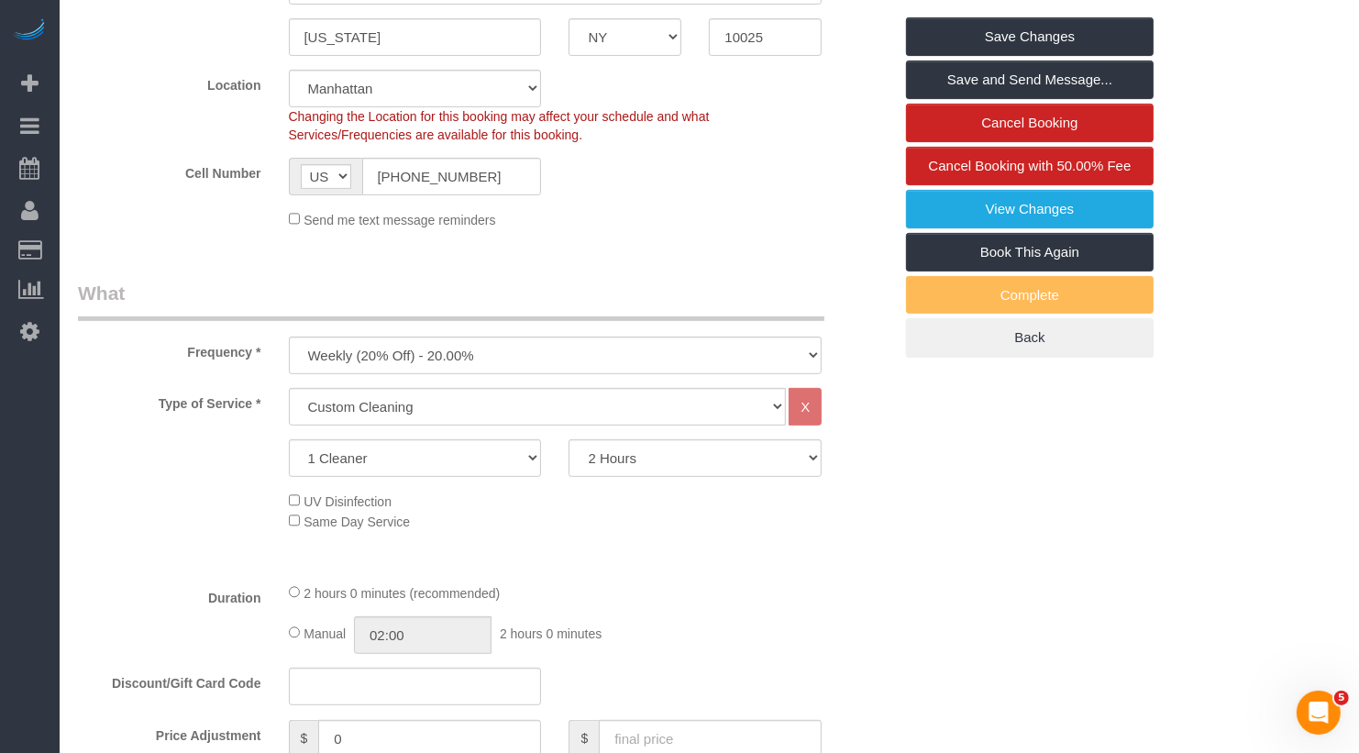
scroll to position [546, 0]
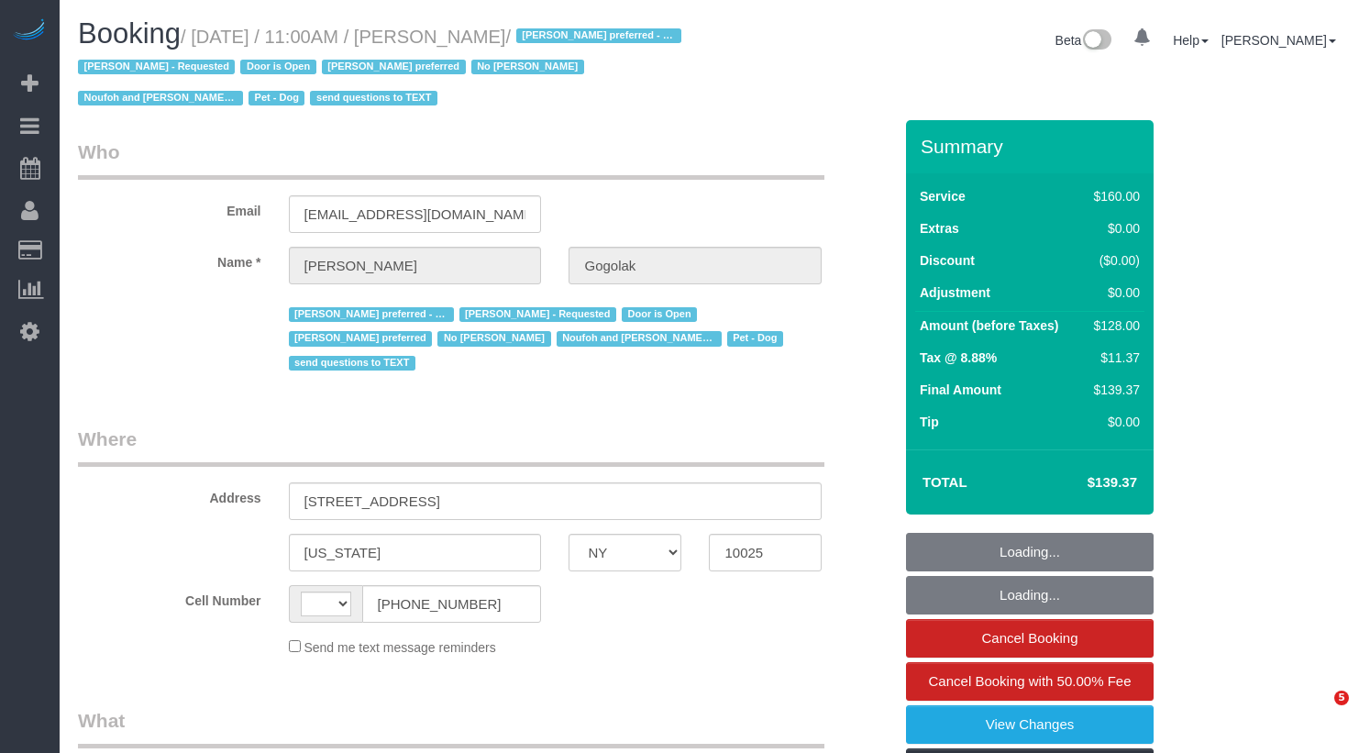
select select "NY"
select select "string:[GEOGRAPHIC_DATA]"
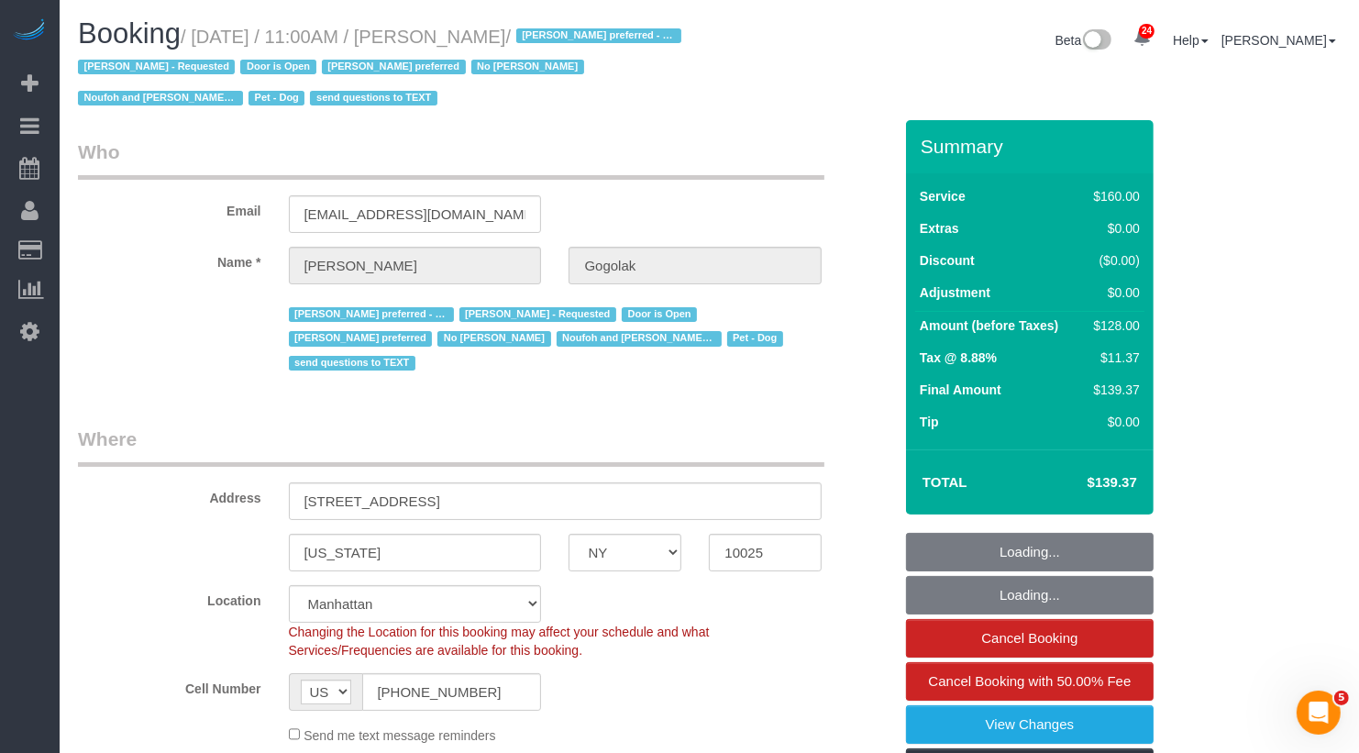
select select "object:1128"
select select "string:stripe-pm_1RfNyY4VGloSiKo7jWnzrFGY"
select select "spot1"
select select "number:58"
select select "number:76"
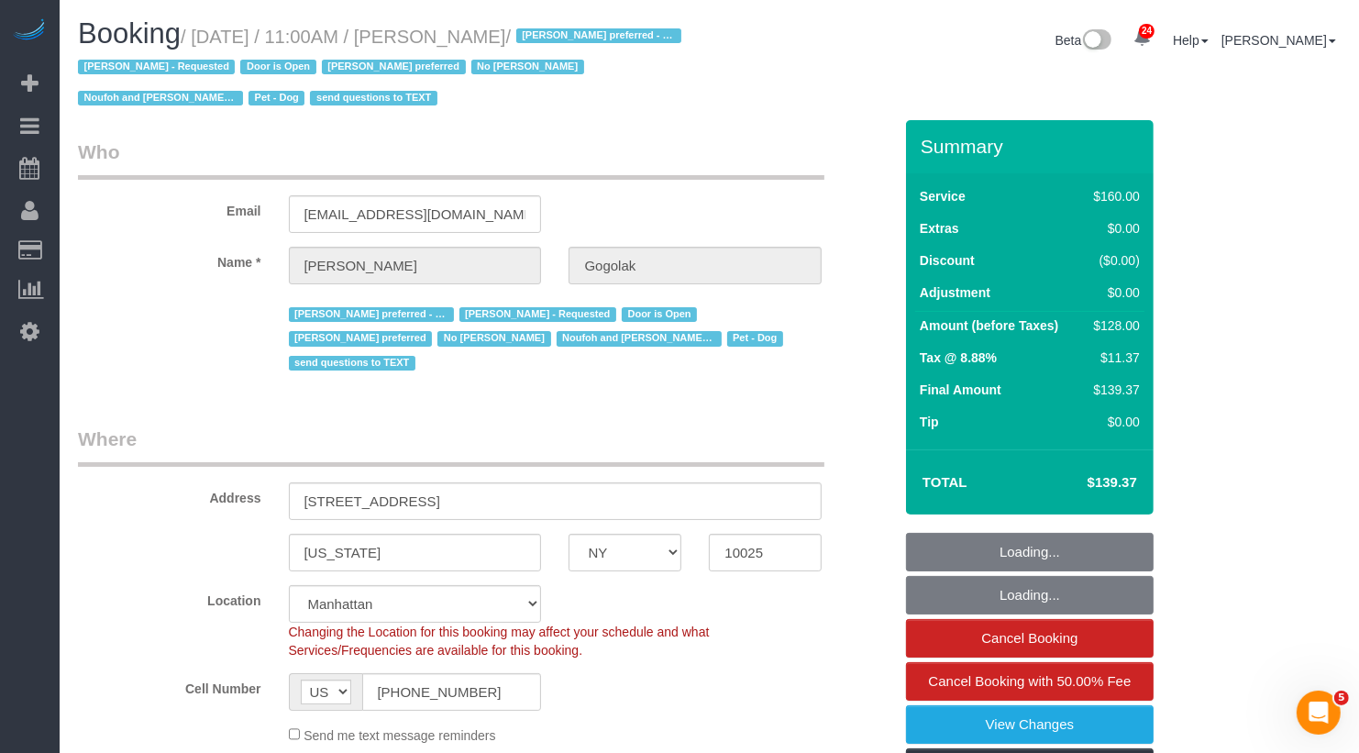
select select "number:13"
select select "number:5"
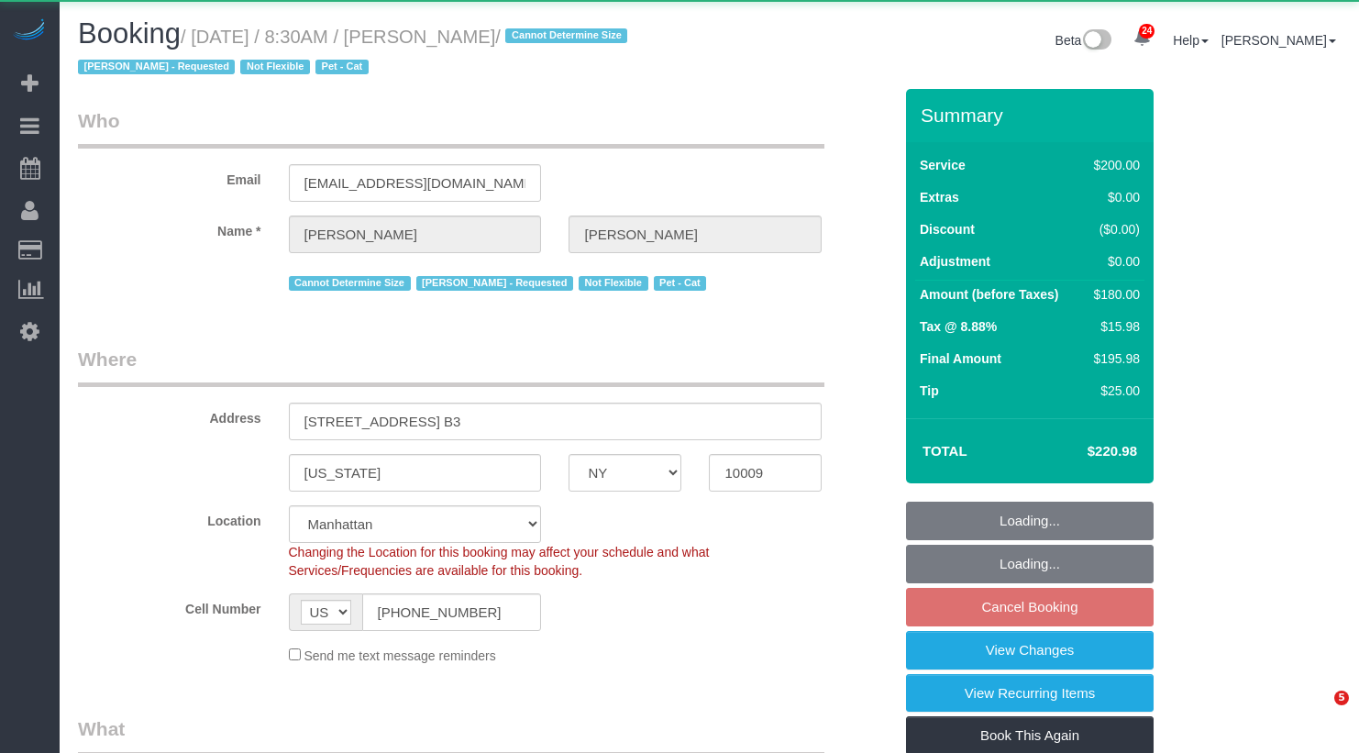
select select "NY"
select select "150"
select select "object:1072"
select select "string:stripe-pm_1QDTPv4VGloSiKo7ZWmVPIoL"
select select "number:57"
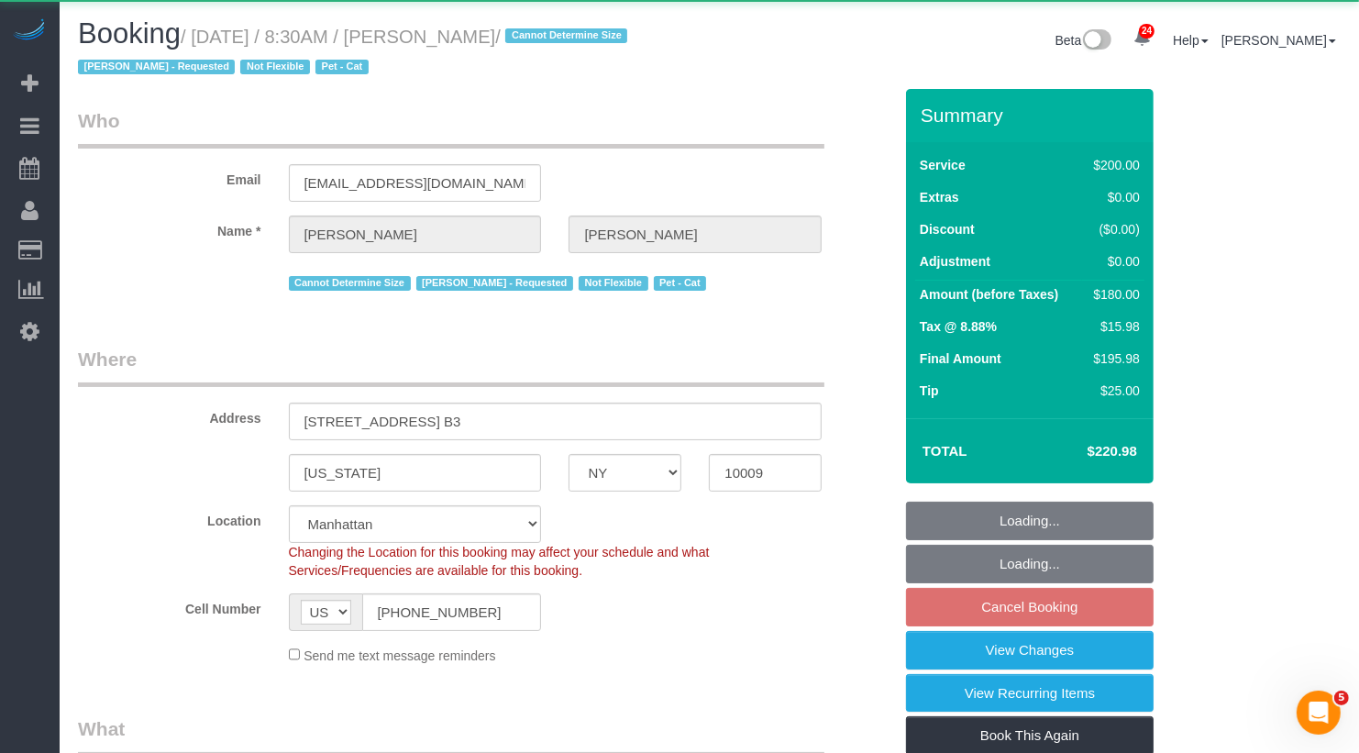
select select "number:69"
select select "number:14"
select select "number:5"
